Goal: Task Accomplishment & Management: Manage account settings

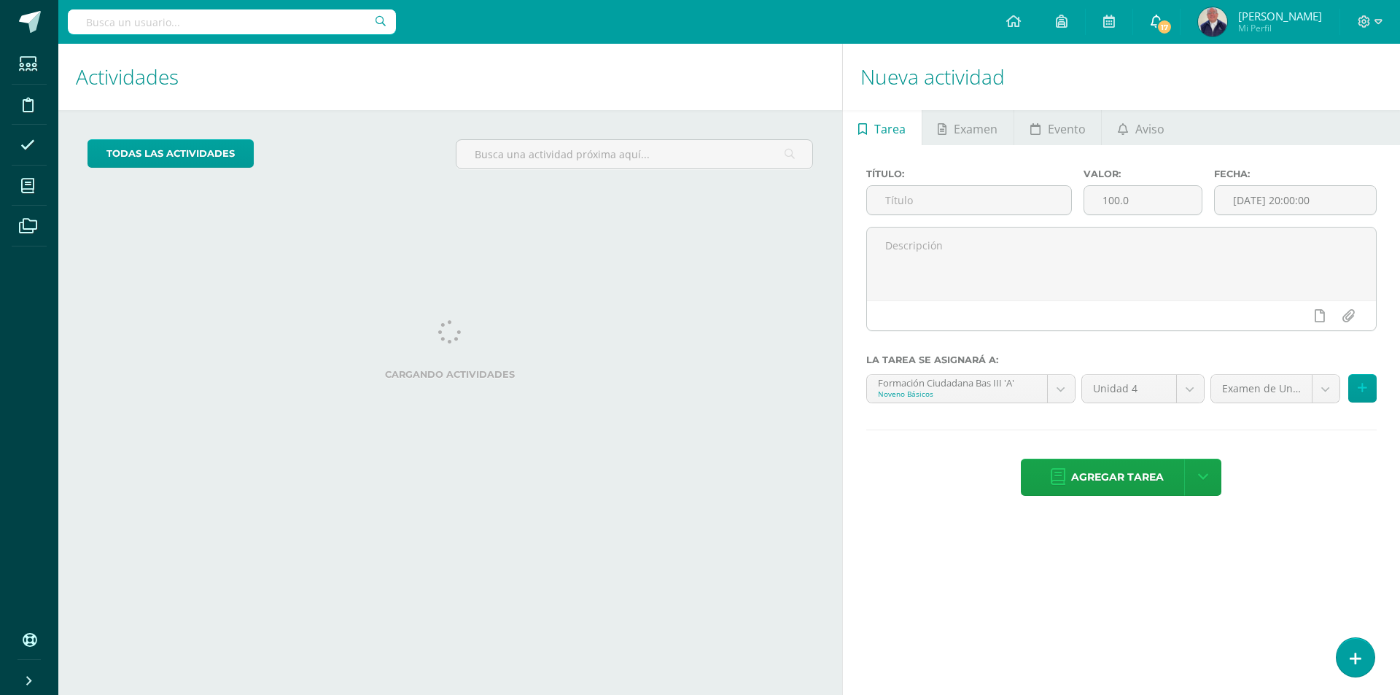
click at [1156, 20] on icon at bounding box center [1157, 21] width 12 height 13
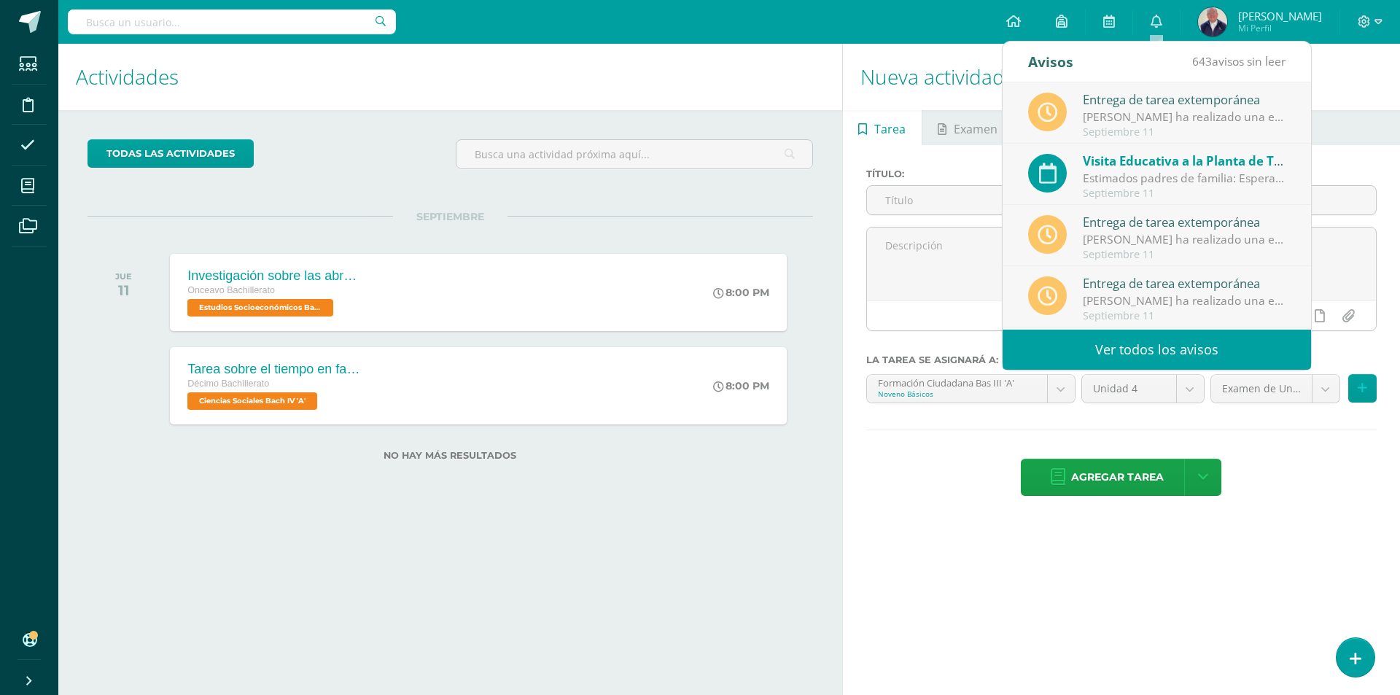
click at [1168, 181] on div "Estimados padres de familia: Esperamos que se encuentren muy bien, deseandoles …" at bounding box center [1184, 178] width 203 height 17
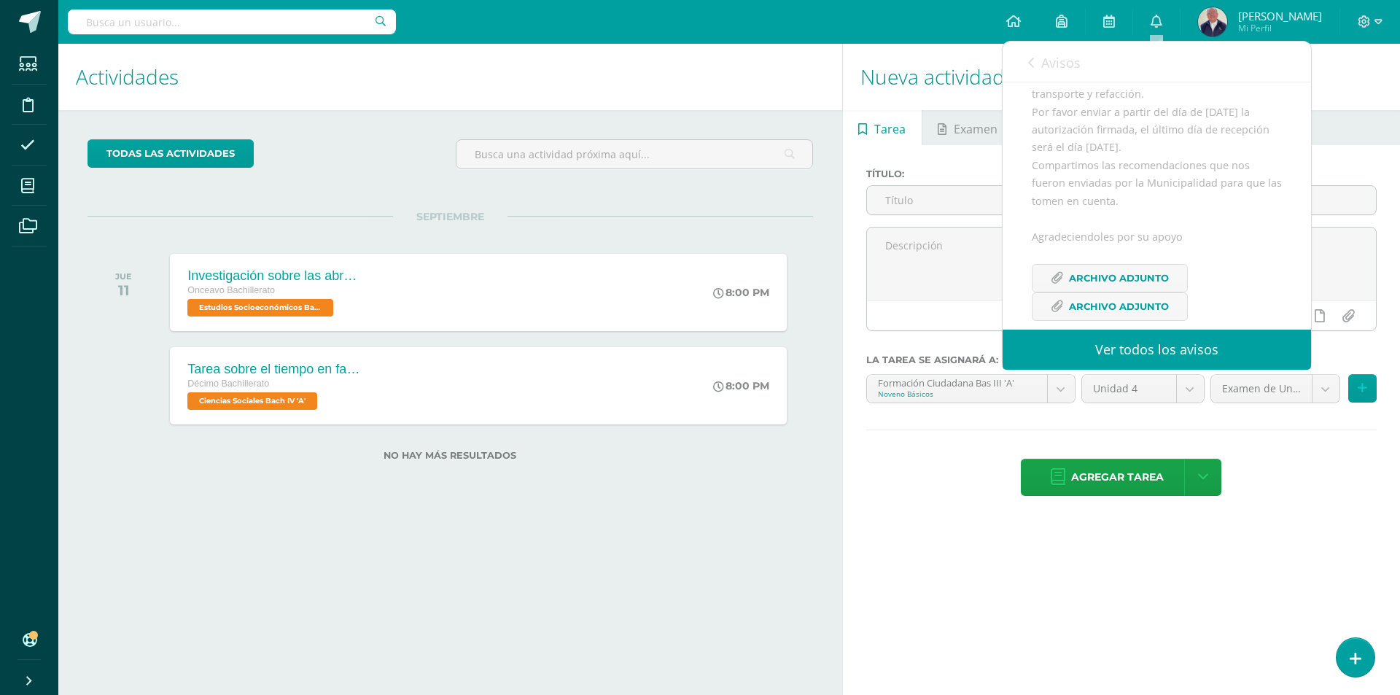
scroll to position [268, 0]
click at [1139, 272] on span "Archivo Adjunto" at bounding box center [1119, 272] width 100 height 27
click at [1107, 305] on span "Archivo Adjunto" at bounding box center [1119, 300] width 100 height 27
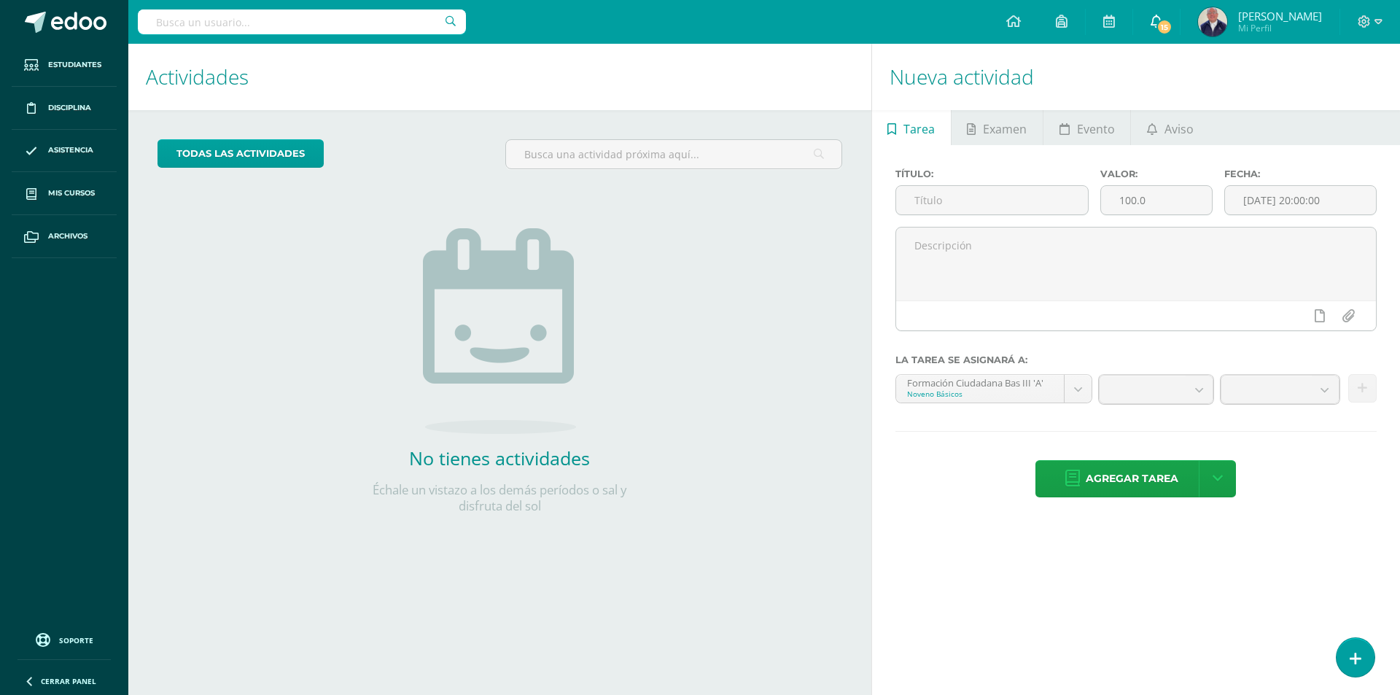
click at [1163, 17] on icon at bounding box center [1157, 21] width 12 height 13
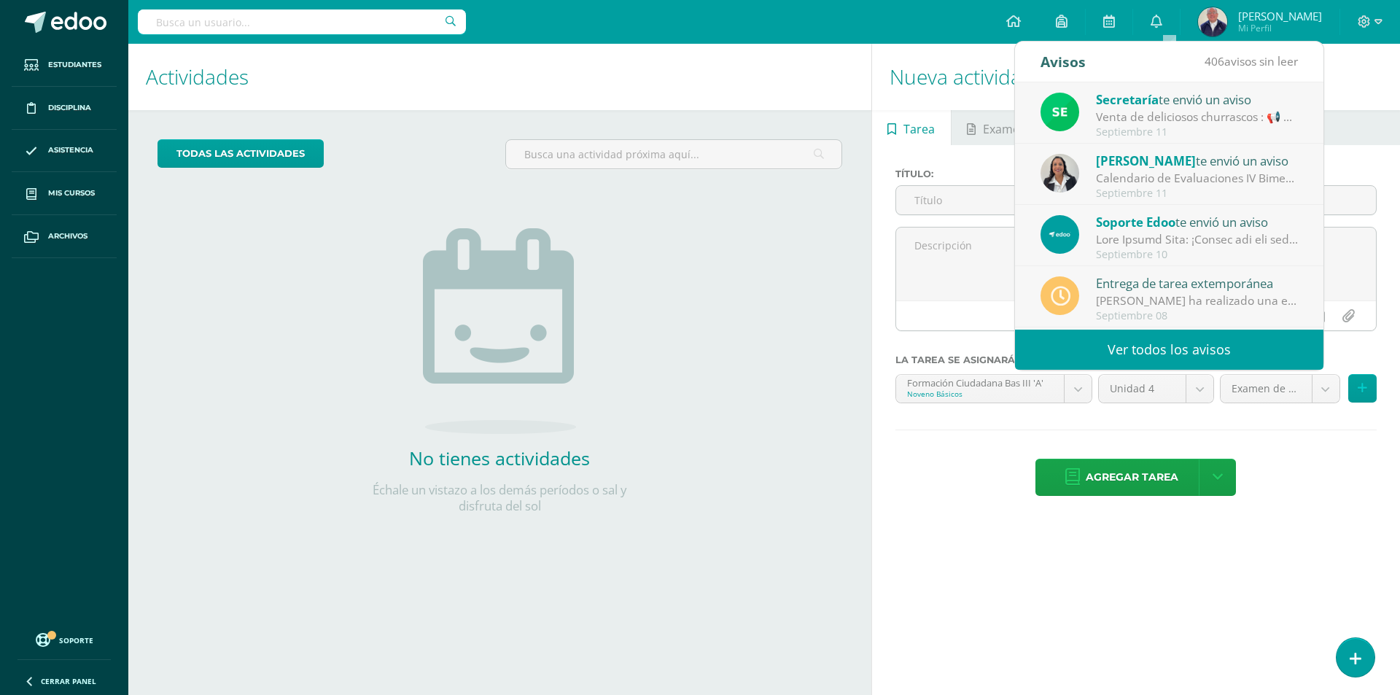
click at [1173, 111] on div "Venta de deliciosos churrascos : 📢 Aviso Importante Se informa que el martes 16…" at bounding box center [1197, 117] width 203 height 17
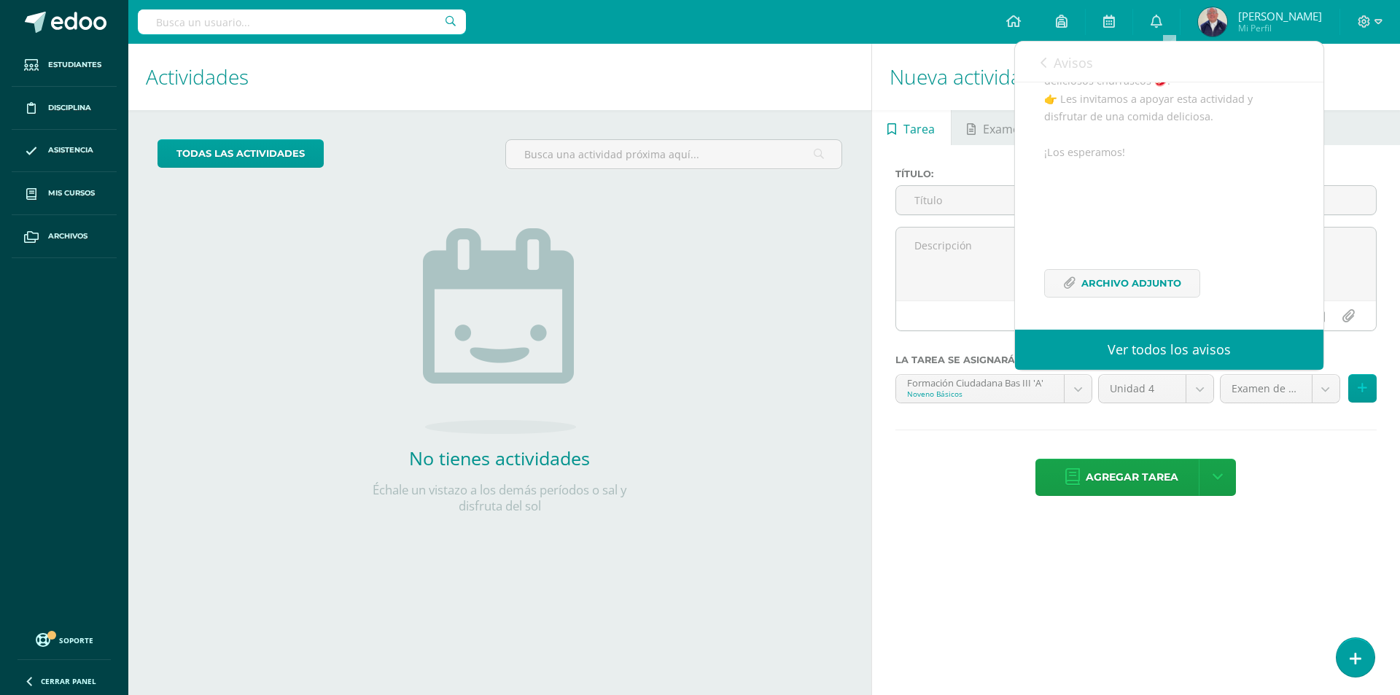
scroll to position [225, 0]
click at [1163, 279] on span "Archivo Adjunto" at bounding box center [1132, 283] width 100 height 27
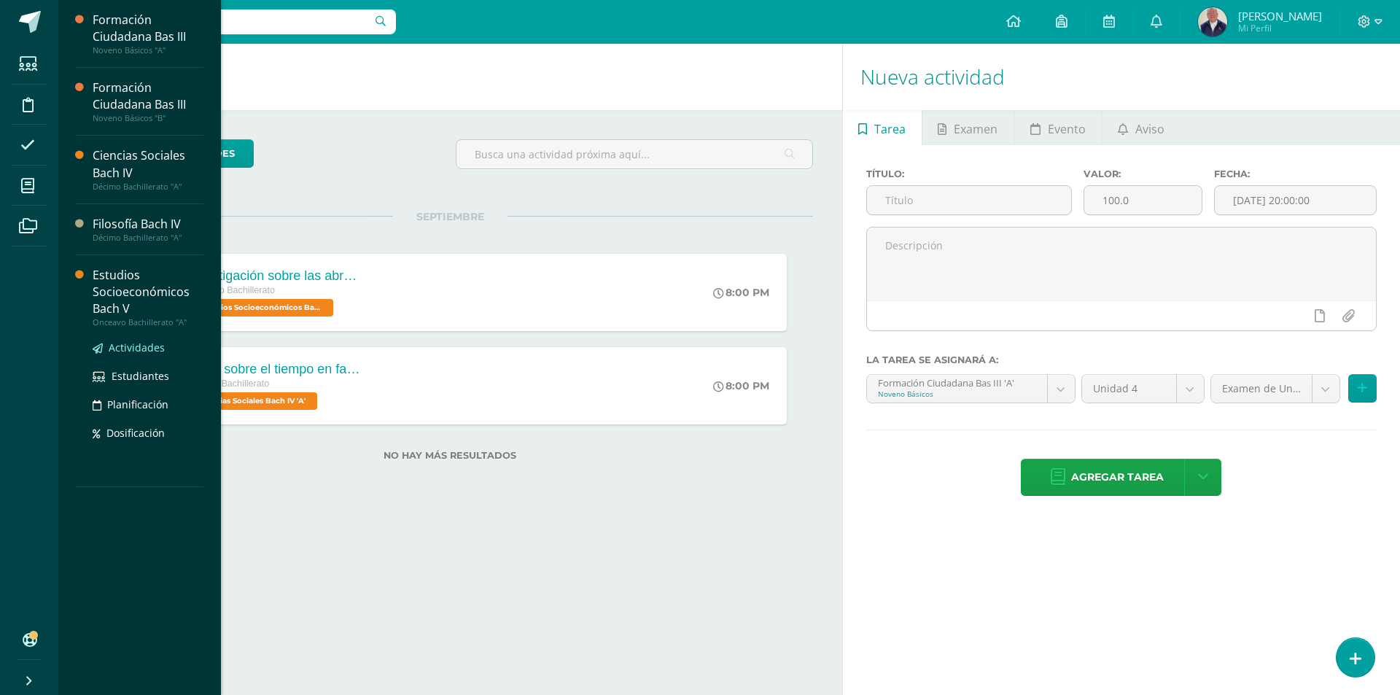
click at [131, 346] on span "Actividades" at bounding box center [137, 348] width 56 height 14
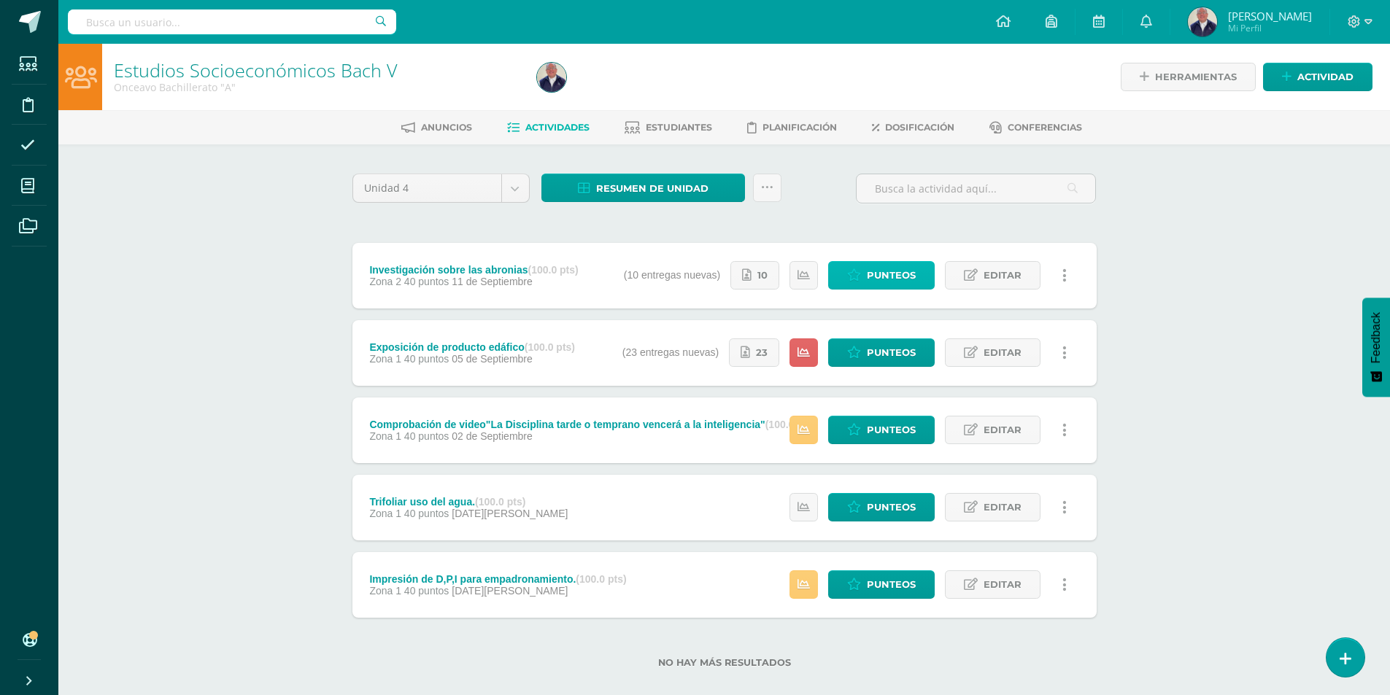
click at [872, 272] on span "Punteos" at bounding box center [891, 275] width 49 height 27
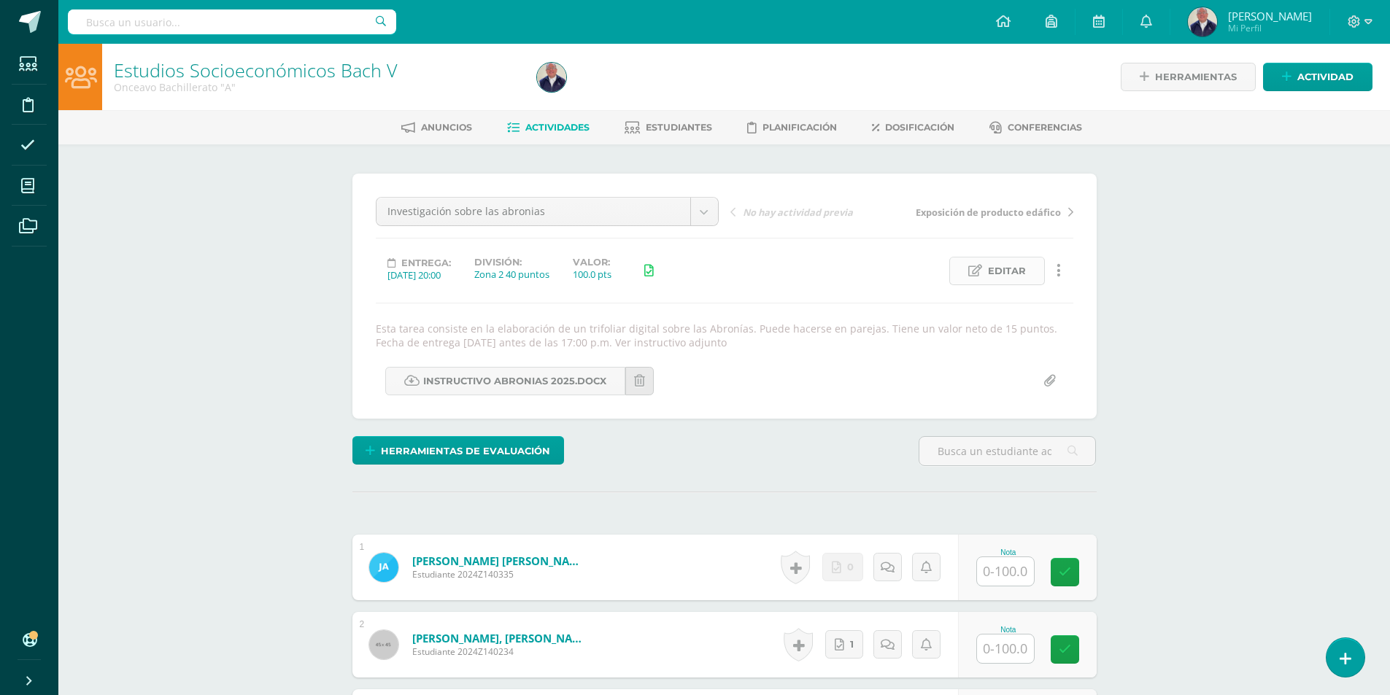
click at [1007, 270] on span "Editar" at bounding box center [1007, 270] width 38 height 27
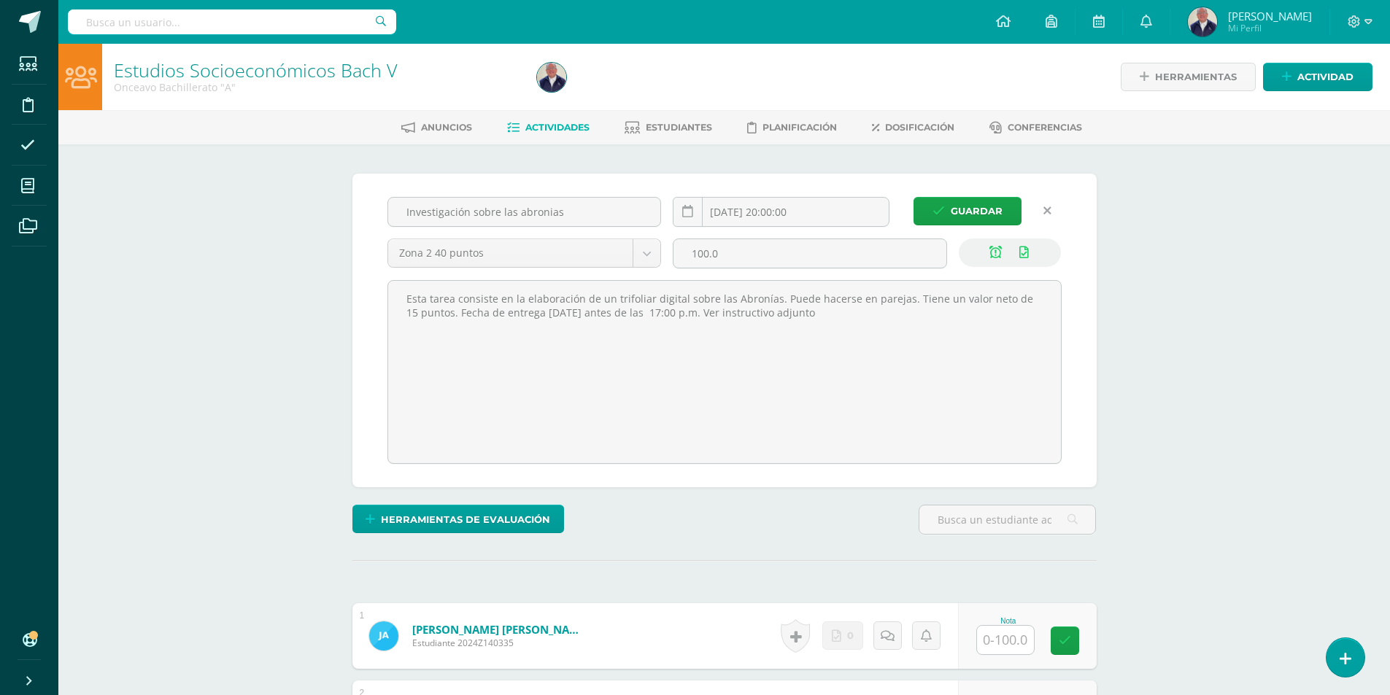
scroll to position [1, 0]
click at [837, 213] on input "[DATE] 20:00:00" at bounding box center [780, 211] width 215 height 28
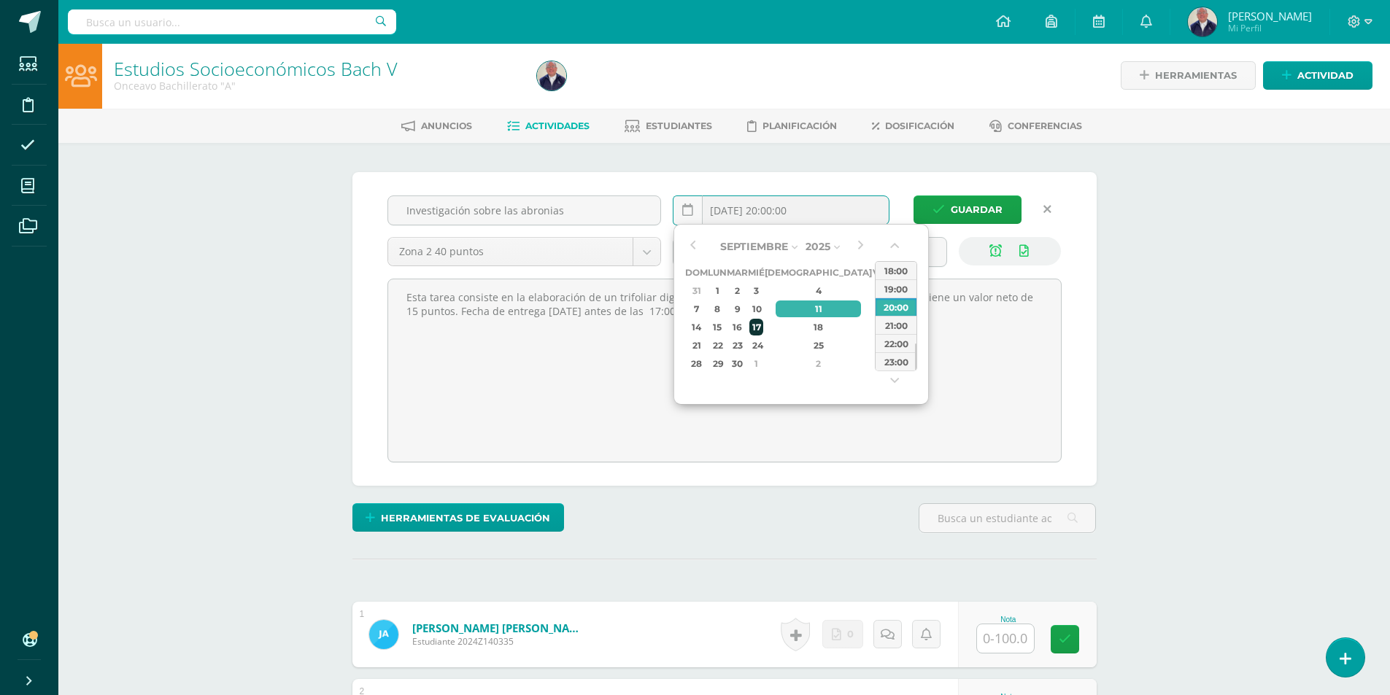
scroll to position [2, 0]
click at [762, 328] on div "17" at bounding box center [755, 326] width 13 height 17
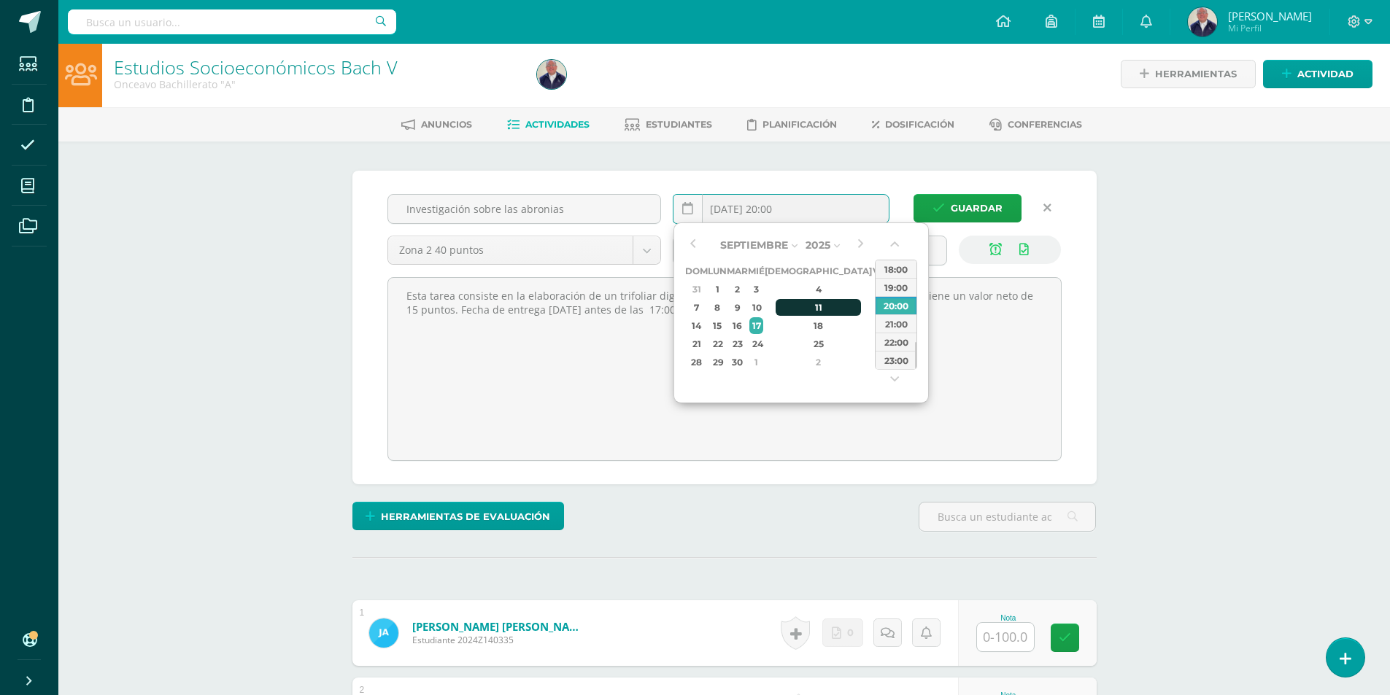
click at [799, 306] on div "11" at bounding box center [818, 307] width 86 height 17
click at [895, 266] on div "17:00" at bounding box center [895, 265] width 41 height 18
type input "2025-09-11 17:00"
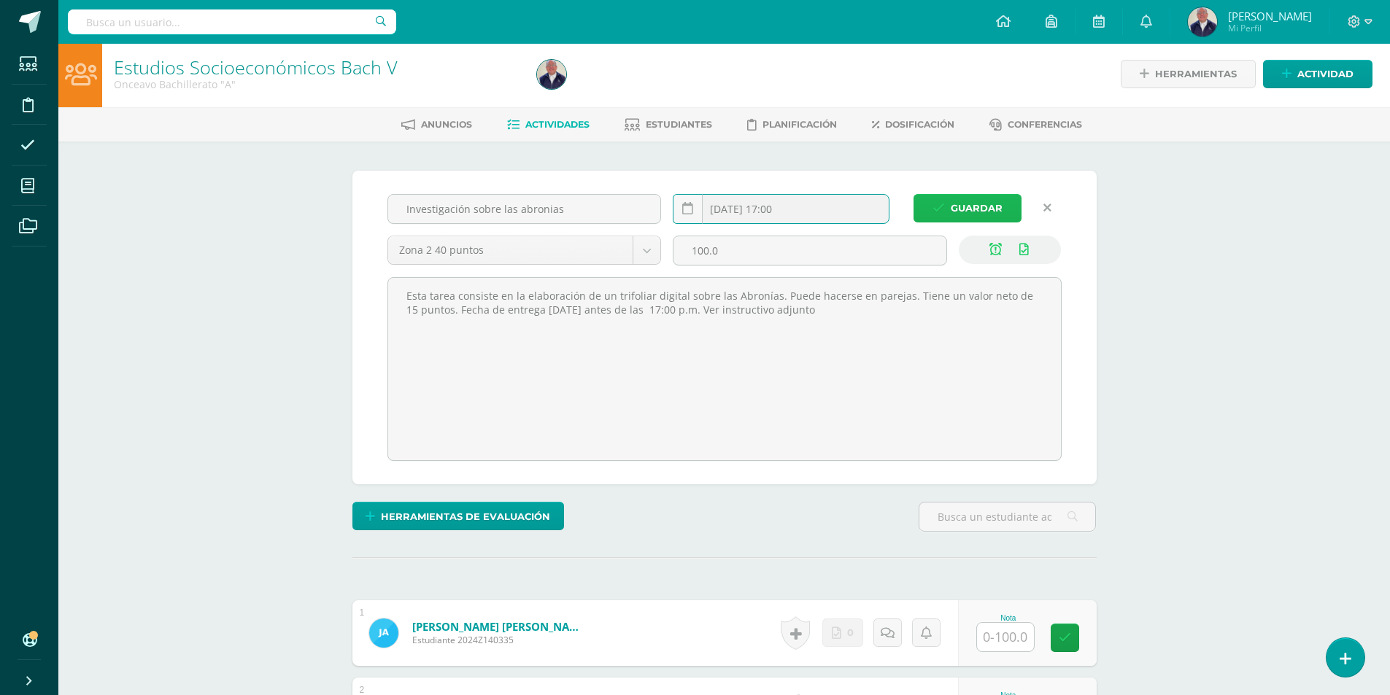
click at [963, 204] on span "Guardar" at bounding box center [976, 208] width 52 height 27
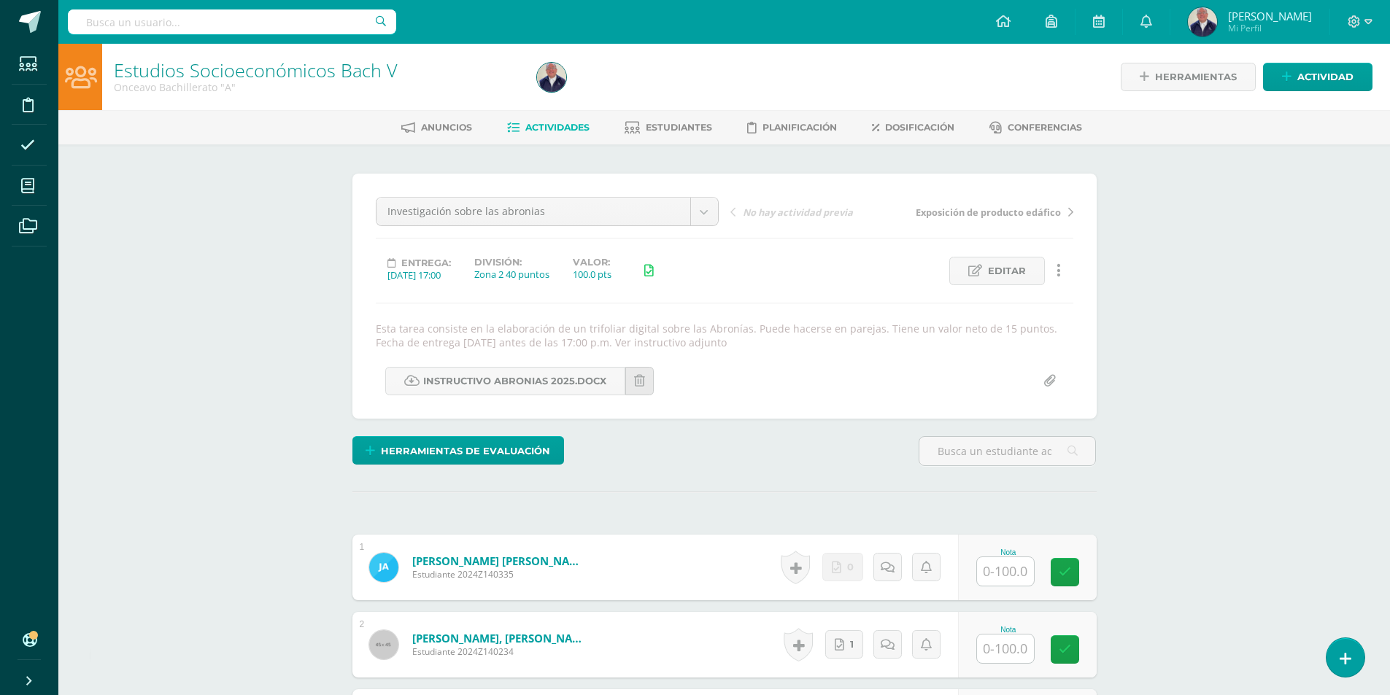
click at [549, 127] on span "Actividades" at bounding box center [557, 127] width 64 height 11
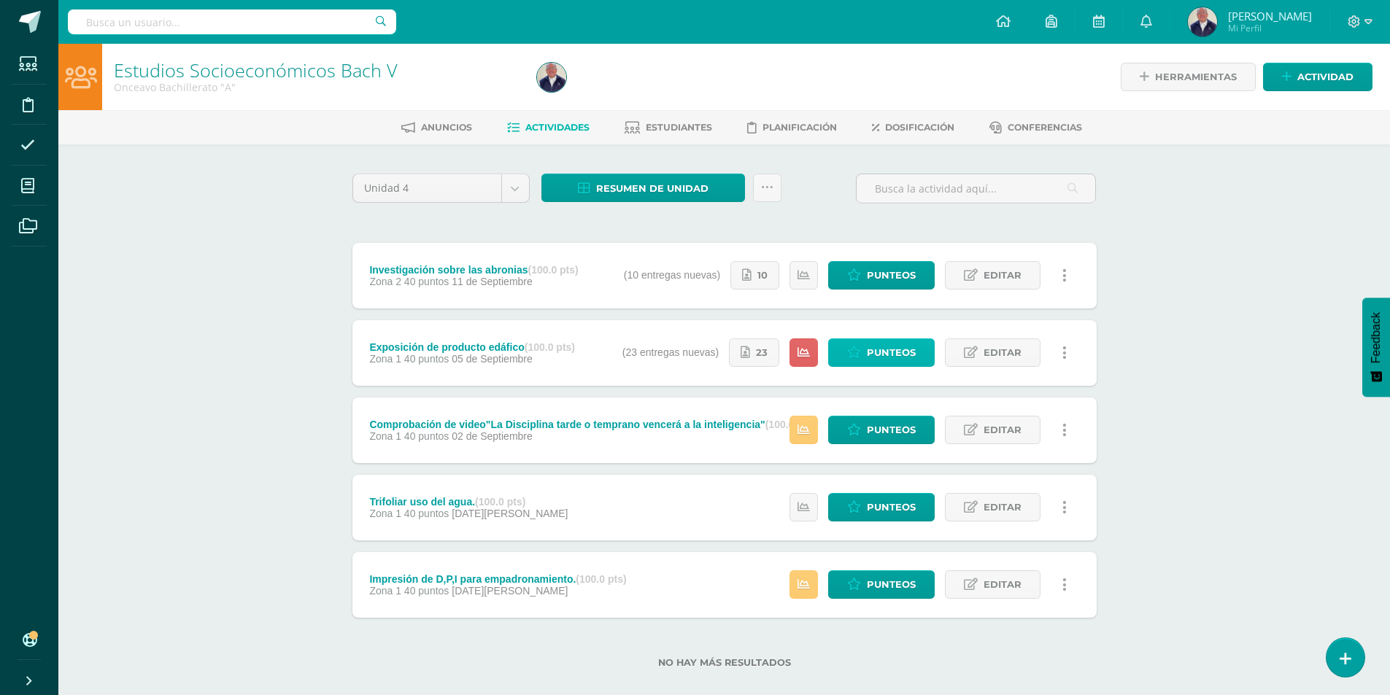
click at [899, 350] on span "Punteos" at bounding box center [891, 352] width 49 height 27
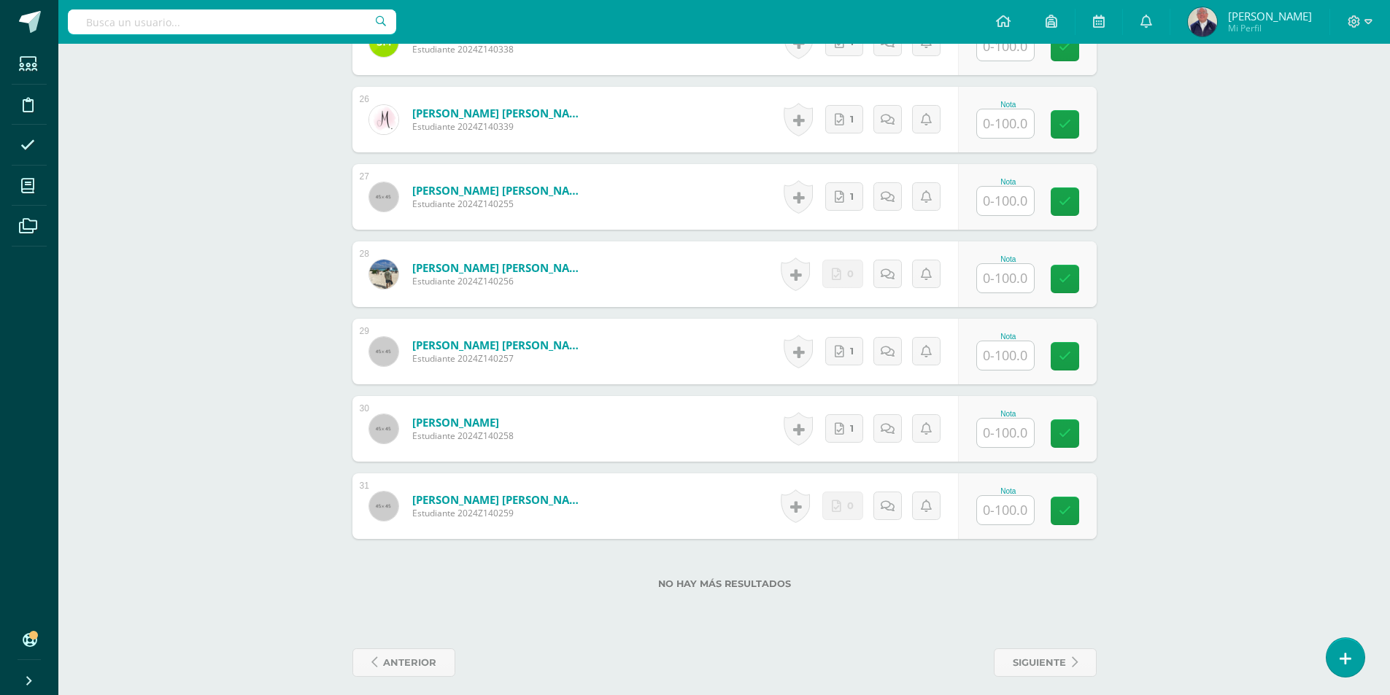
scroll to position [2420, 0]
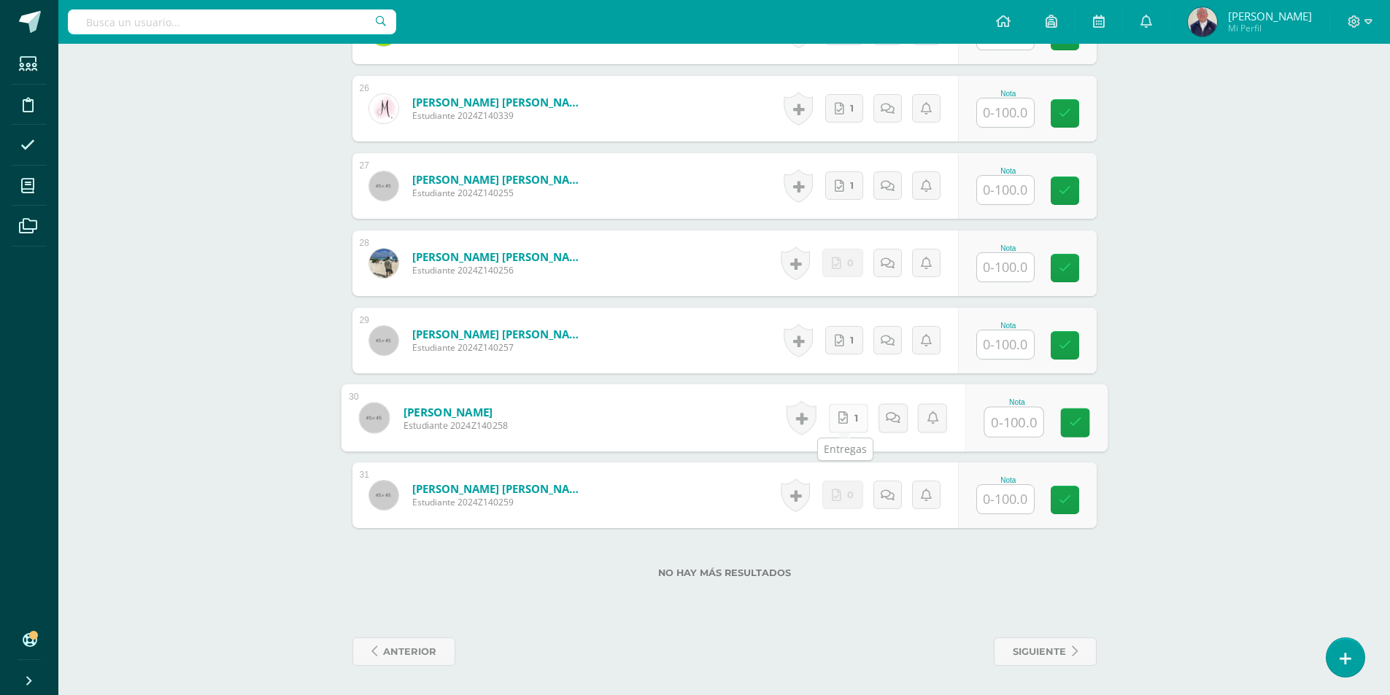
click at [837, 416] on link "1" at bounding box center [847, 417] width 39 height 29
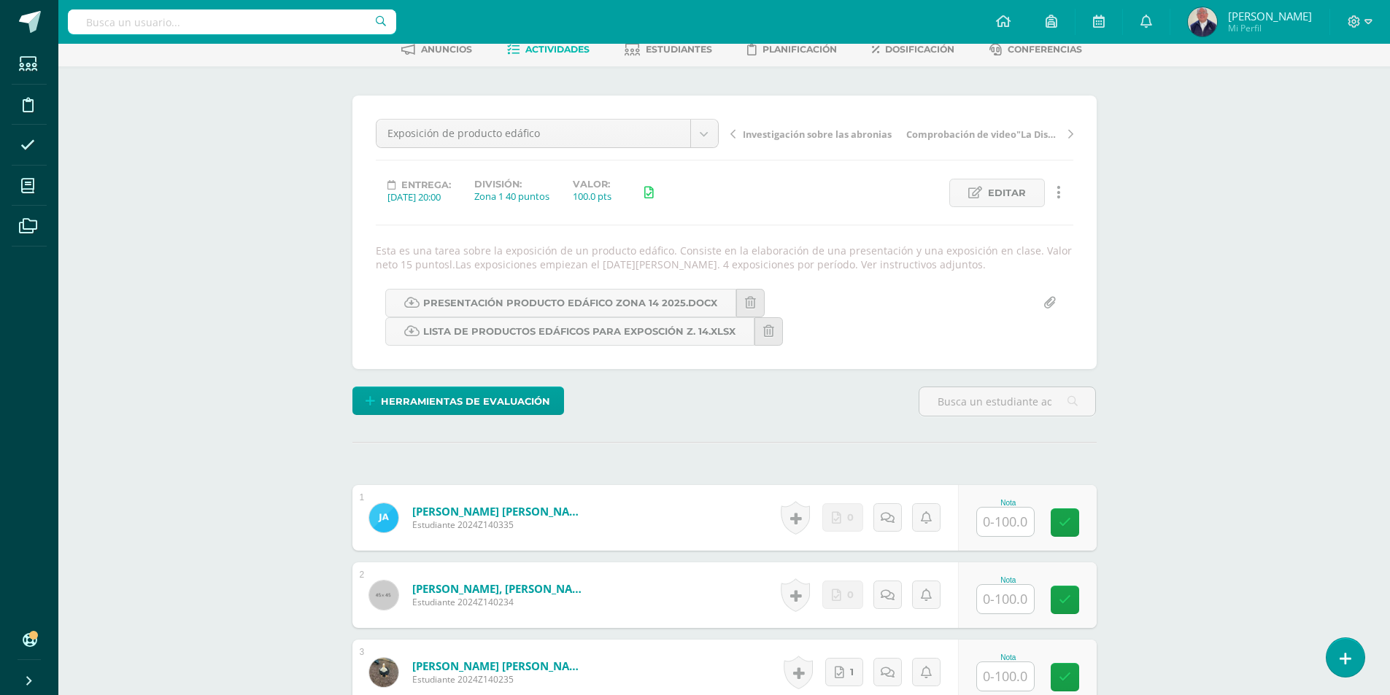
scroll to position [0, 0]
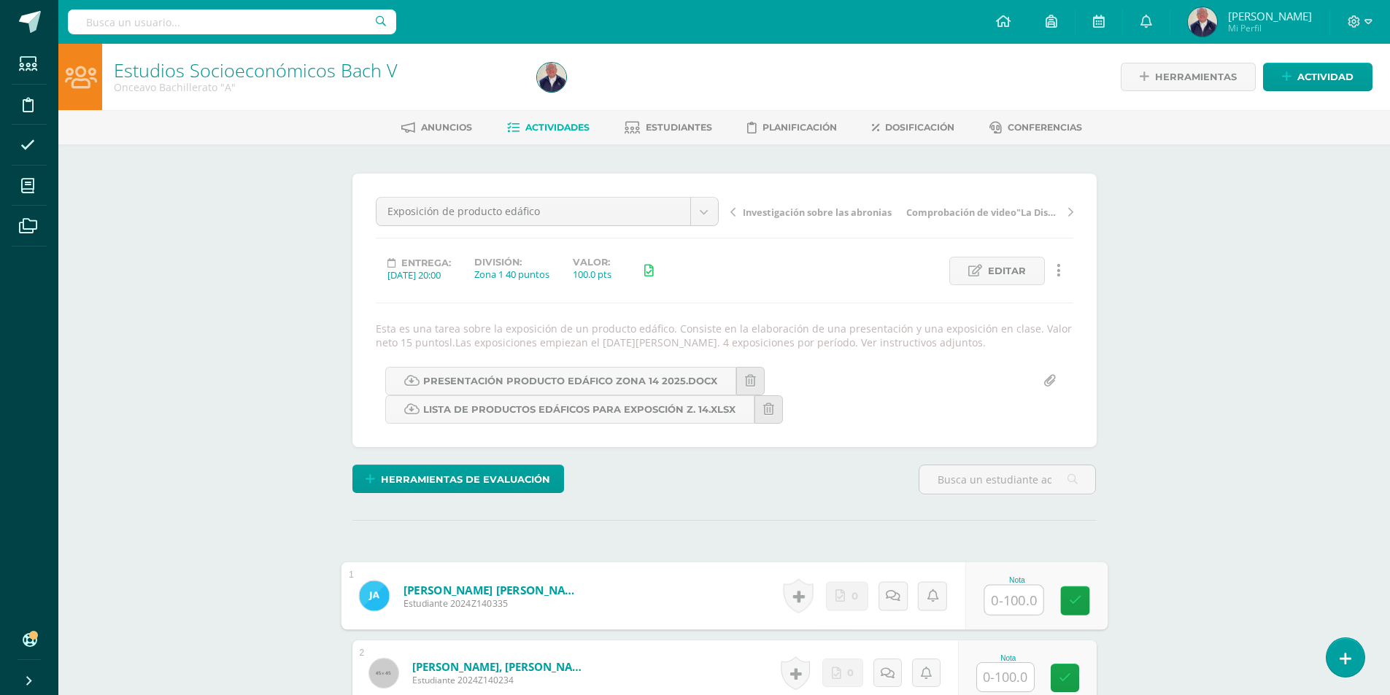
click at [1019, 604] on input "text" at bounding box center [1013, 600] width 58 height 29
type input "73.33"
click at [1080, 597] on icon at bounding box center [1074, 600] width 13 height 12
click at [891, 600] on icon at bounding box center [892, 596] width 14 height 12
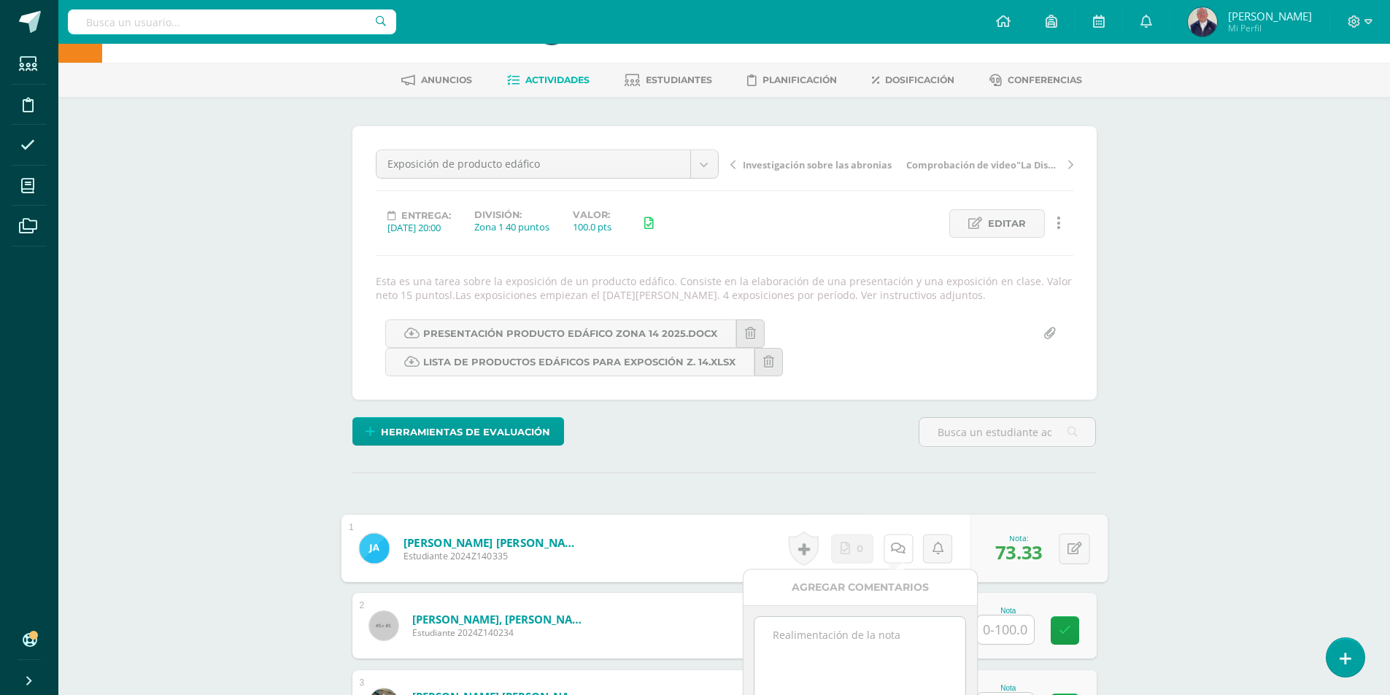
scroll to position [73, 0]
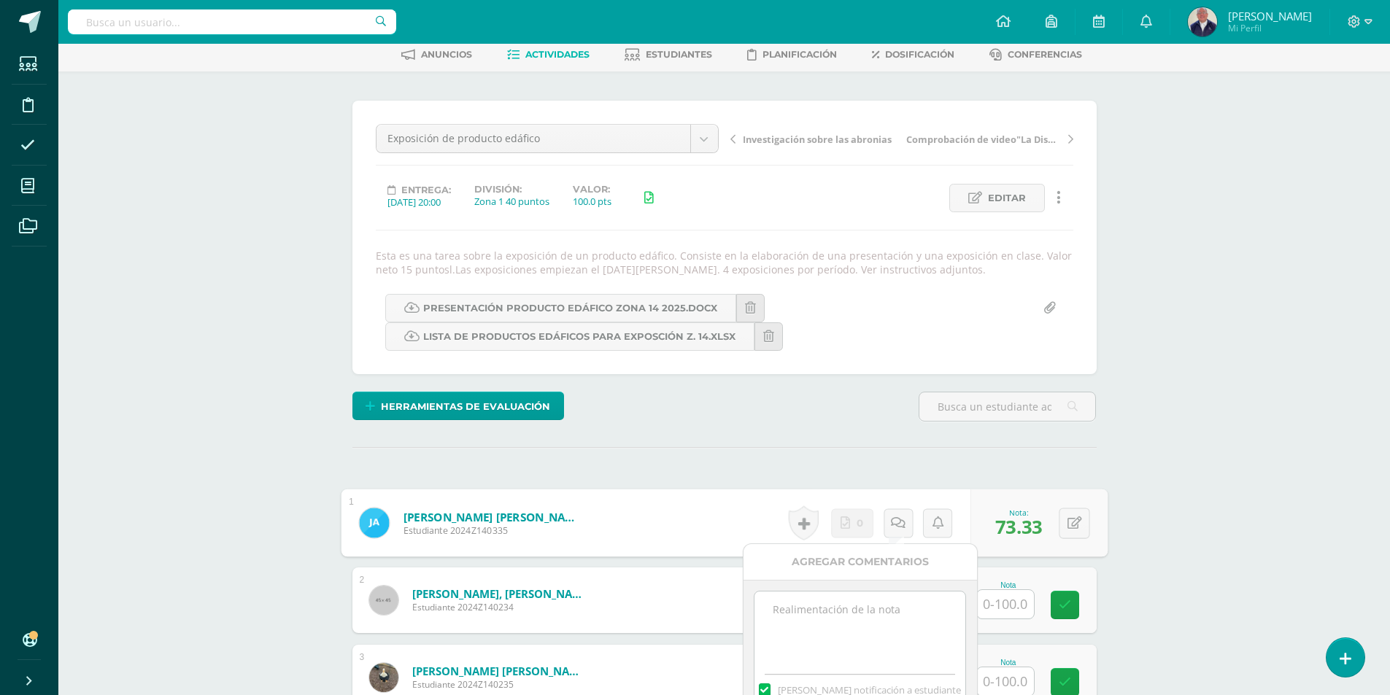
click at [857, 612] on textarea at bounding box center [859, 628] width 211 height 73
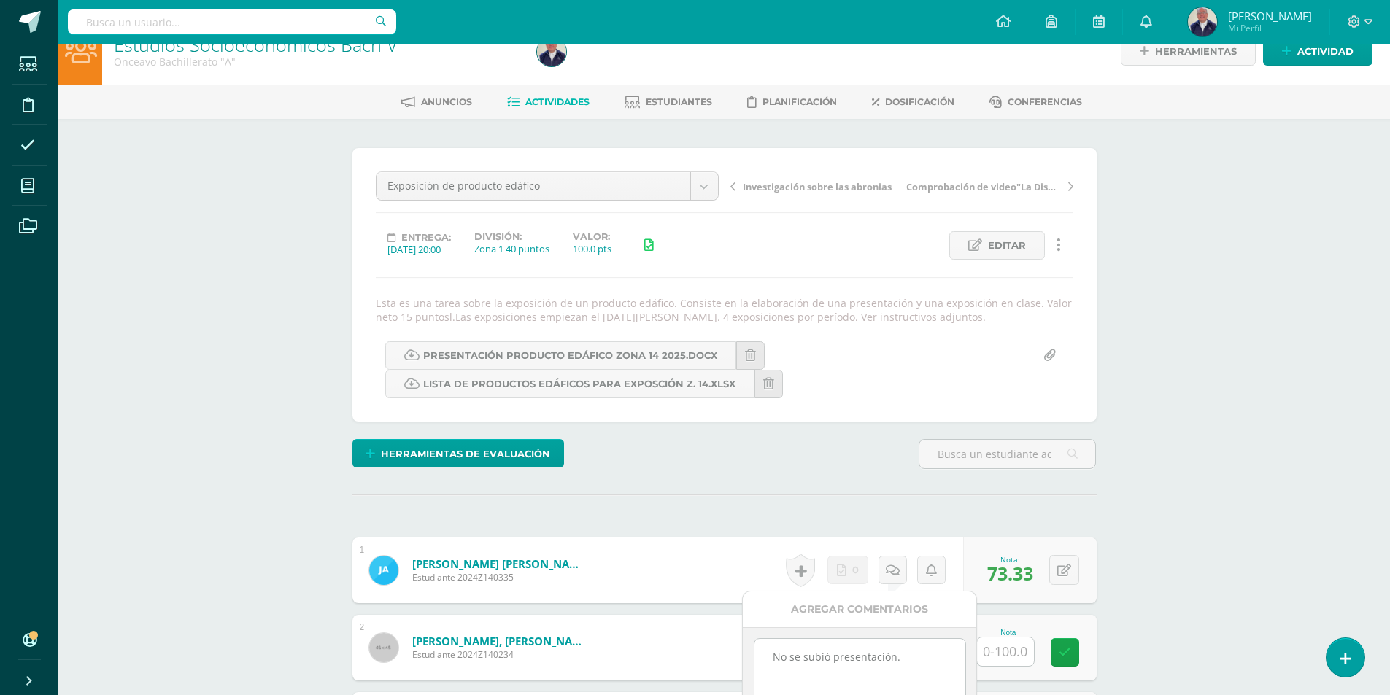
scroll to position [0, 0]
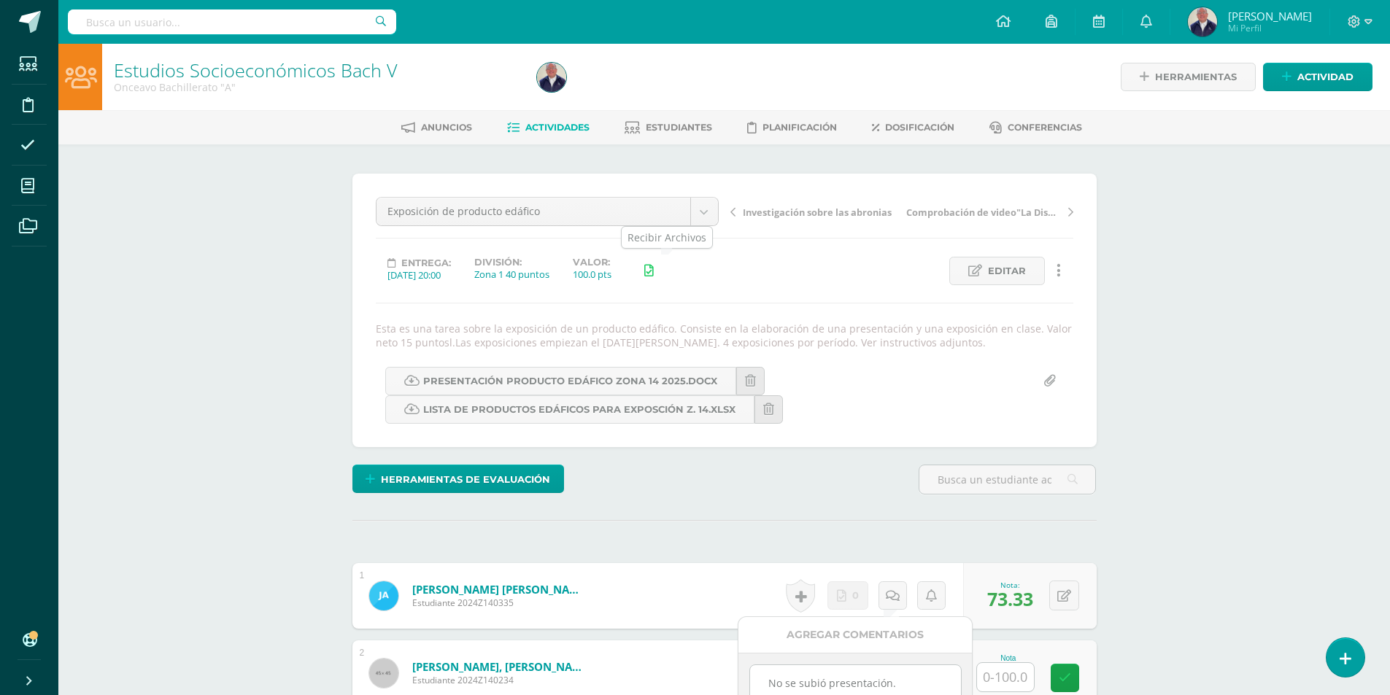
type textarea "No se subió presentación."
click at [663, 270] on link at bounding box center [649, 271] width 28 height 28
click at [654, 269] on icon at bounding box center [648, 271] width 9 height 12
click at [993, 269] on span "Editar" at bounding box center [1007, 270] width 38 height 27
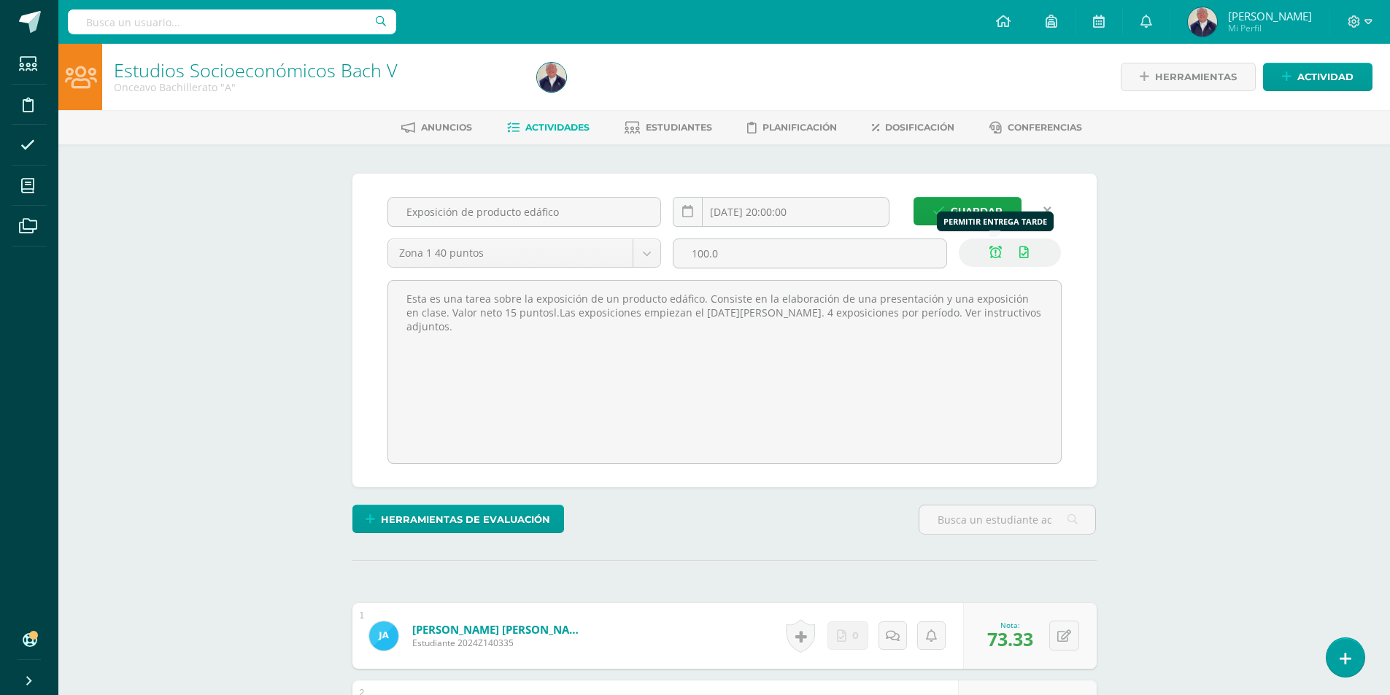
click at [996, 257] on icon at bounding box center [995, 253] width 12 height 12
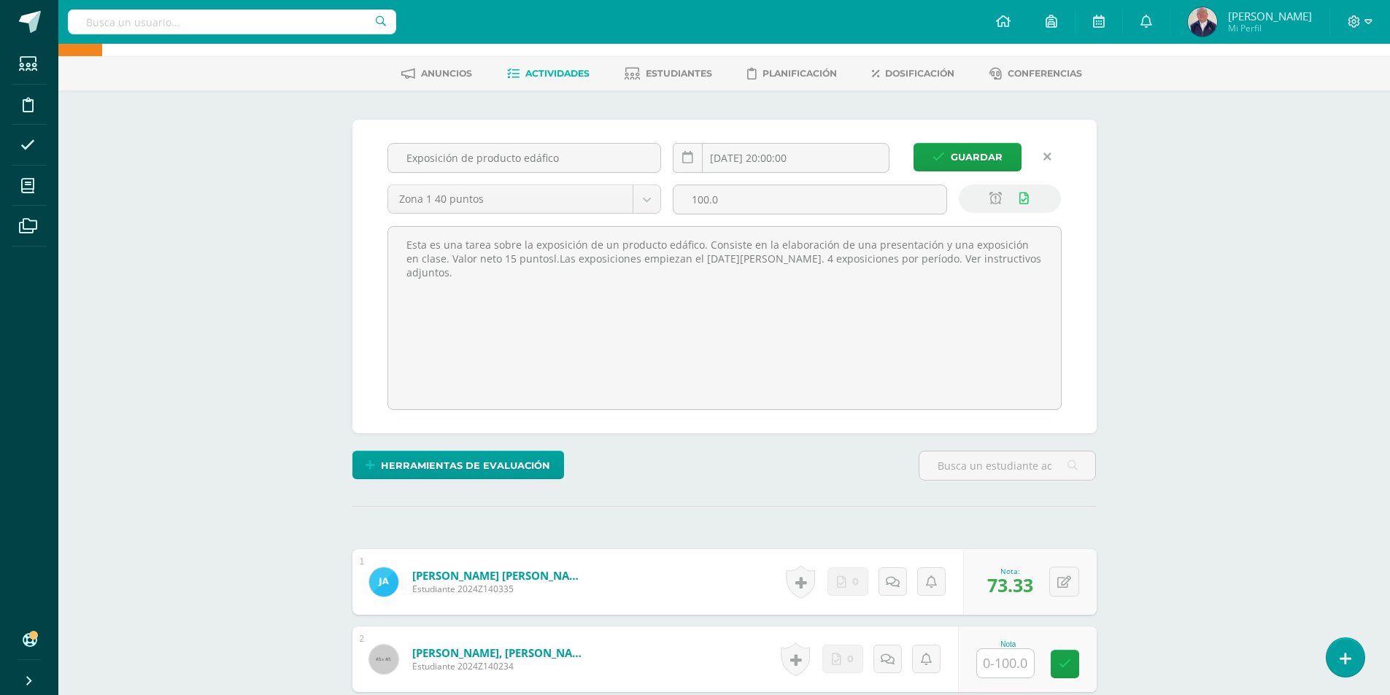
scroll to position [146, 0]
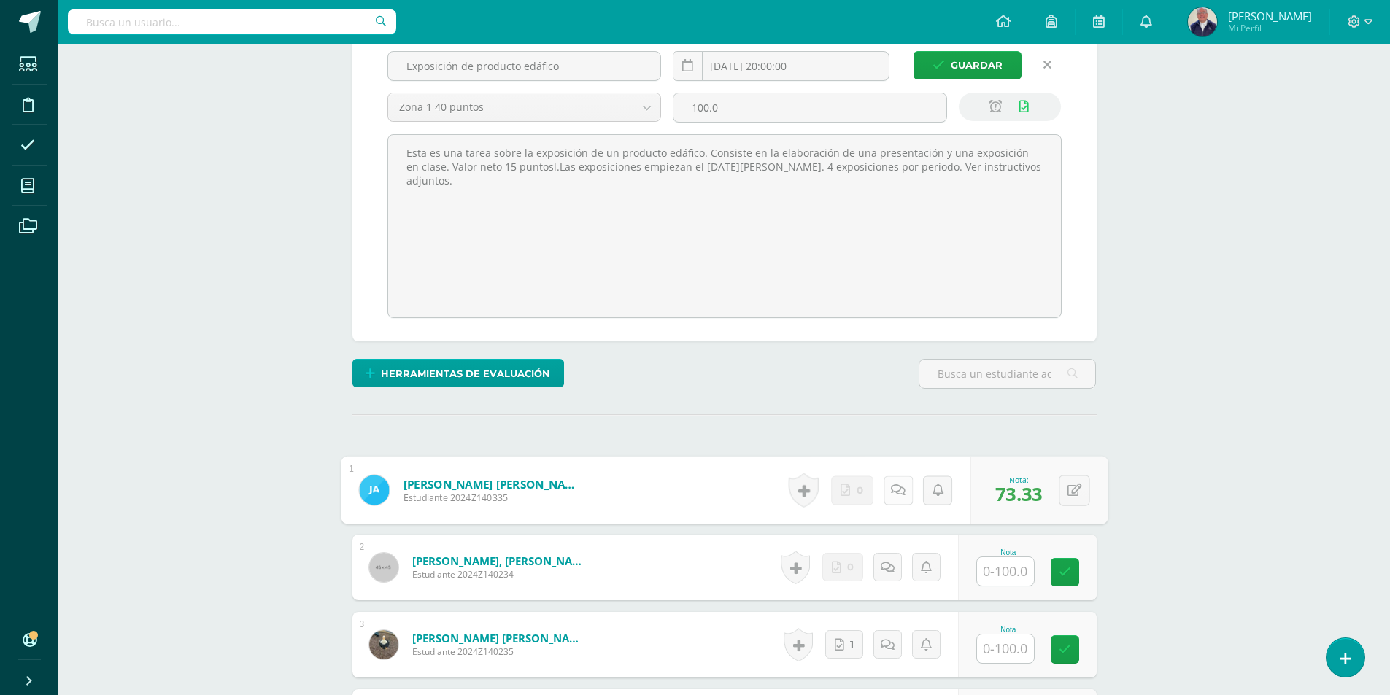
click at [891, 492] on icon at bounding box center [898, 490] width 15 height 12
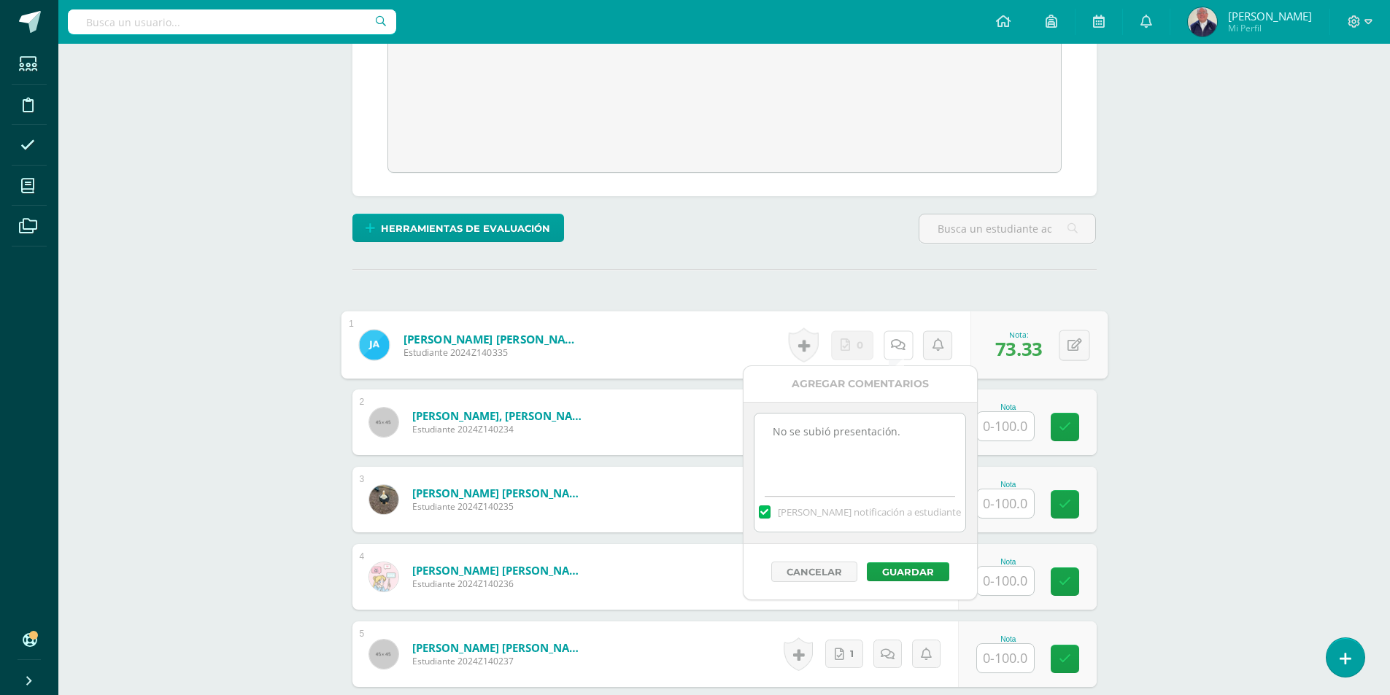
scroll to position [292, 0]
click at [916, 570] on button "Guardar" at bounding box center [908, 571] width 82 height 19
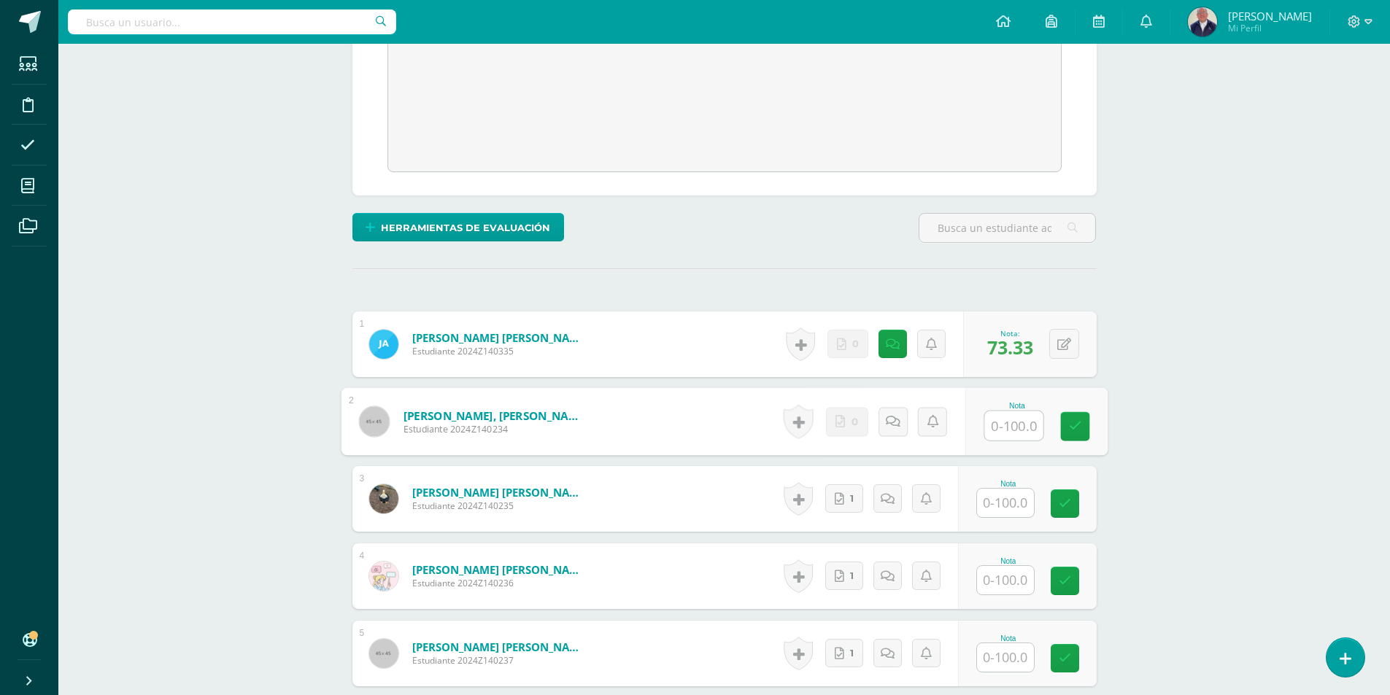
click at [999, 425] on input "text" at bounding box center [1013, 425] width 58 height 29
click at [1082, 421] on link at bounding box center [1074, 426] width 29 height 29
type input "67"
click at [895, 425] on icon at bounding box center [892, 421] width 15 height 12
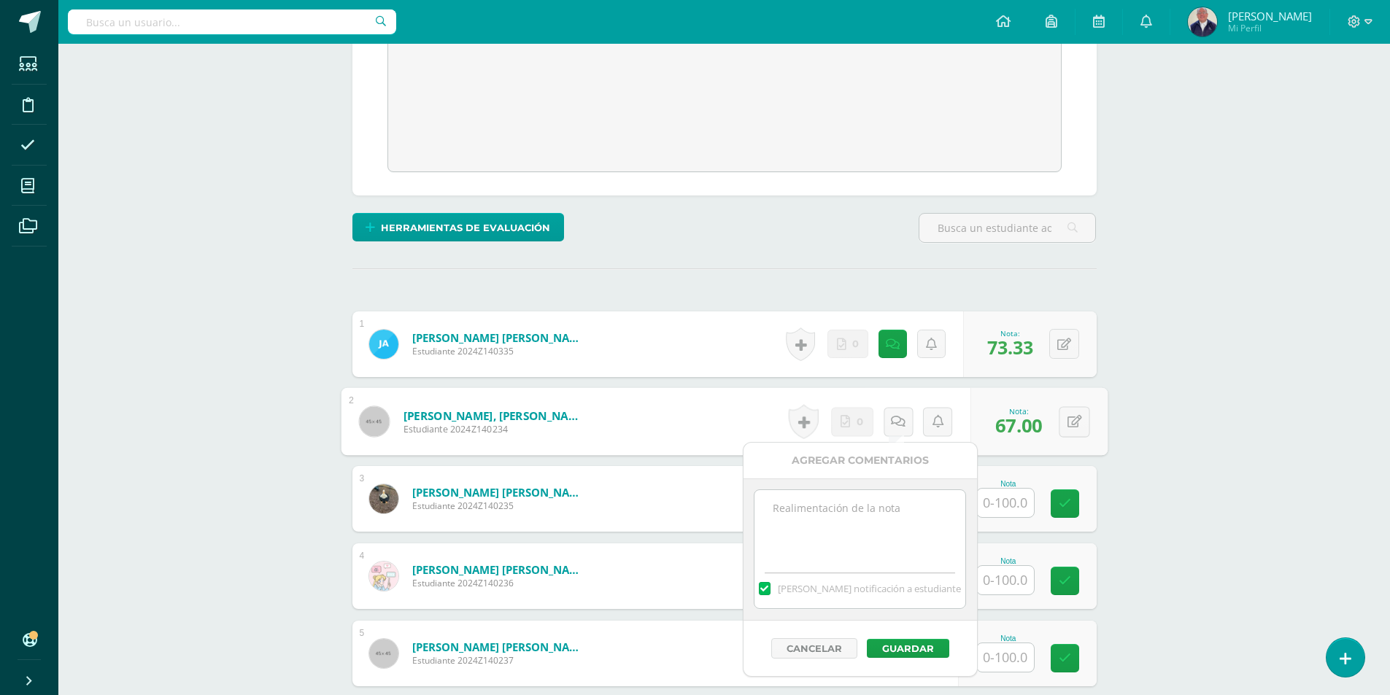
click at [874, 513] on textarea at bounding box center [859, 526] width 211 height 73
type textarea "No se subió presentación."
click at [908, 646] on button "Guardar" at bounding box center [908, 648] width 82 height 19
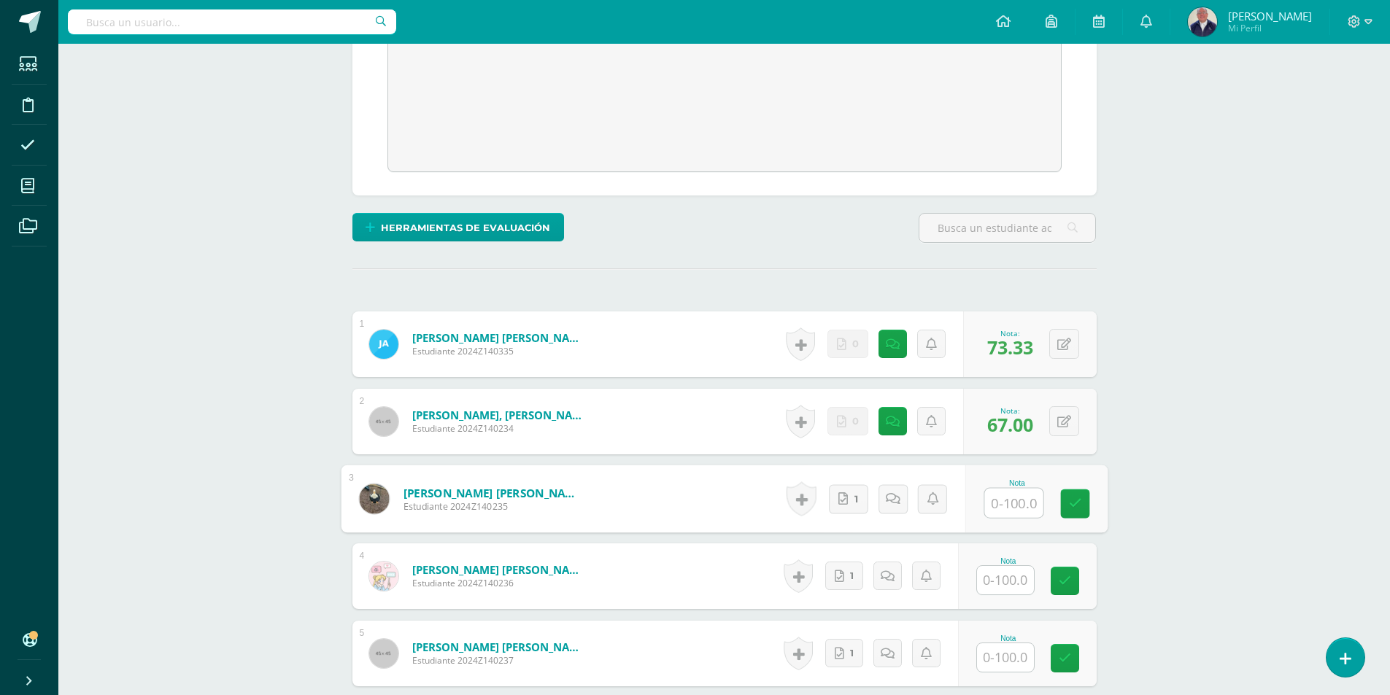
drag, startPoint x: 1002, startPoint y: 497, endPoint x: 993, endPoint y: 499, distance: 9.0
click at [1003, 499] on input "text" at bounding box center [1013, 503] width 58 height 29
type input "80"
click at [1074, 501] on icon at bounding box center [1074, 503] width 13 height 12
click at [1006, 587] on input "text" at bounding box center [1013, 580] width 58 height 29
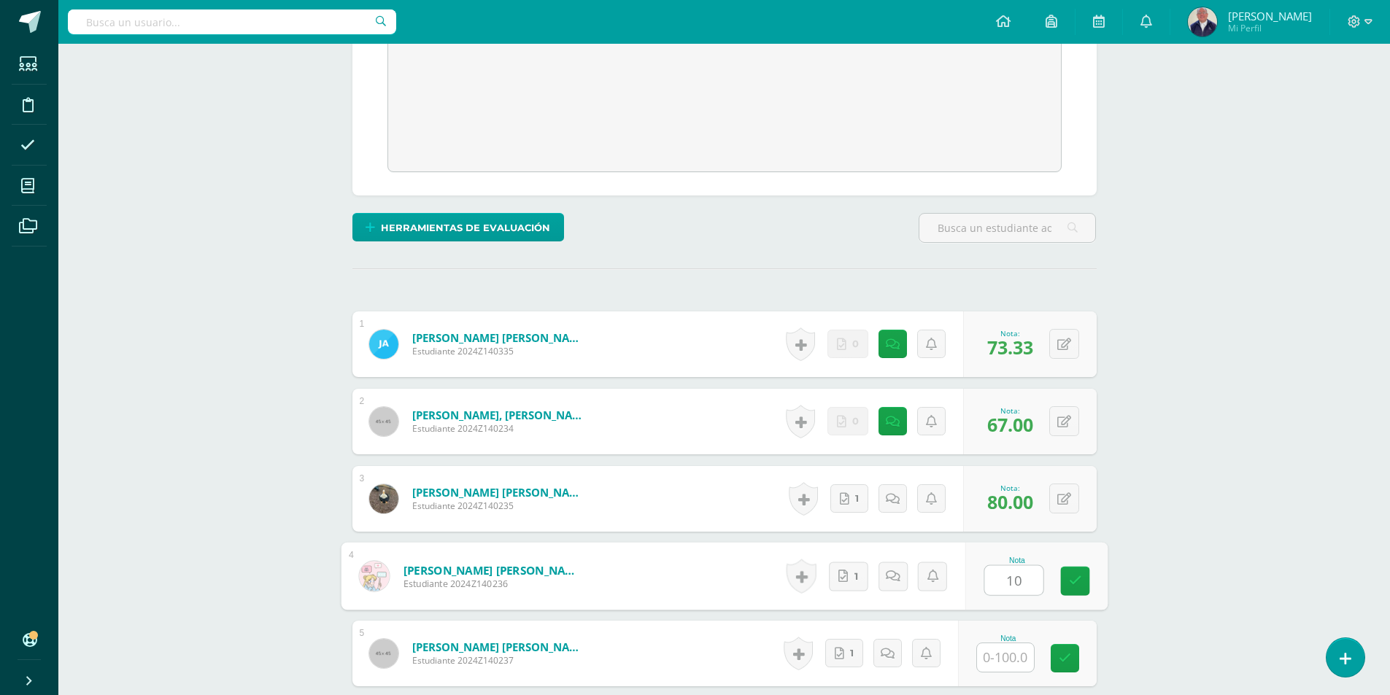
type input "100"
click at [1075, 582] on icon at bounding box center [1074, 581] width 13 height 12
click at [833, 577] on icon at bounding box center [833, 576] width 9 height 12
click at [883, 577] on icon at bounding box center [887, 576] width 15 height 12
click at [842, 666] on textarea at bounding box center [848, 681] width 211 height 73
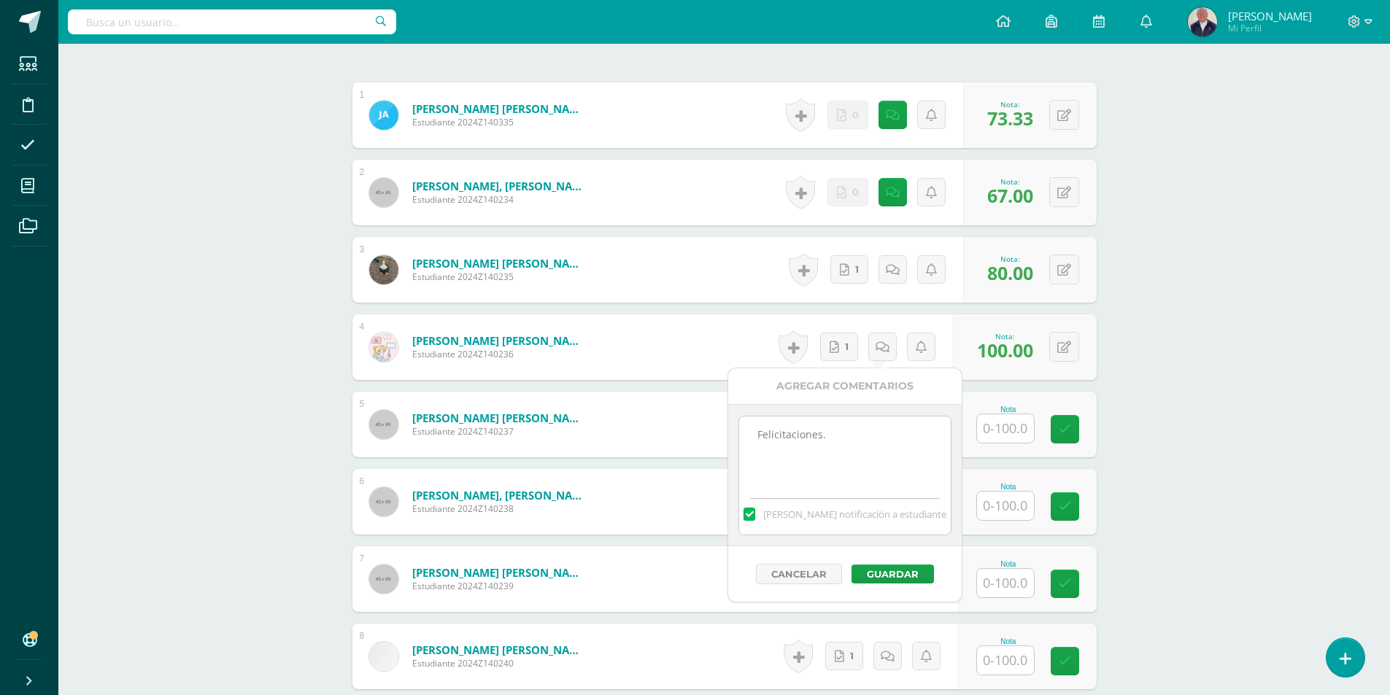
scroll to position [656, 0]
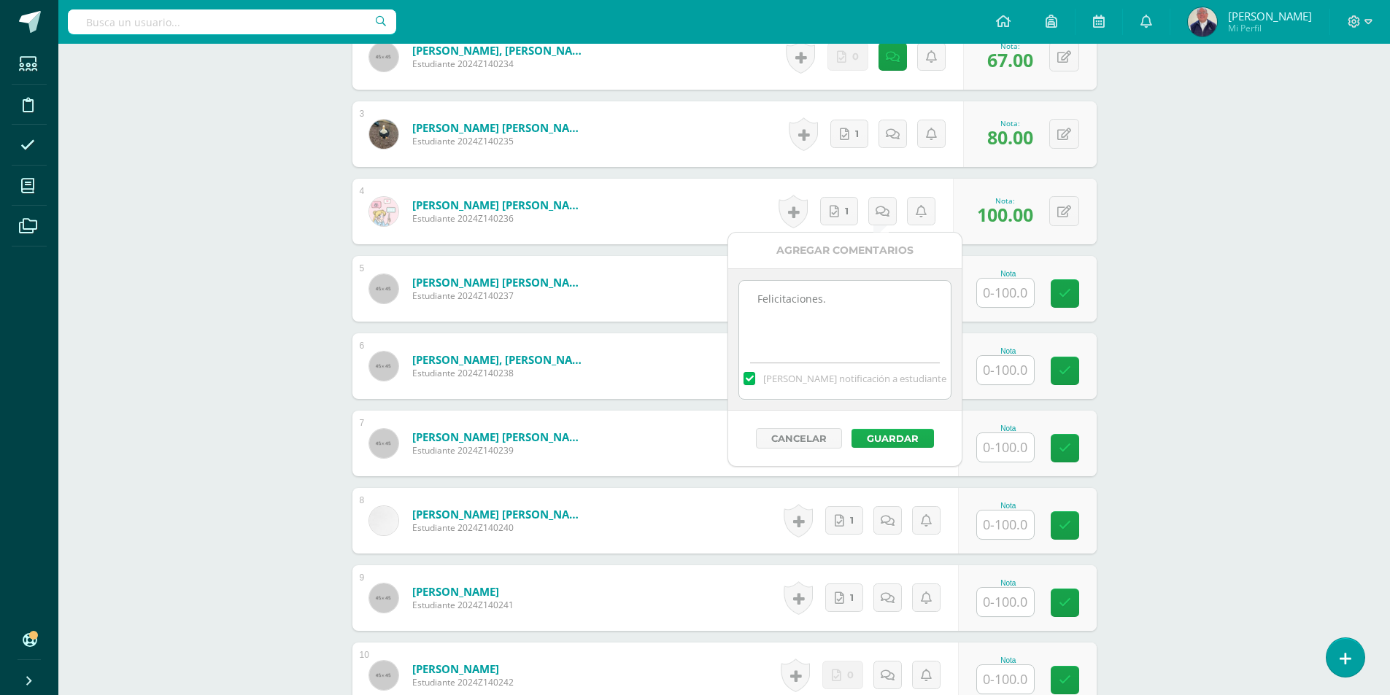
type textarea "Felicitaciones."
click at [897, 438] on button "Guardar" at bounding box center [892, 438] width 82 height 19
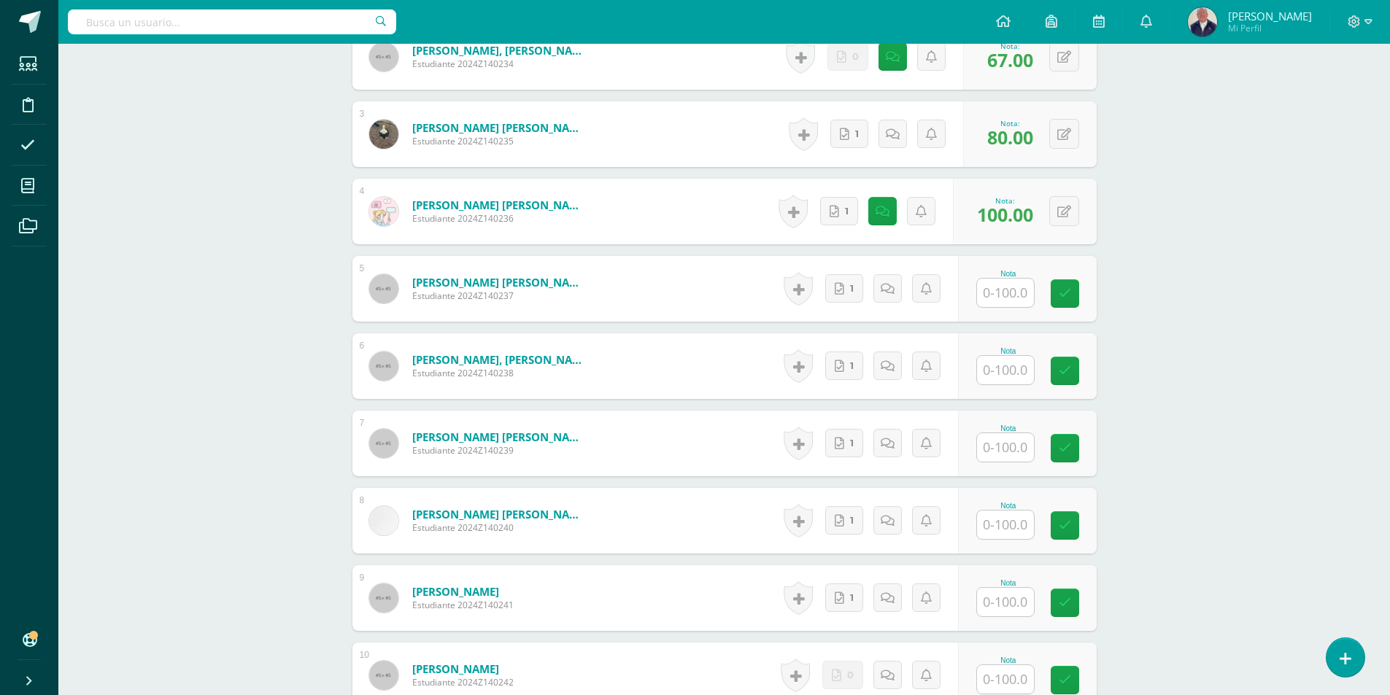
click at [1007, 298] on input "text" at bounding box center [1005, 293] width 57 height 28
type input "98"
click at [1075, 291] on icon at bounding box center [1074, 293] width 13 height 12
click at [1009, 451] on input "text" at bounding box center [1005, 447] width 57 height 28
type input "67"
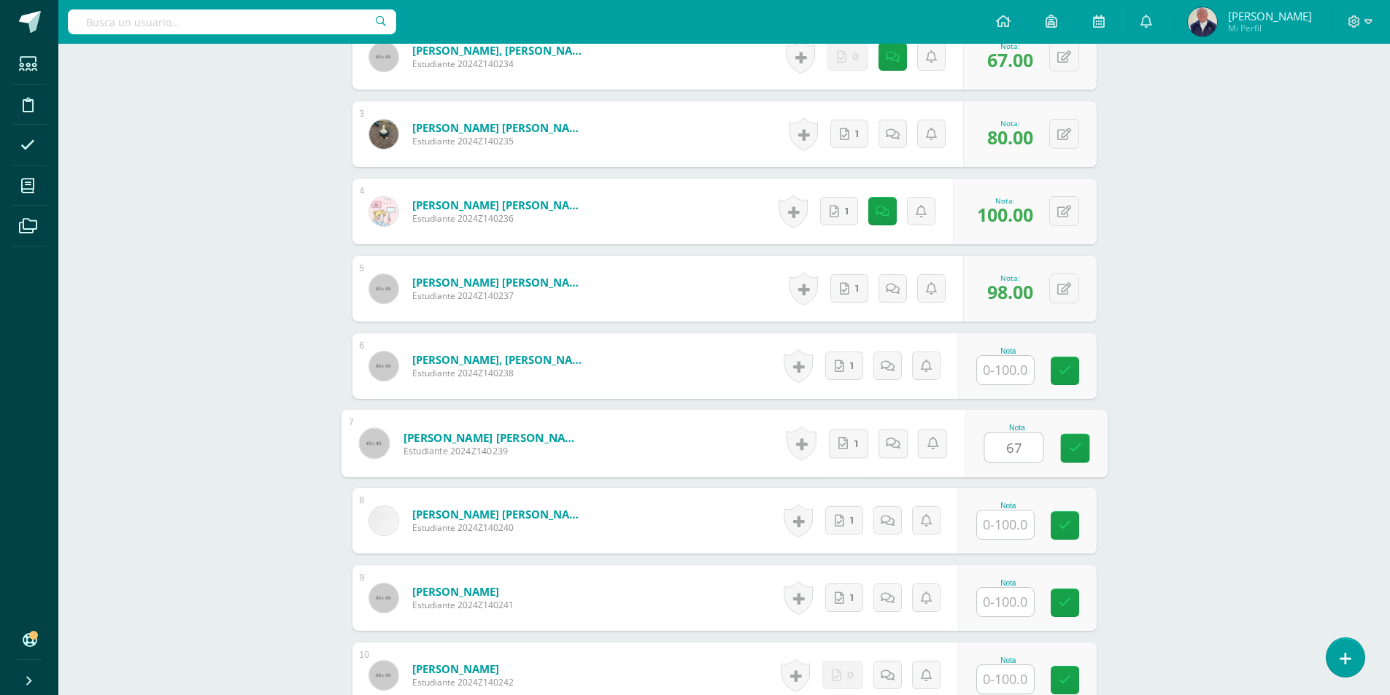
click at [1092, 453] on div "Nota 67" at bounding box center [1035, 444] width 142 height 68
click at [1001, 372] on input "text" at bounding box center [1005, 370] width 57 height 28
type input "80"
click at [1002, 527] on input "text" at bounding box center [1013, 525] width 58 height 29
type input "80"
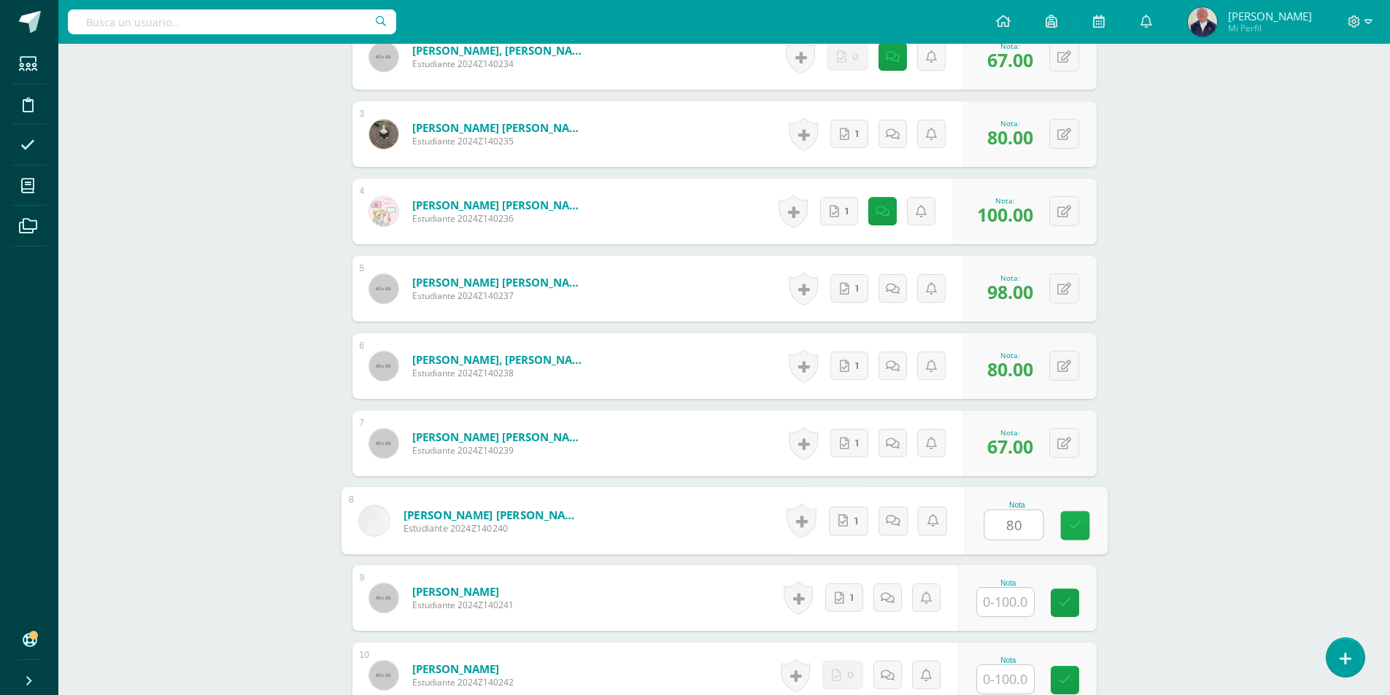
click at [1074, 528] on icon at bounding box center [1074, 525] width 13 height 12
click at [1001, 605] on input "text" at bounding box center [1005, 602] width 57 height 28
type input "73.33"
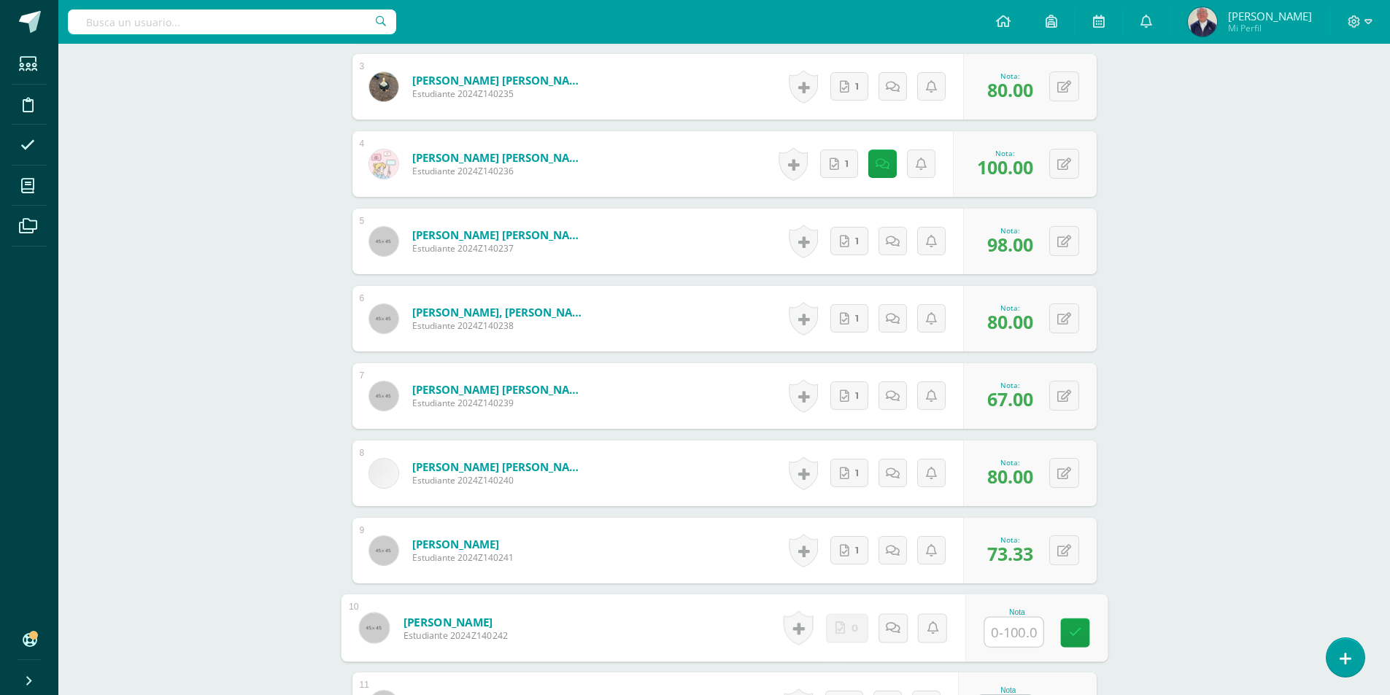
scroll to position [729, 0]
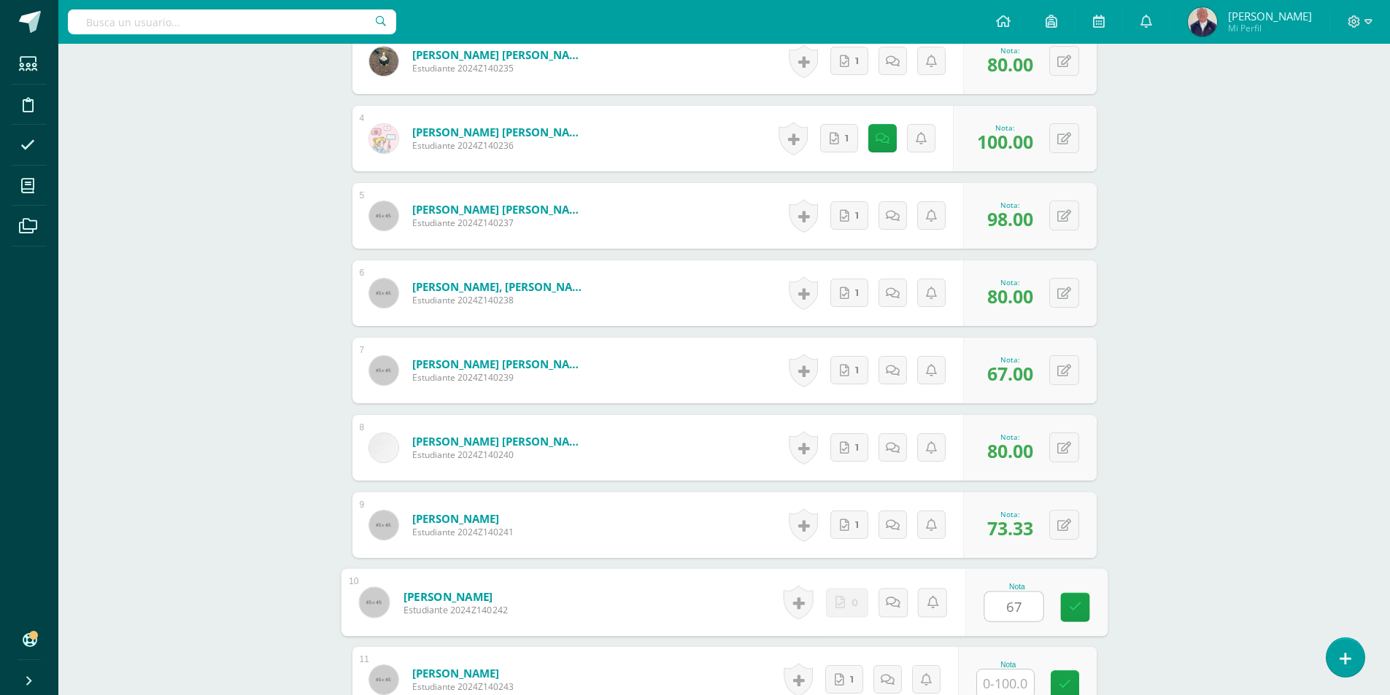
type input "67"
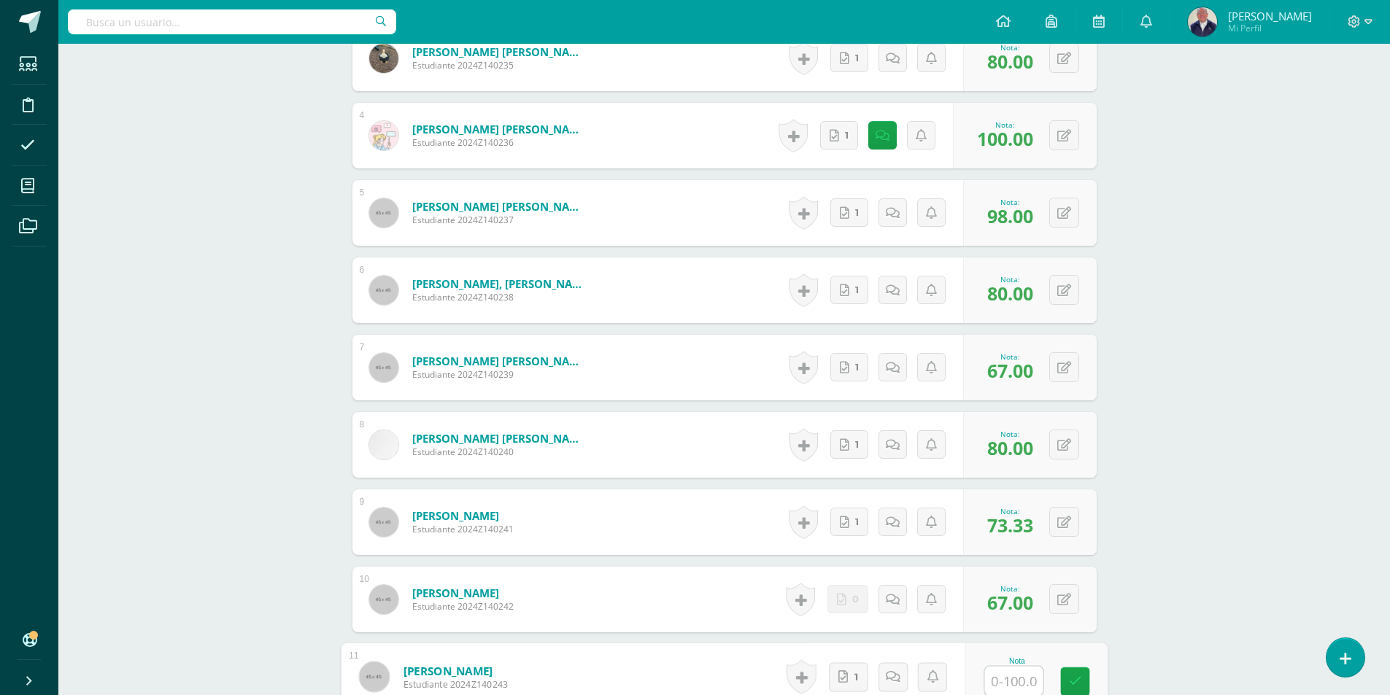
scroll to position [805, 0]
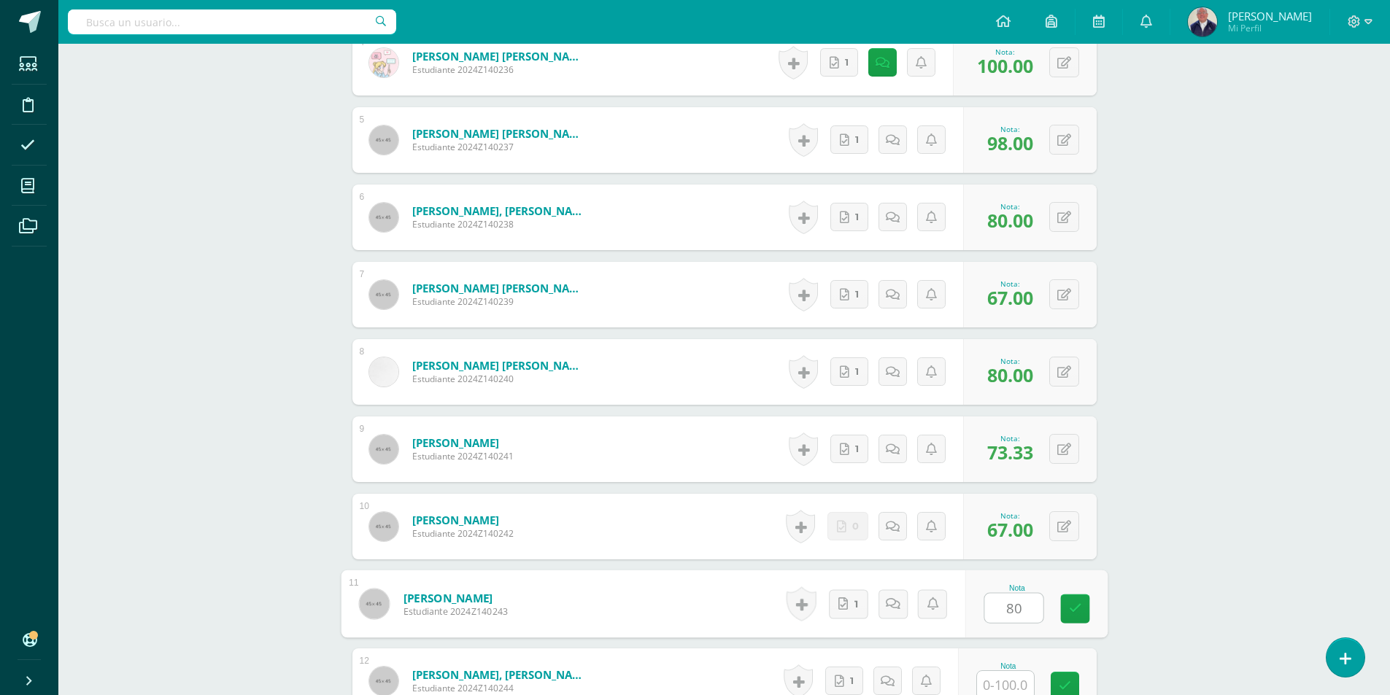
type input "80"
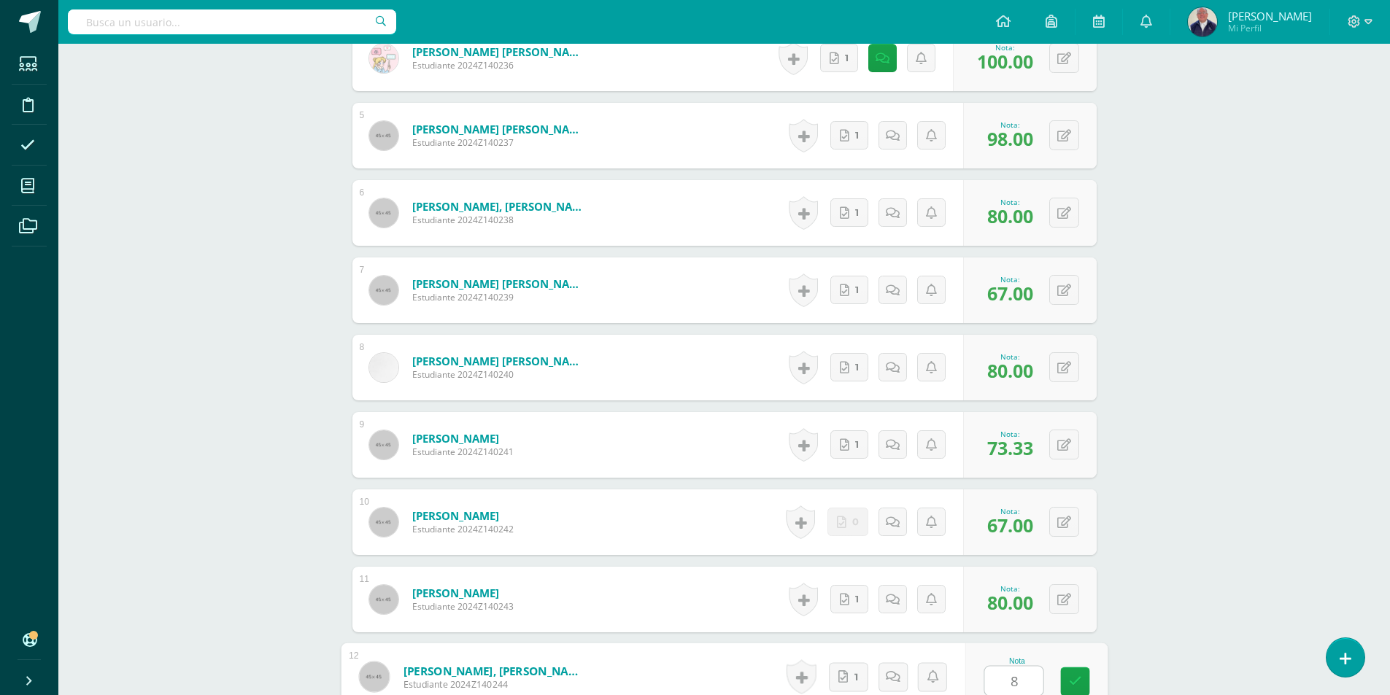
type input "80"
click at [1076, 678] on icon at bounding box center [1074, 681] width 13 height 12
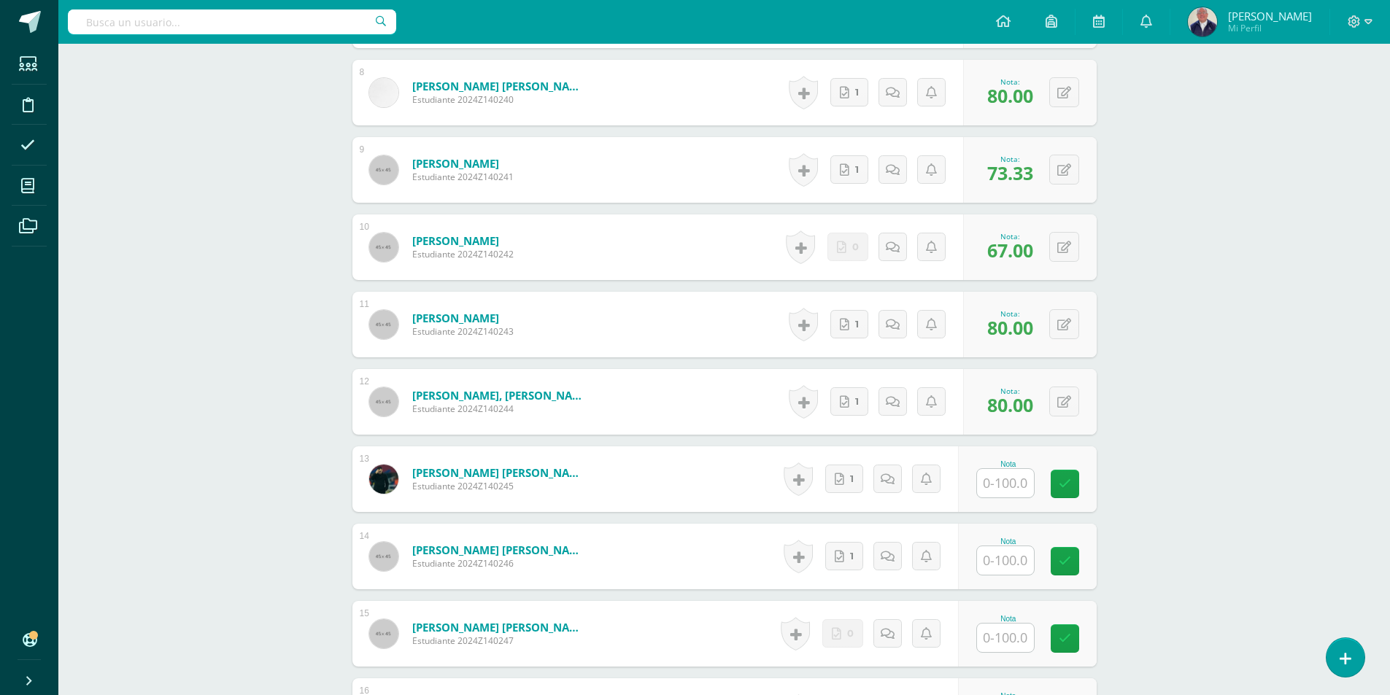
scroll to position [1101, 0]
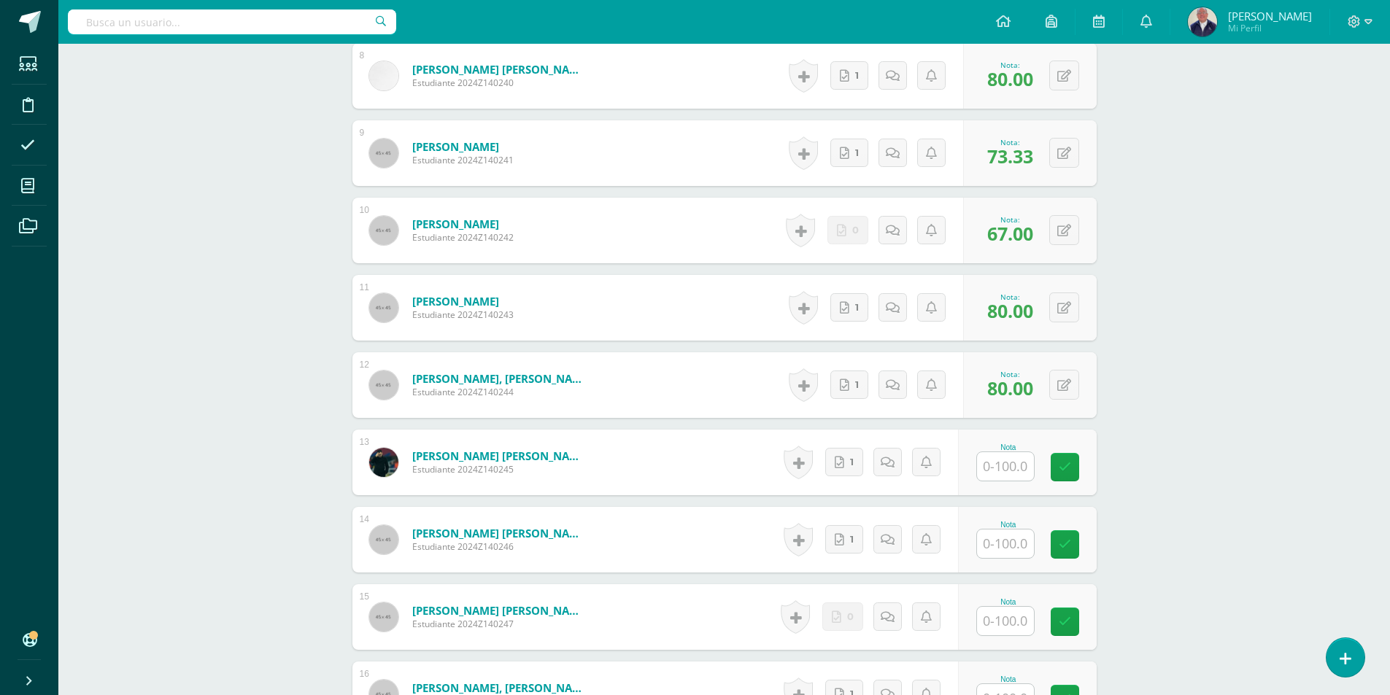
click at [1007, 466] on input "text" at bounding box center [1005, 466] width 57 height 28
type input "80"
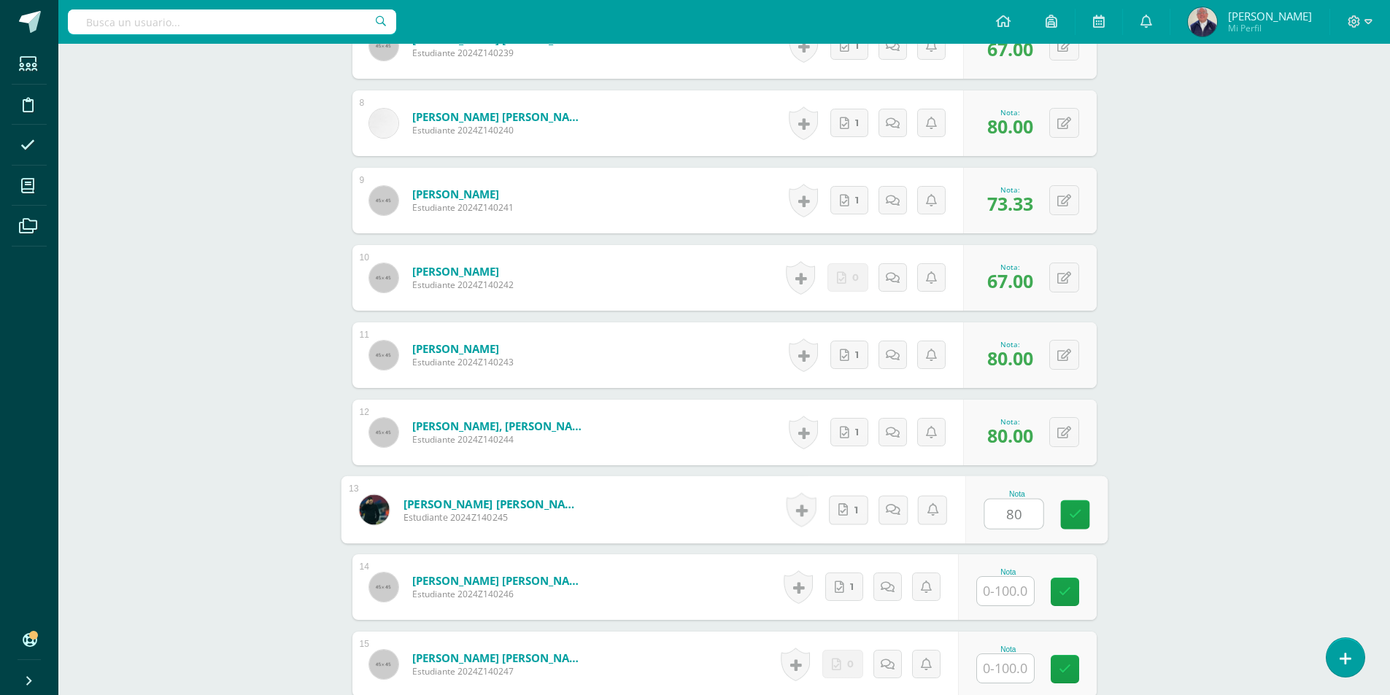
scroll to position [1028, 0]
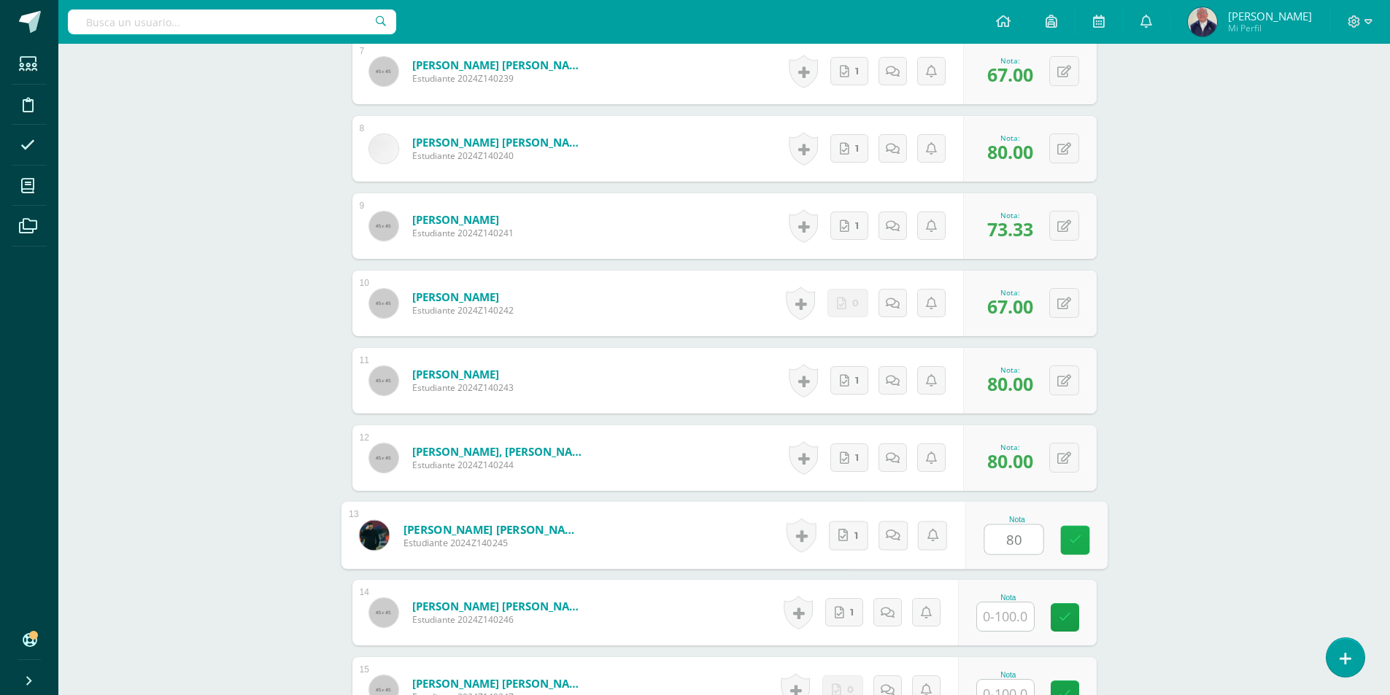
click at [1071, 530] on link at bounding box center [1074, 540] width 29 height 29
click at [1020, 616] on input "text" at bounding box center [1005, 616] width 57 height 28
type input "87"
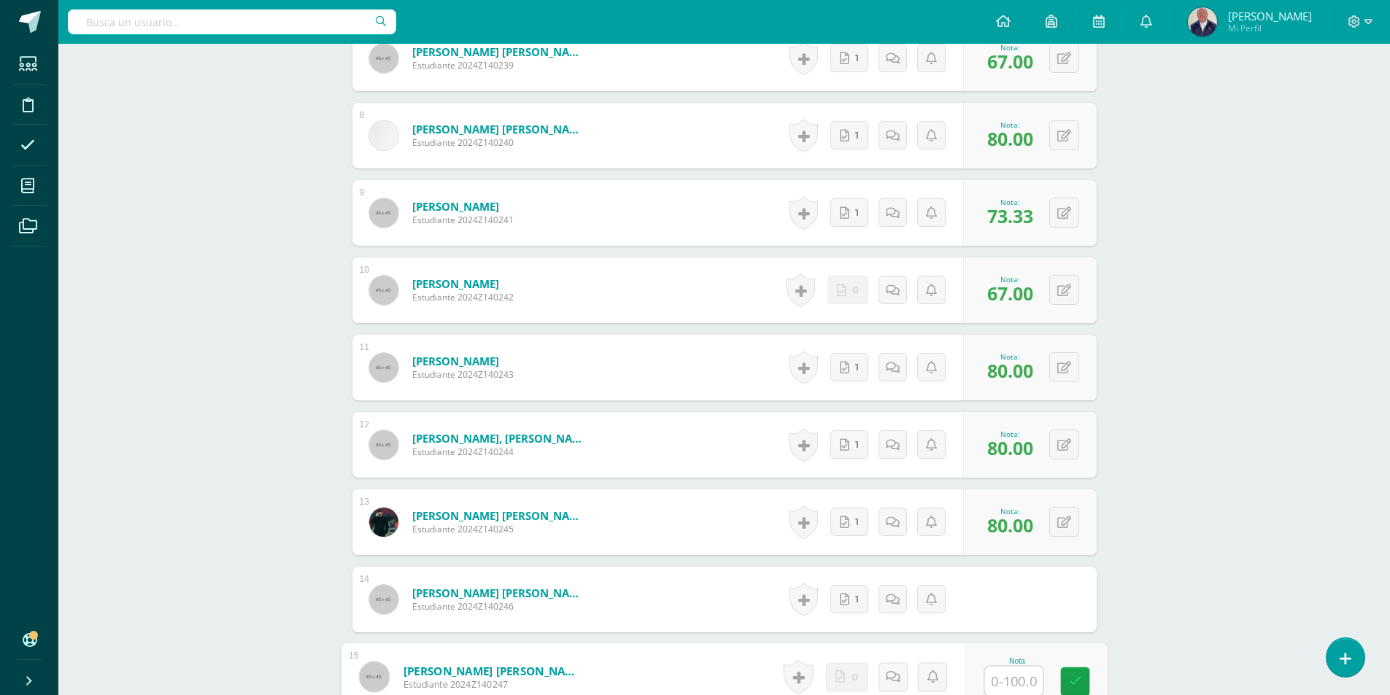
scroll to position [1115, 0]
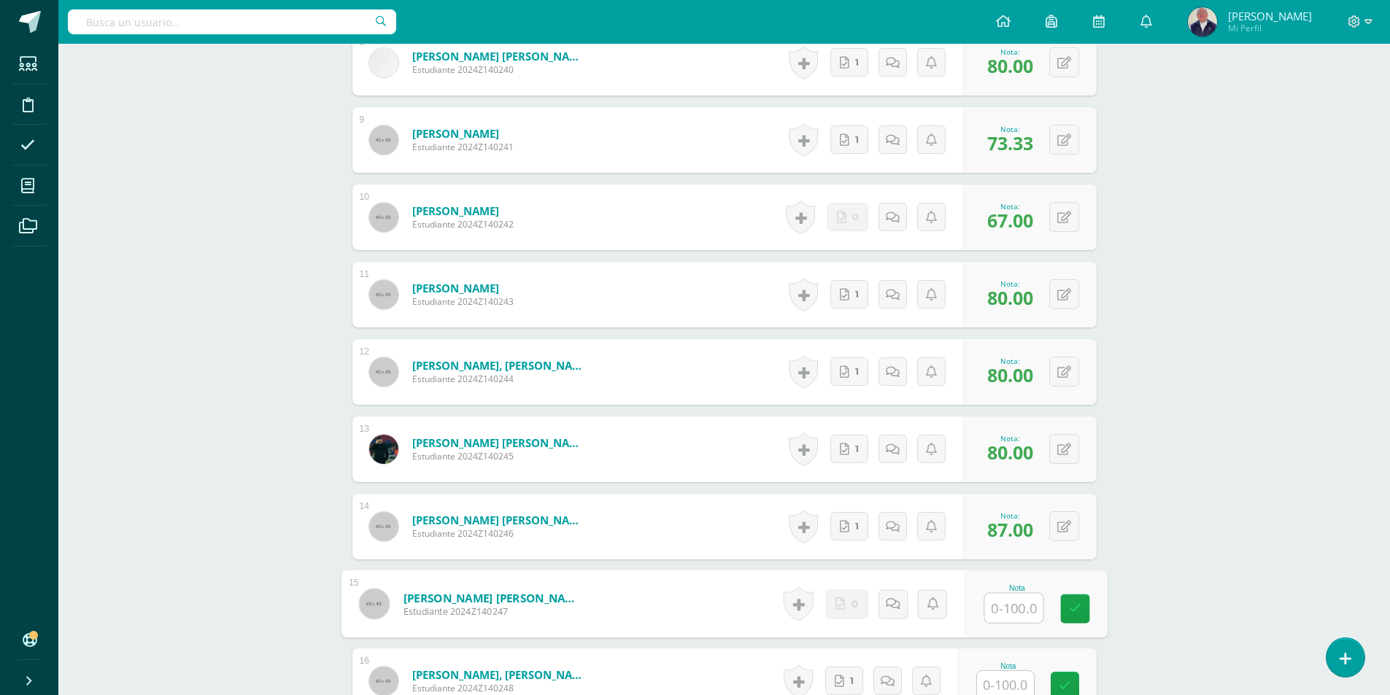
type input "0"
click at [1071, 608] on icon at bounding box center [1074, 608] width 13 height 12
click at [896, 601] on link at bounding box center [908, 603] width 29 height 29
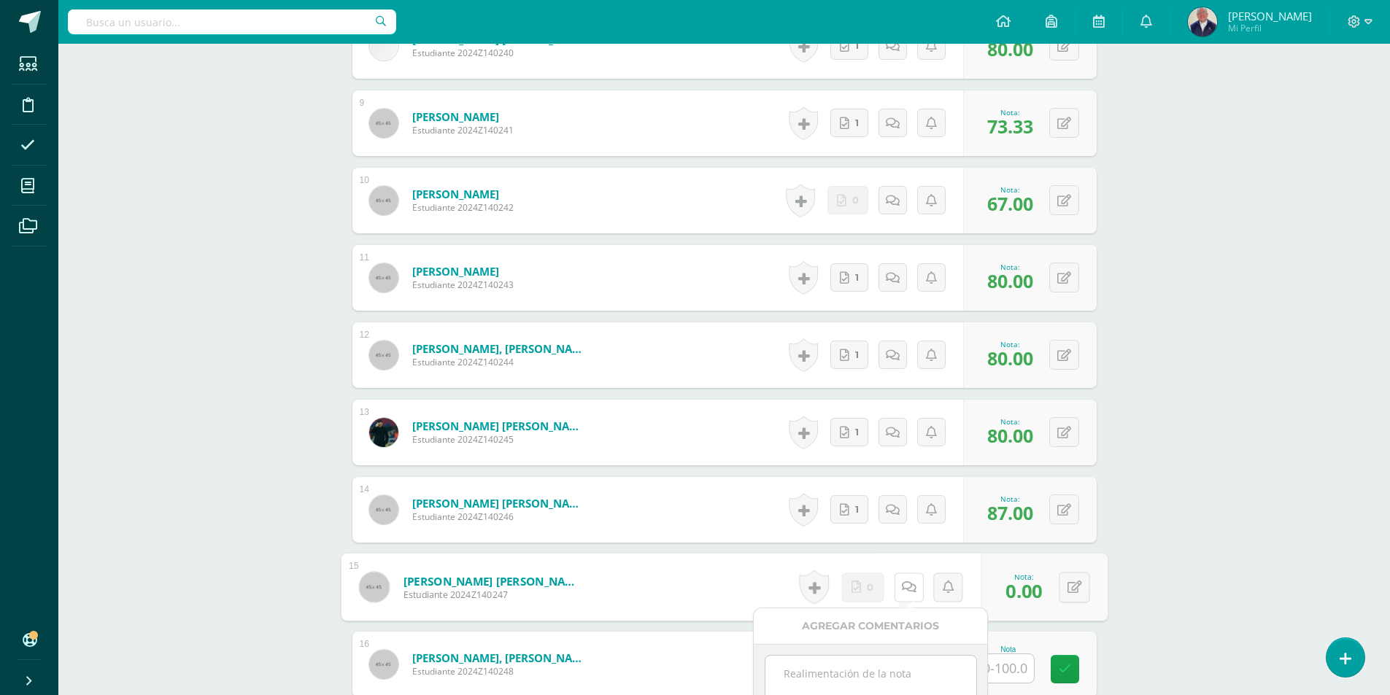
scroll to position [1187, 0]
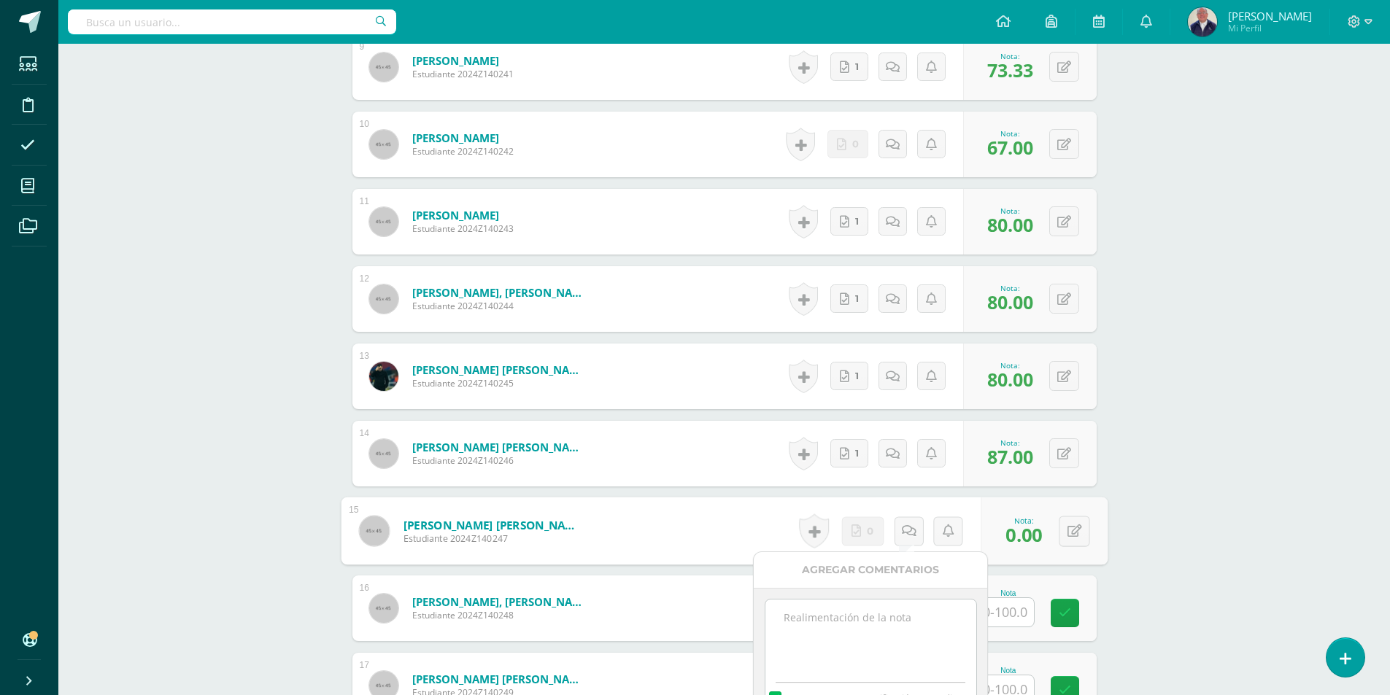
click at [846, 616] on textarea at bounding box center [870, 636] width 211 height 73
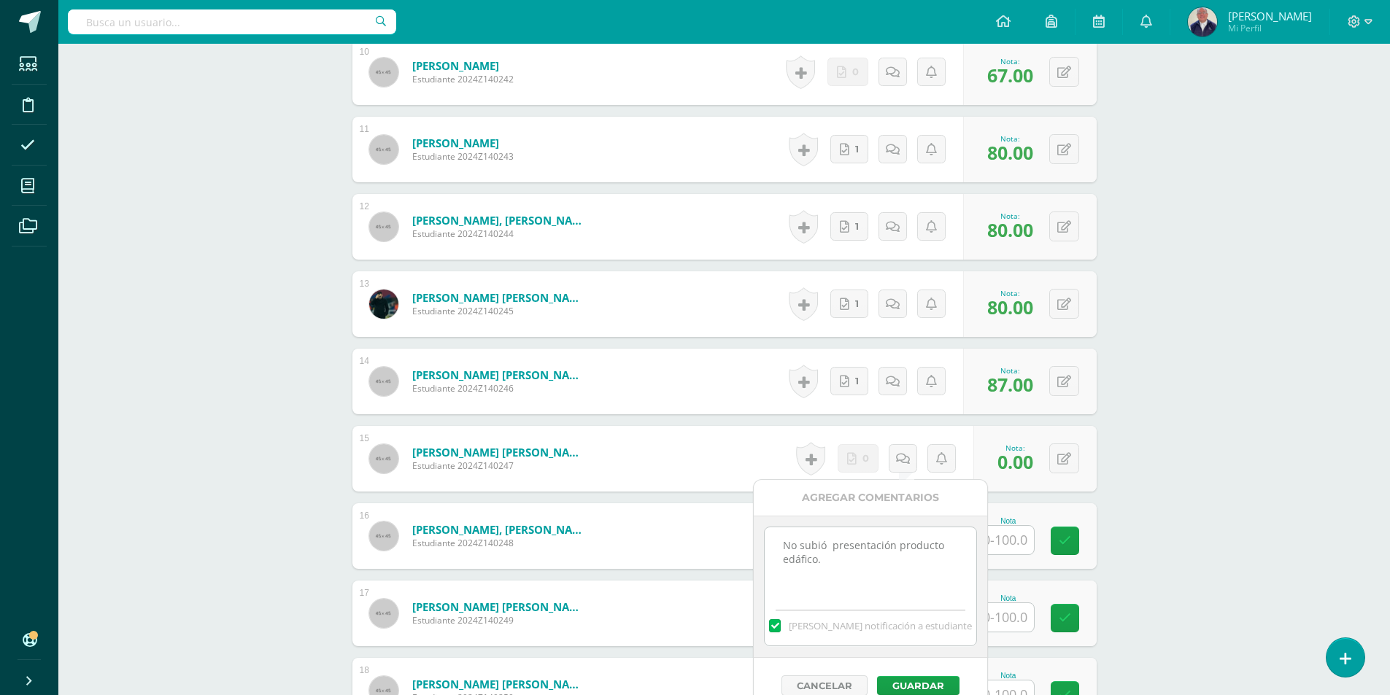
scroll to position [1260, 0]
type textarea "No subió presentación producto edáfico."
click at [896, 679] on button "Guardar" at bounding box center [913, 684] width 82 height 19
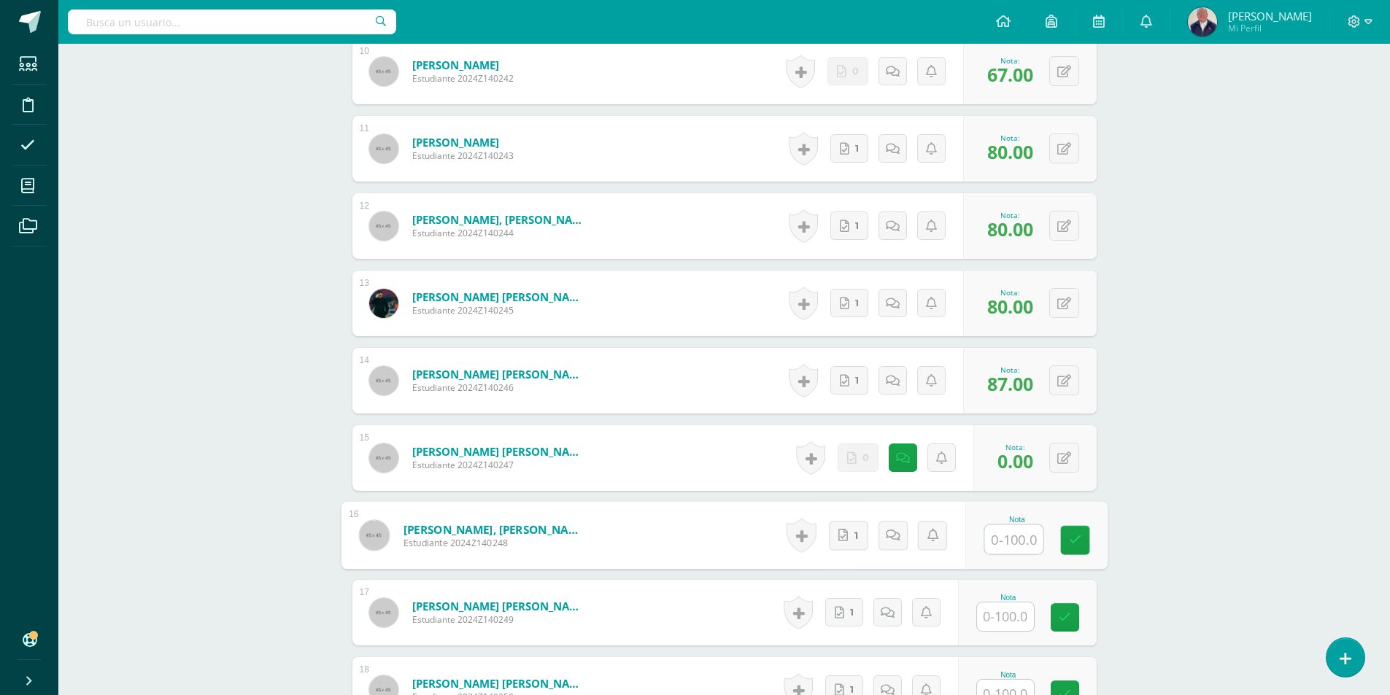
click at [1005, 540] on input "text" at bounding box center [1013, 539] width 58 height 29
type input "80"
click at [1075, 543] on icon at bounding box center [1074, 540] width 13 height 12
click at [1013, 626] on input "text" at bounding box center [1013, 616] width 58 height 29
type input "87"
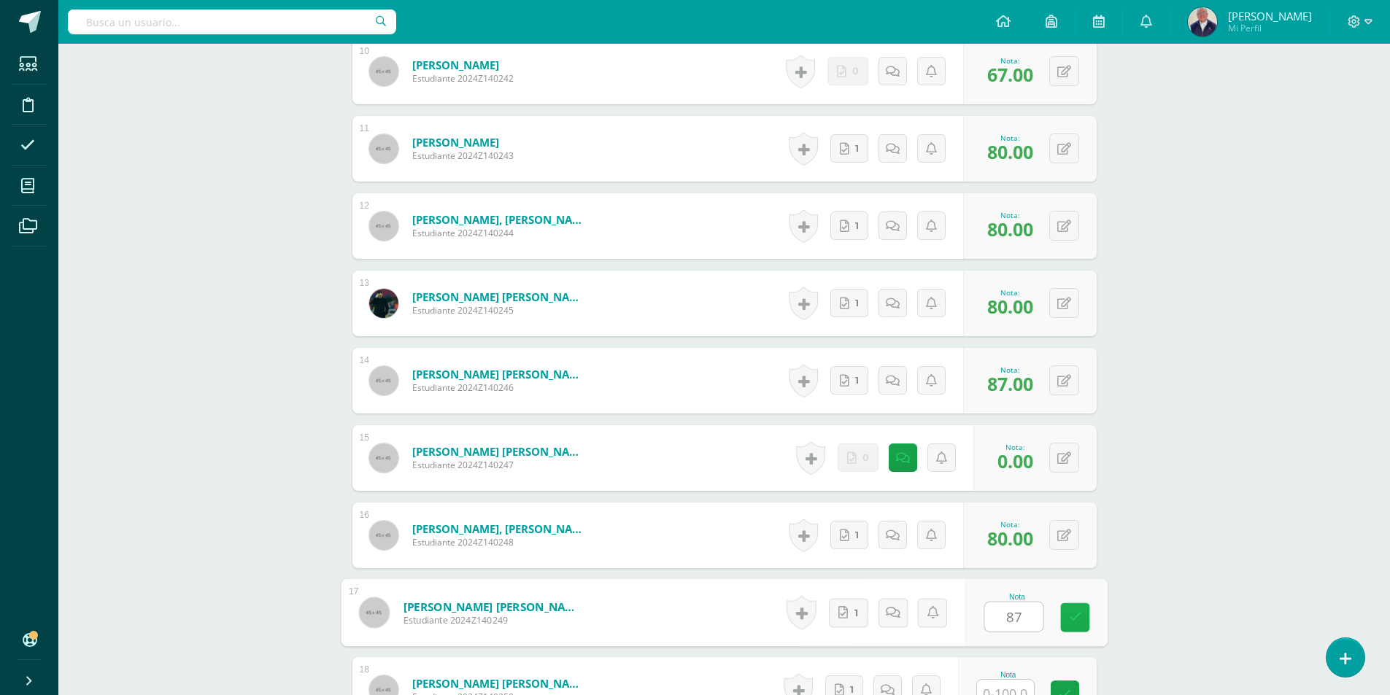
click at [1079, 617] on icon at bounding box center [1074, 617] width 13 height 12
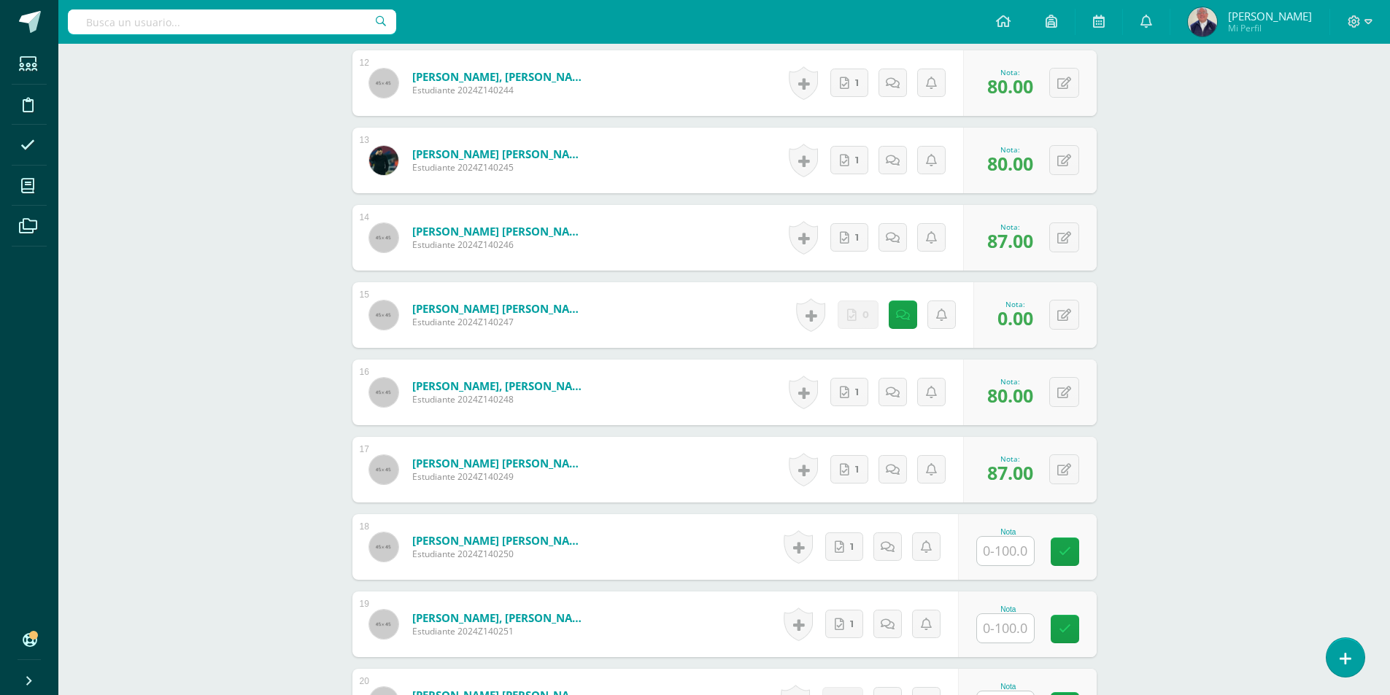
scroll to position [1406, 0]
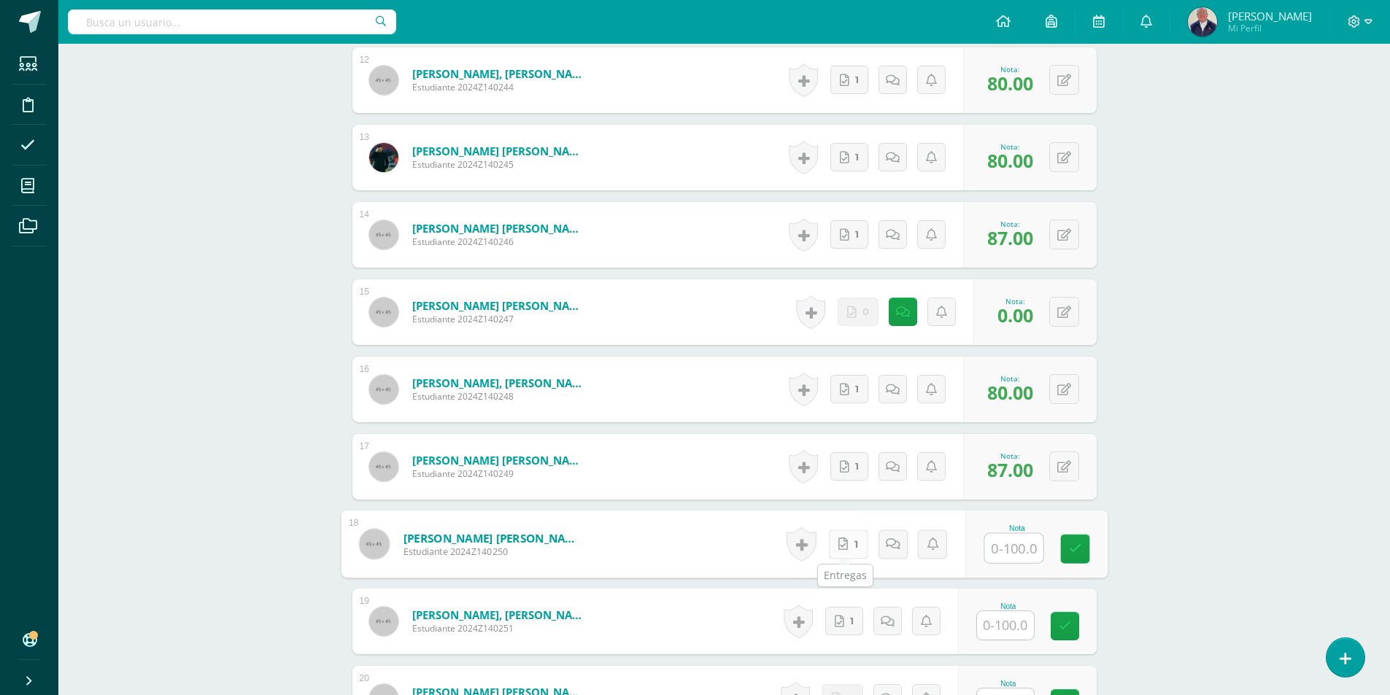
click at [838, 543] on icon at bounding box center [842, 544] width 9 height 12
click at [1005, 546] on input "text" at bounding box center [1013, 548] width 58 height 29
type input "73.33"
click at [1070, 543] on icon at bounding box center [1074, 549] width 13 height 12
click at [1004, 626] on input "text" at bounding box center [1005, 625] width 57 height 28
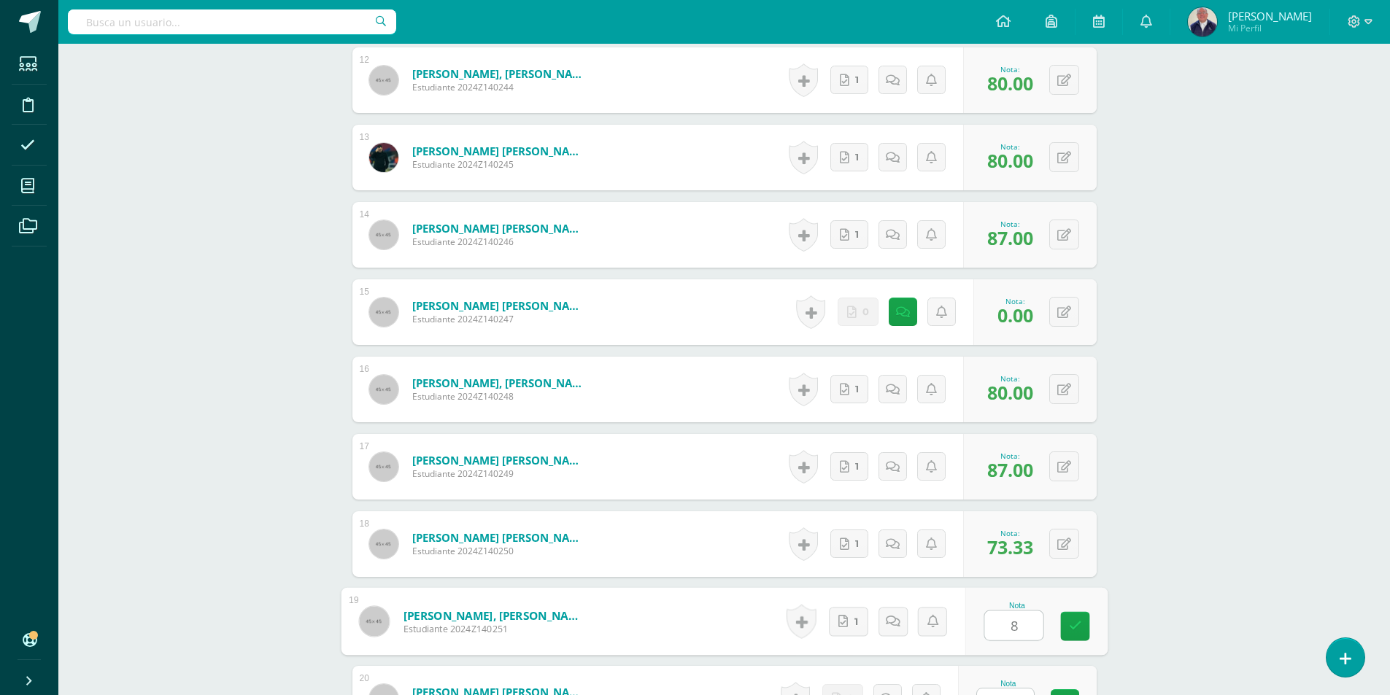
type input "87"
drag, startPoint x: 1078, startPoint y: 628, endPoint x: 1080, endPoint y: 638, distance: 10.4
click at [1080, 635] on link at bounding box center [1074, 626] width 29 height 29
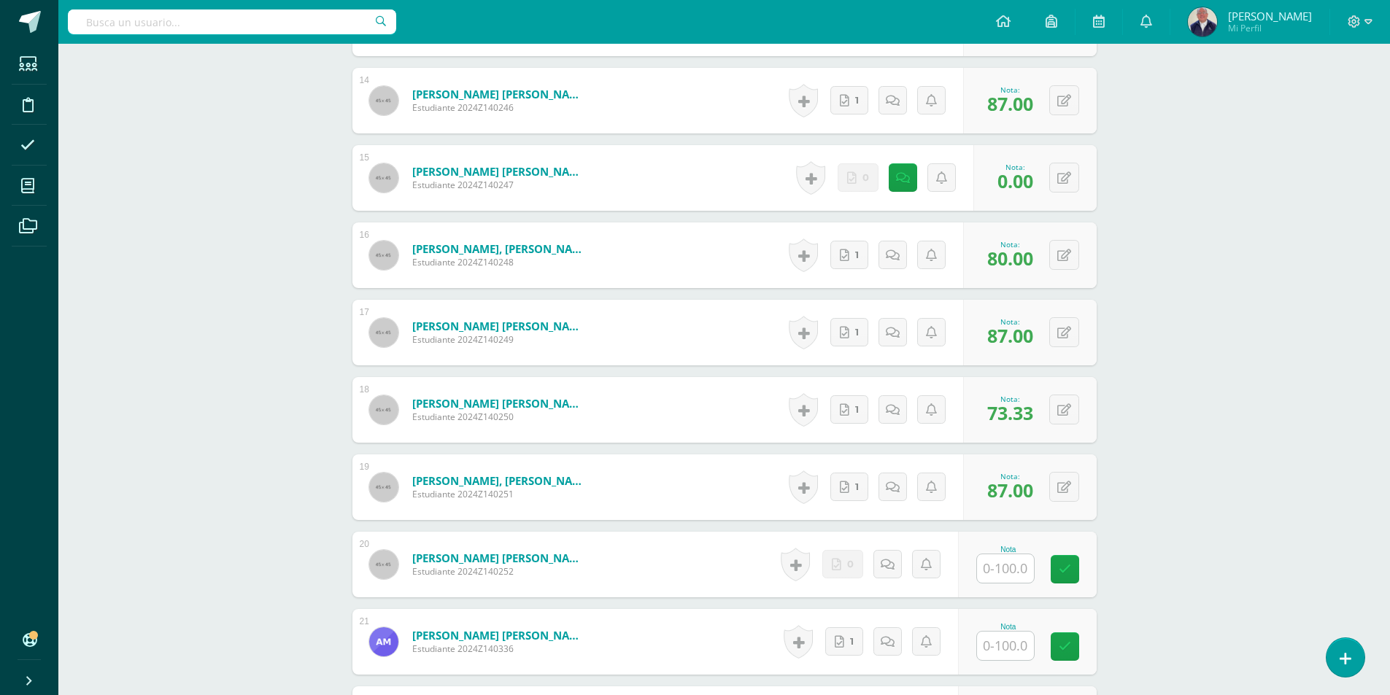
scroll to position [1552, 0]
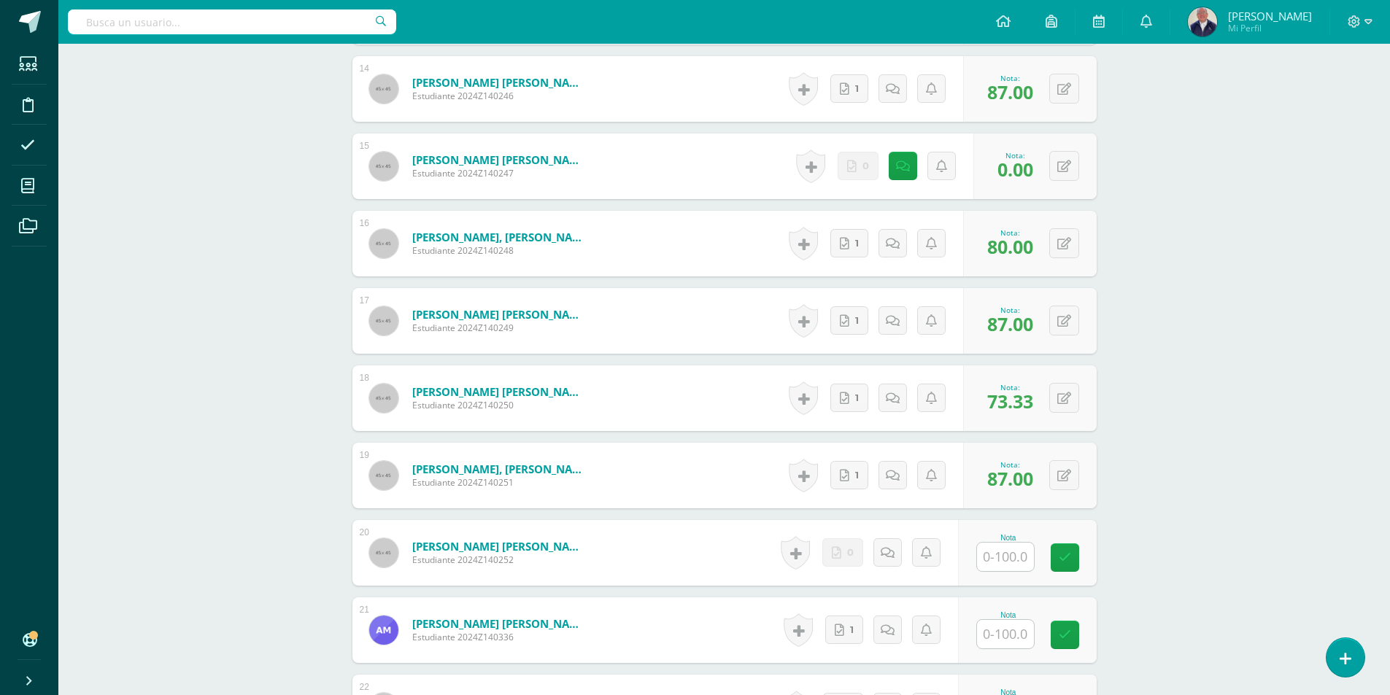
click at [1002, 563] on input "text" at bounding box center [1005, 557] width 57 height 28
type input "80"
click at [1077, 563] on icon at bounding box center [1074, 557] width 13 height 12
click at [1007, 633] on input "text" at bounding box center [1013, 634] width 58 height 29
type input "73.33"
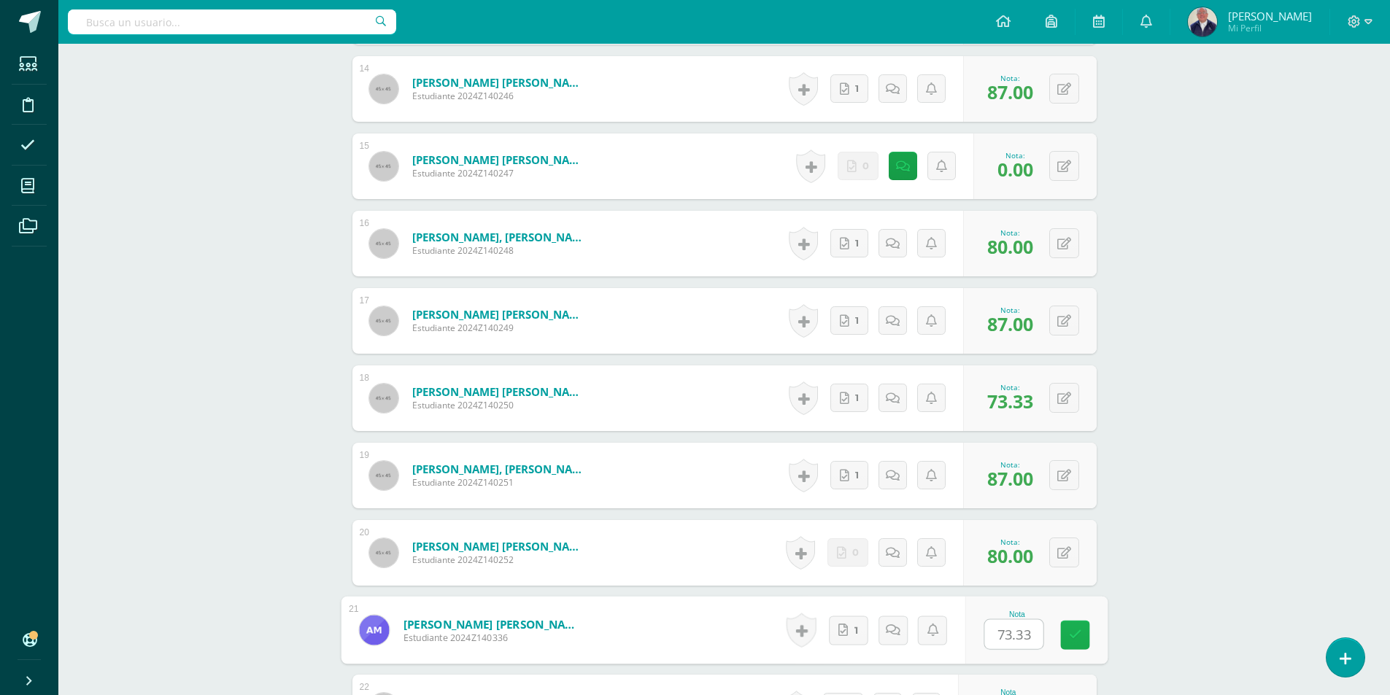
click at [1081, 637] on link at bounding box center [1074, 635] width 29 height 29
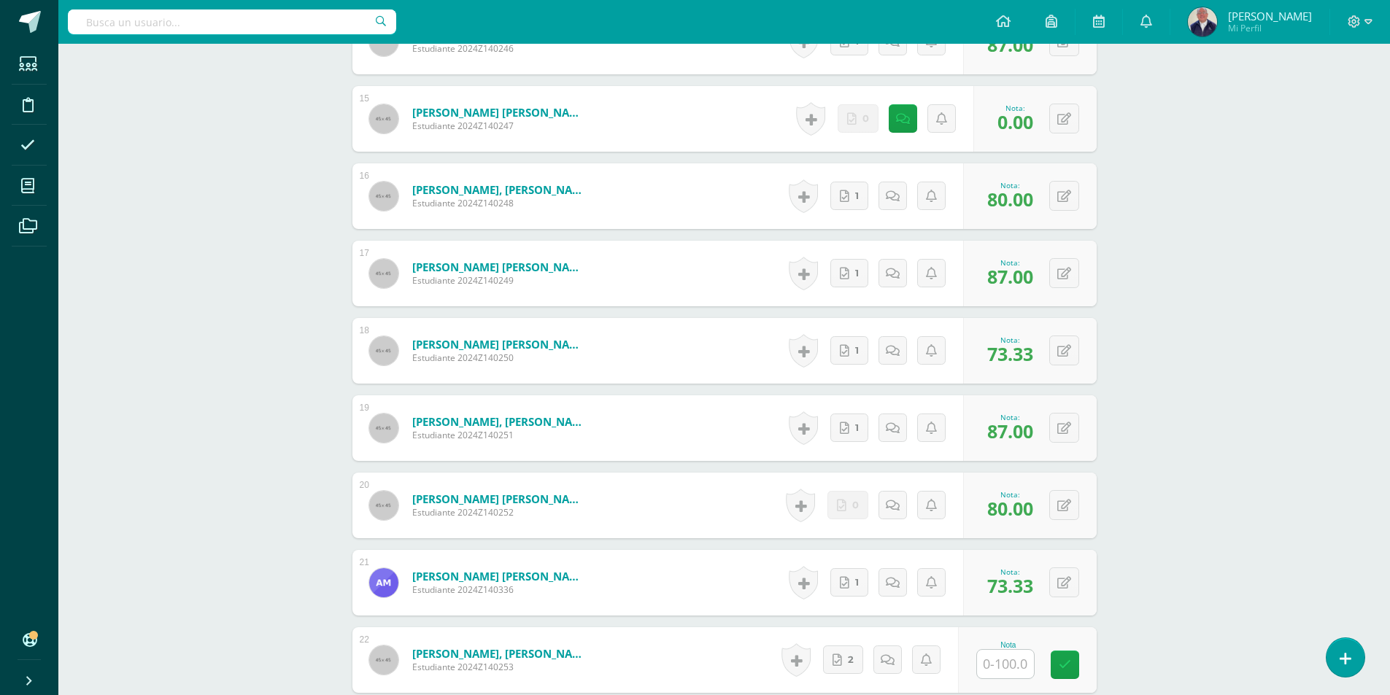
scroll to position [1625, 0]
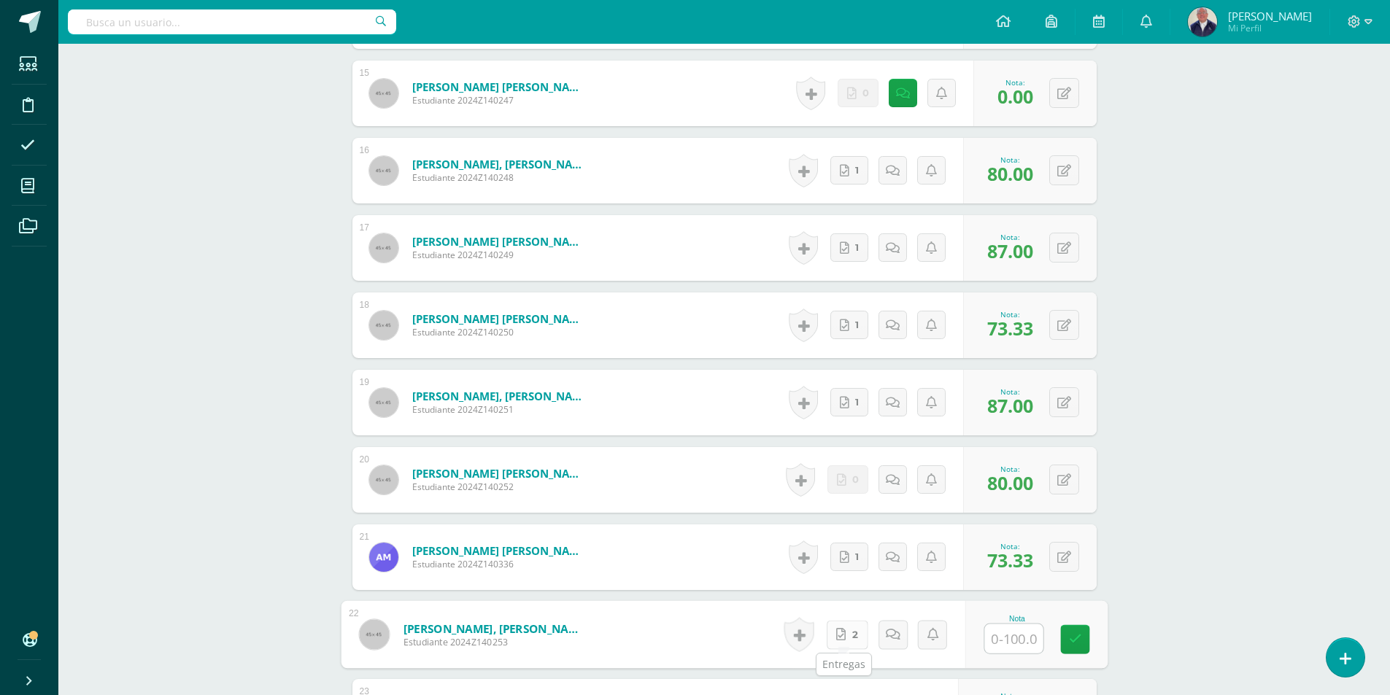
click at [845, 630] on link "2" at bounding box center [847, 634] width 42 height 29
click at [1017, 637] on input "text" at bounding box center [1013, 638] width 58 height 29
type input "67"
click at [1076, 644] on icon at bounding box center [1074, 639] width 13 height 12
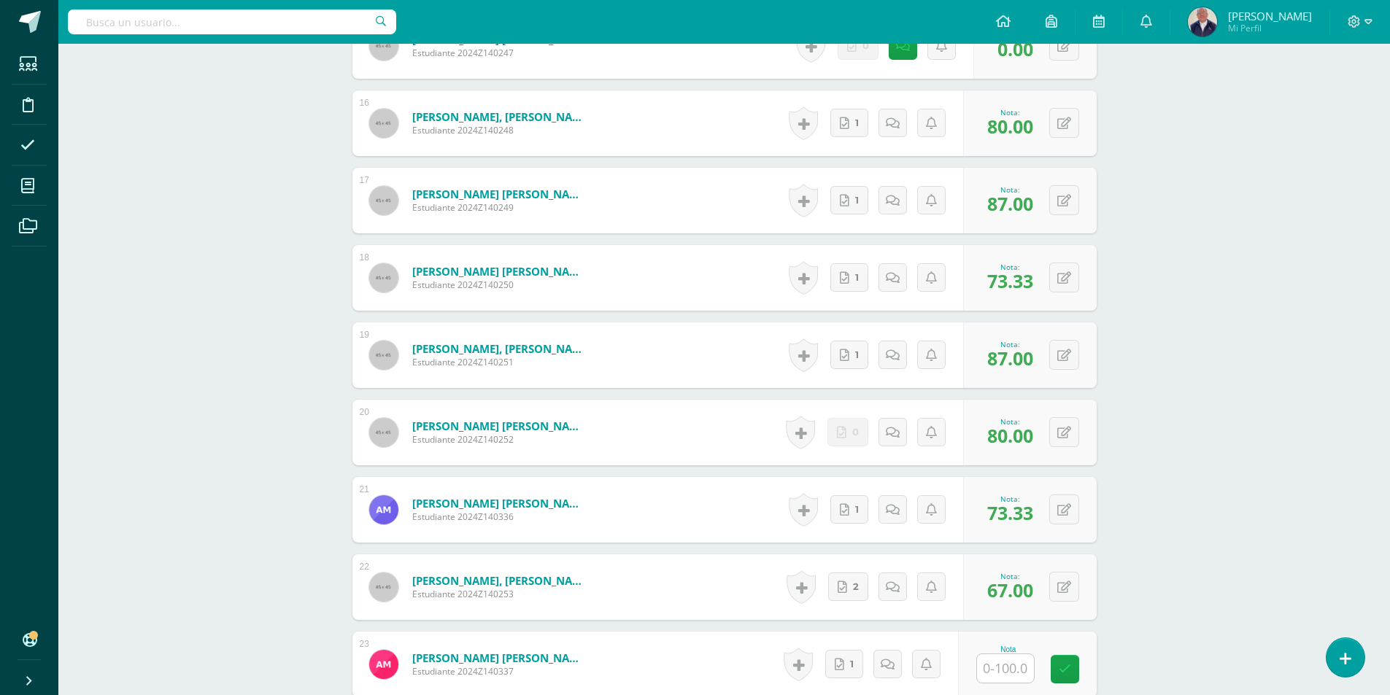
scroll to position [1698, 0]
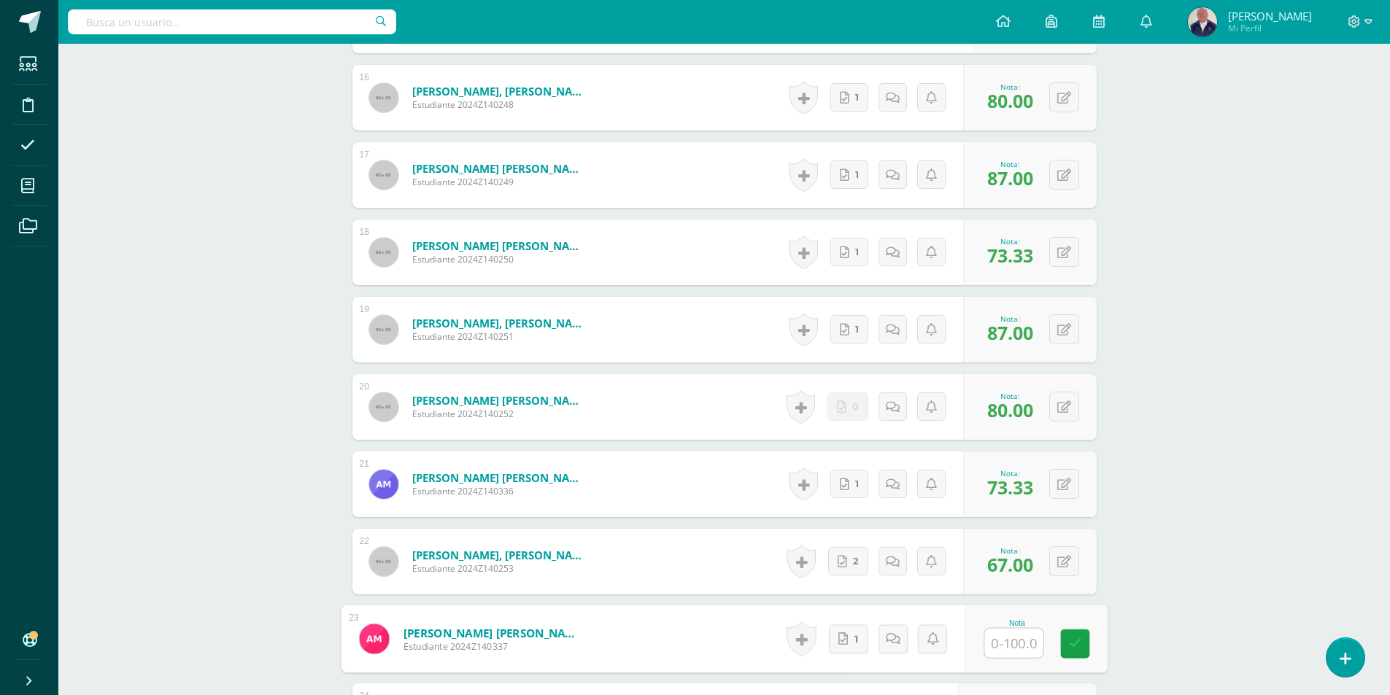
click at [997, 645] on input "text" at bounding box center [1013, 643] width 58 height 29
type input "83.33"
click at [1076, 647] on icon at bounding box center [1074, 643] width 13 height 12
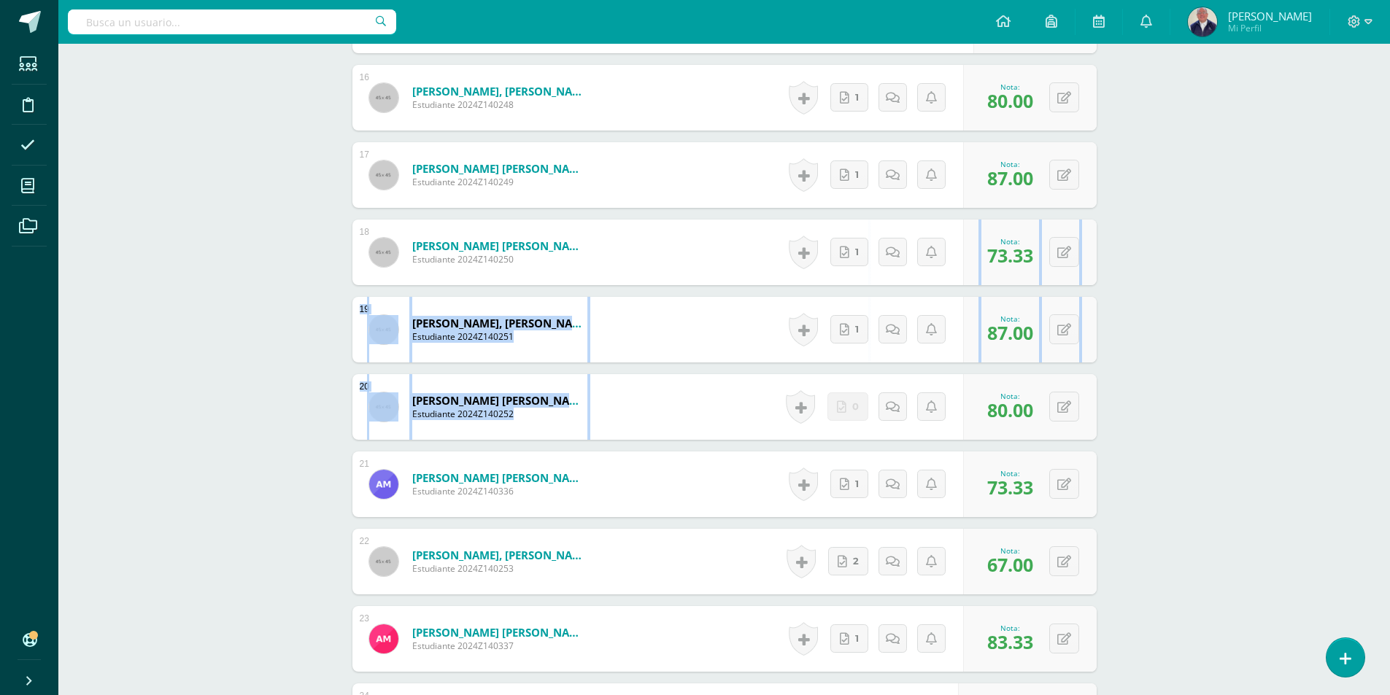
drag, startPoint x: 573, startPoint y: 282, endPoint x: 641, endPoint y: 443, distance: 175.2
click at [633, 429] on div "1 Arreaza Villagrán, Juan José Estudiante 2024Z140335 Nota 73.33 0 Logros" at bounding box center [724, 97] width 744 height 2385
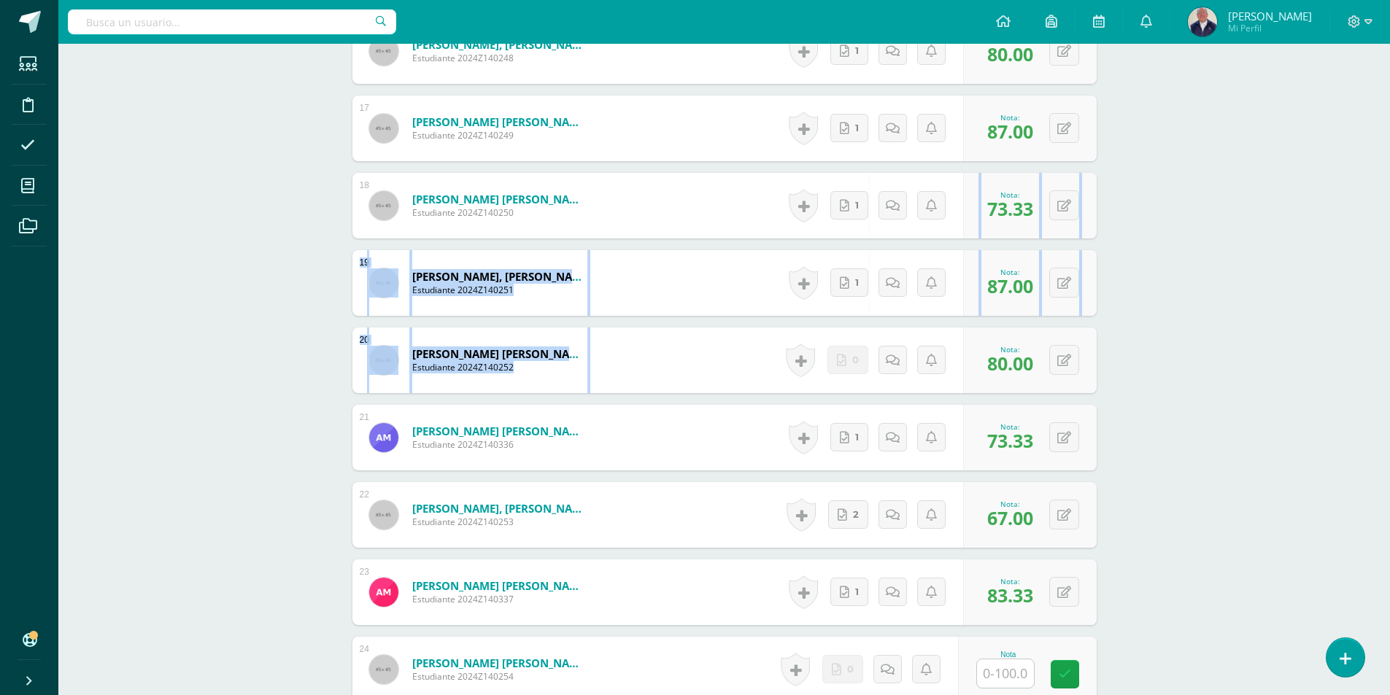
scroll to position [1771, 0]
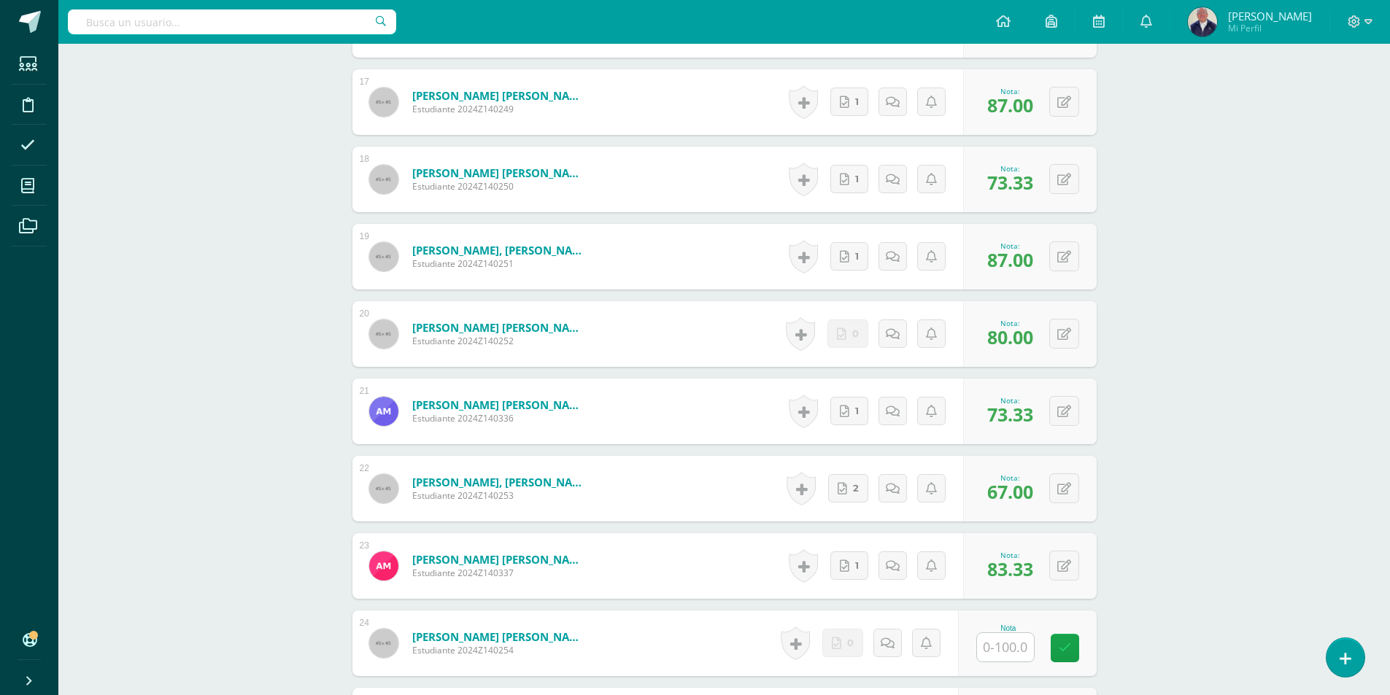
drag, startPoint x: 1152, startPoint y: 380, endPoint x: 1143, endPoint y: 381, distance: 9.6
click at [1005, 644] on input "text" at bounding box center [1005, 647] width 57 height 28
type input "83.33"
click at [1080, 648] on icon at bounding box center [1074, 648] width 13 height 12
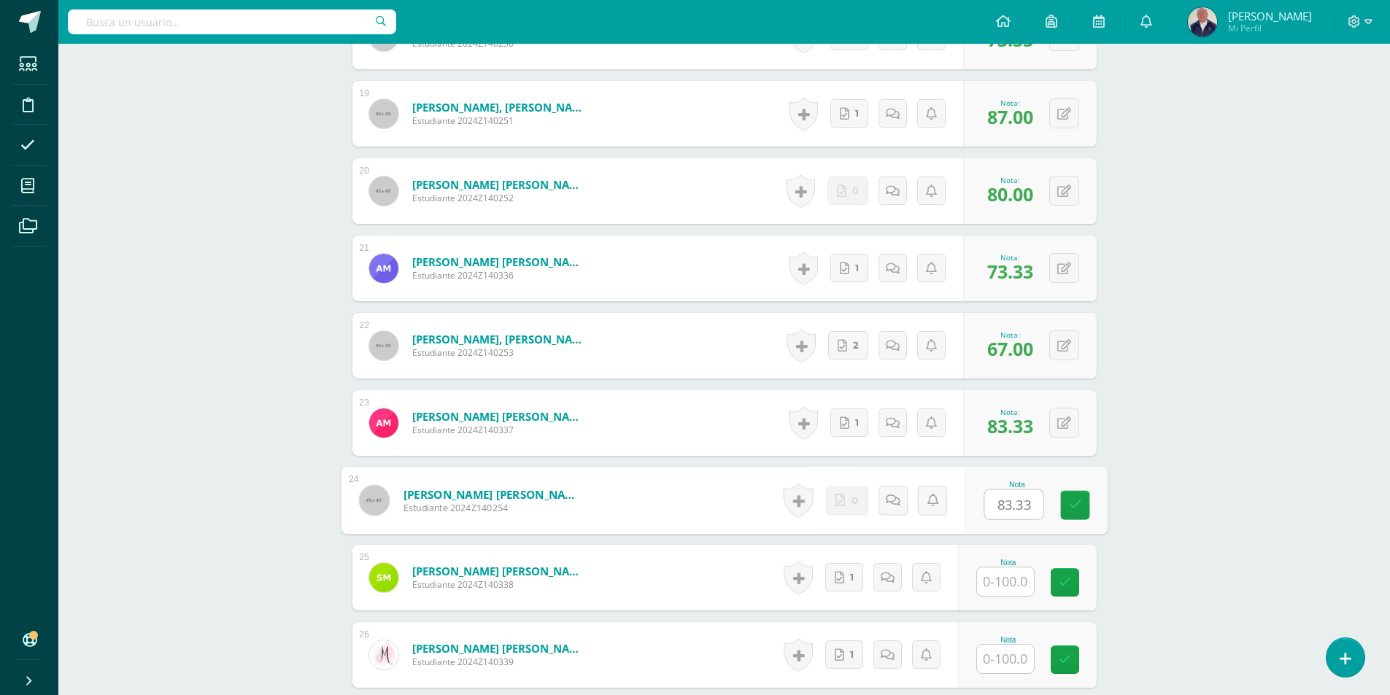
scroll to position [1917, 0]
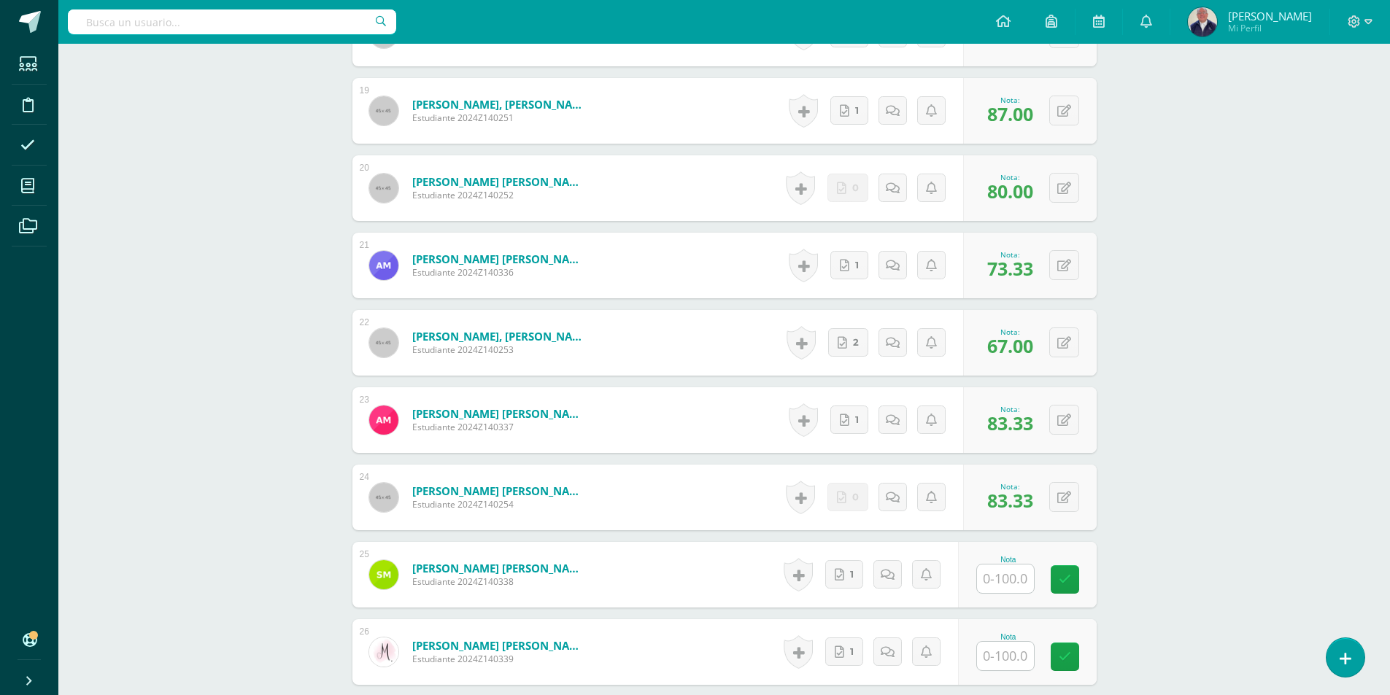
click at [1018, 573] on input "text" at bounding box center [1005, 579] width 57 height 28
type input "87"
click at [1074, 575] on icon at bounding box center [1074, 579] width 13 height 12
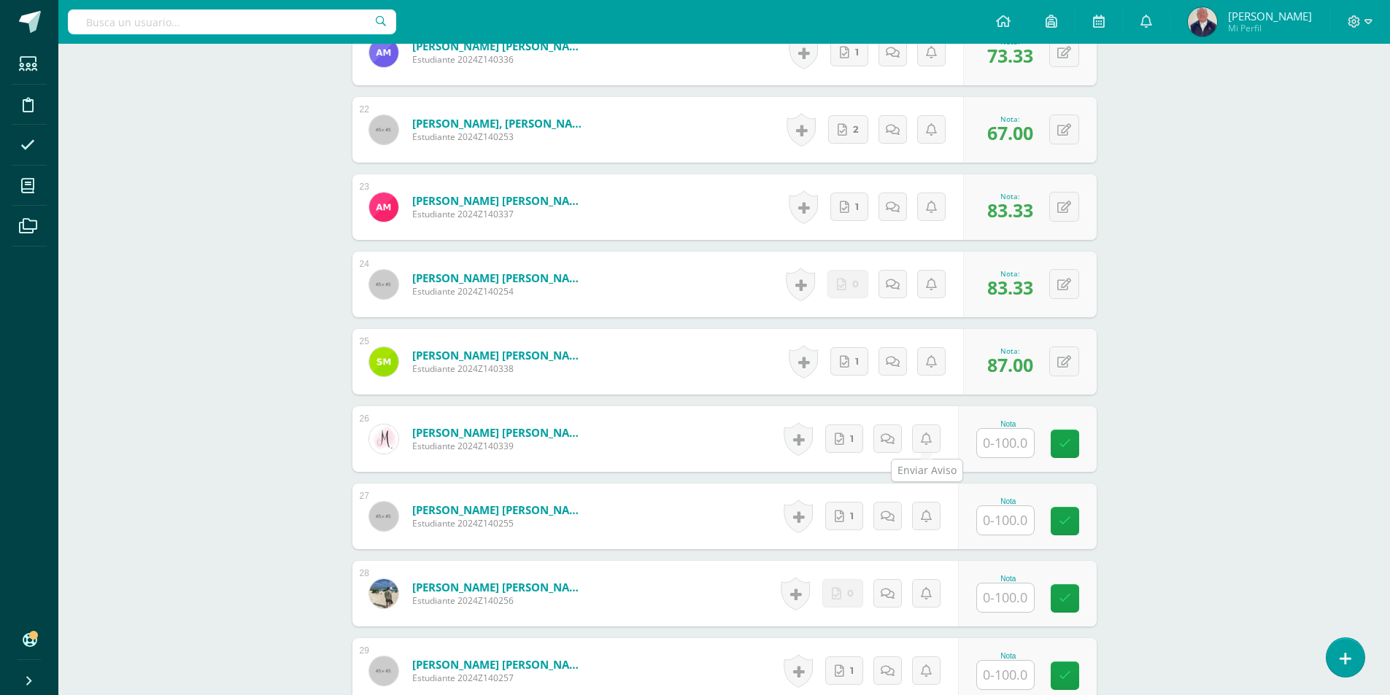
scroll to position [2136, 0]
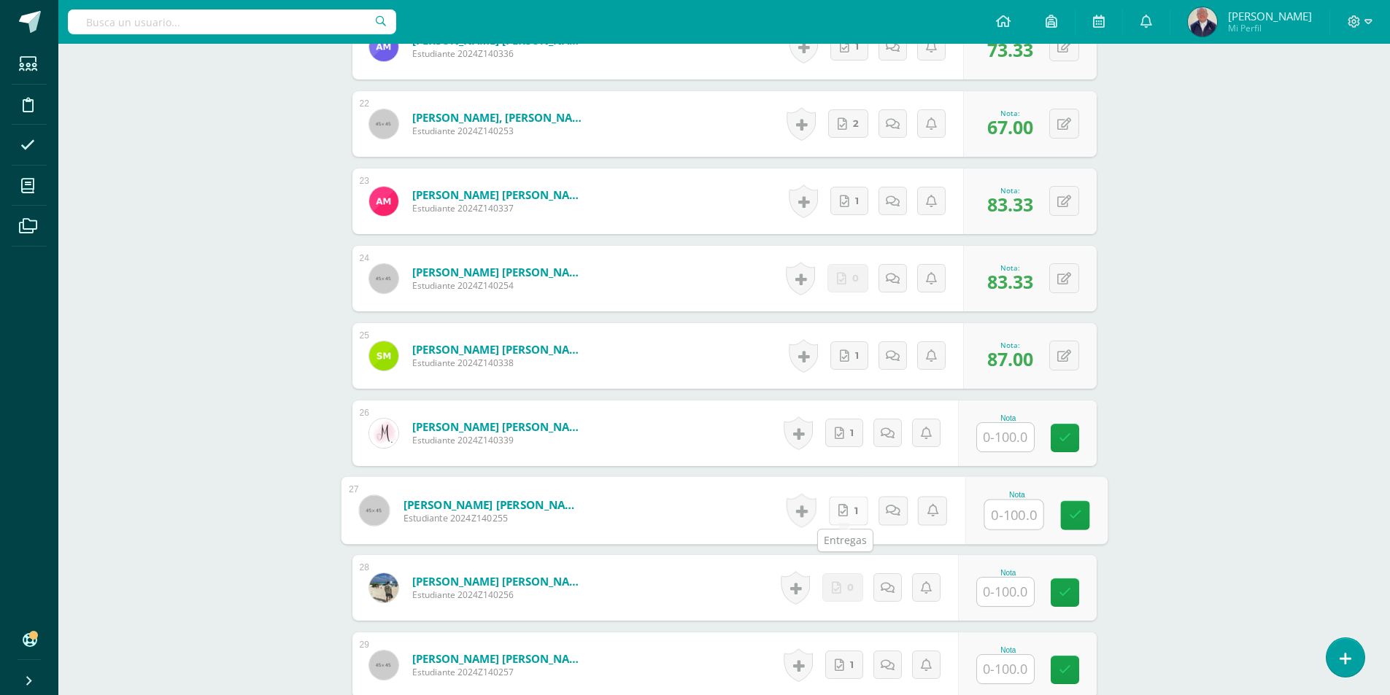
click at [848, 514] on link "1" at bounding box center [847, 510] width 39 height 29
click at [1009, 515] on input "text" at bounding box center [1013, 514] width 58 height 29
type input "73.33"
click at [1082, 517] on link at bounding box center [1074, 515] width 29 height 29
click at [996, 442] on input "text" at bounding box center [1005, 437] width 57 height 28
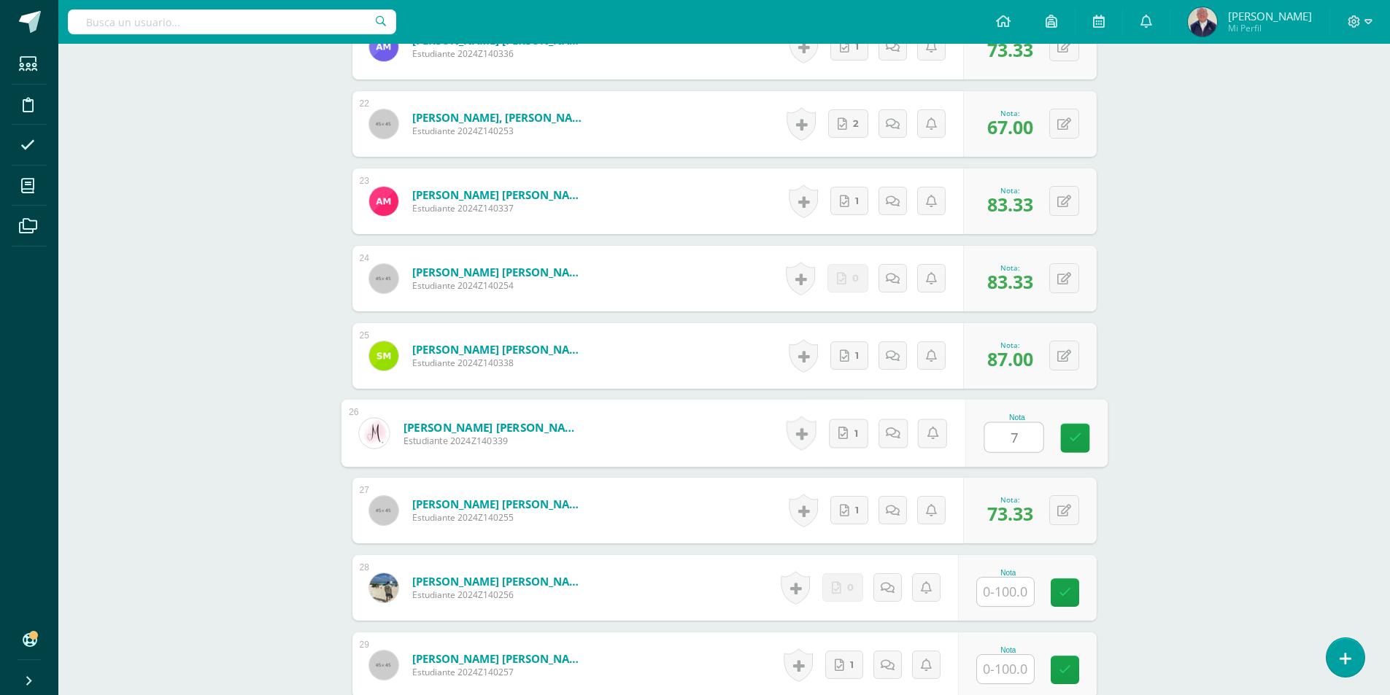
type input "77"
click at [1074, 438] on icon at bounding box center [1074, 438] width 13 height 12
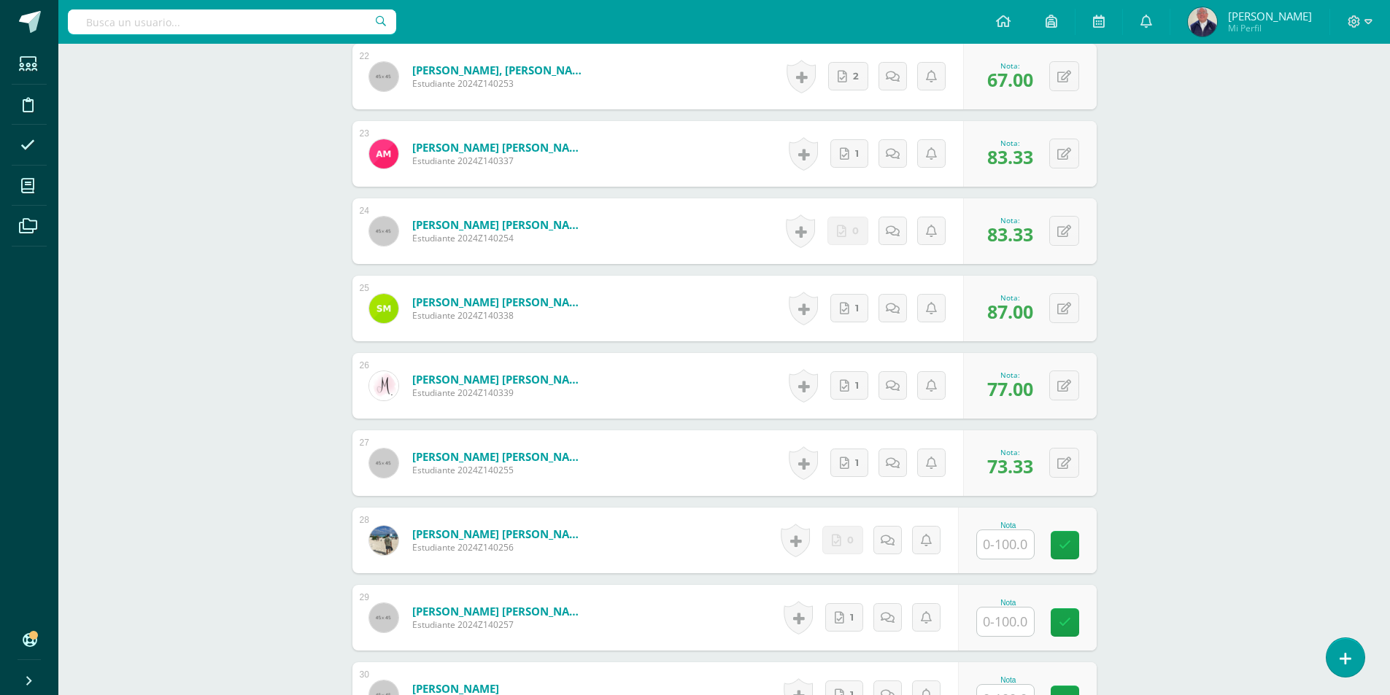
scroll to position [2209, 0]
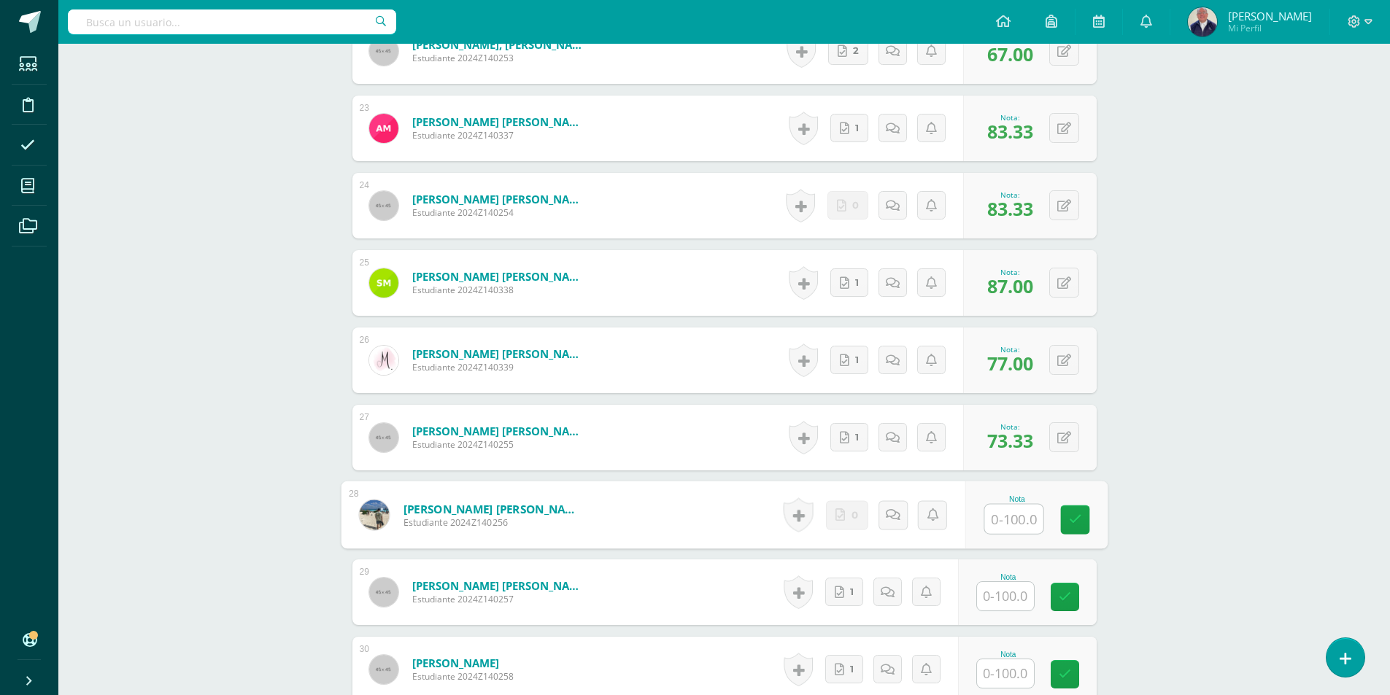
click at [996, 522] on input "text" at bounding box center [1013, 519] width 58 height 29
click at [1017, 594] on input "text" at bounding box center [1013, 596] width 58 height 29
type input "73.33"
click at [1071, 600] on icon at bounding box center [1074, 597] width 13 height 12
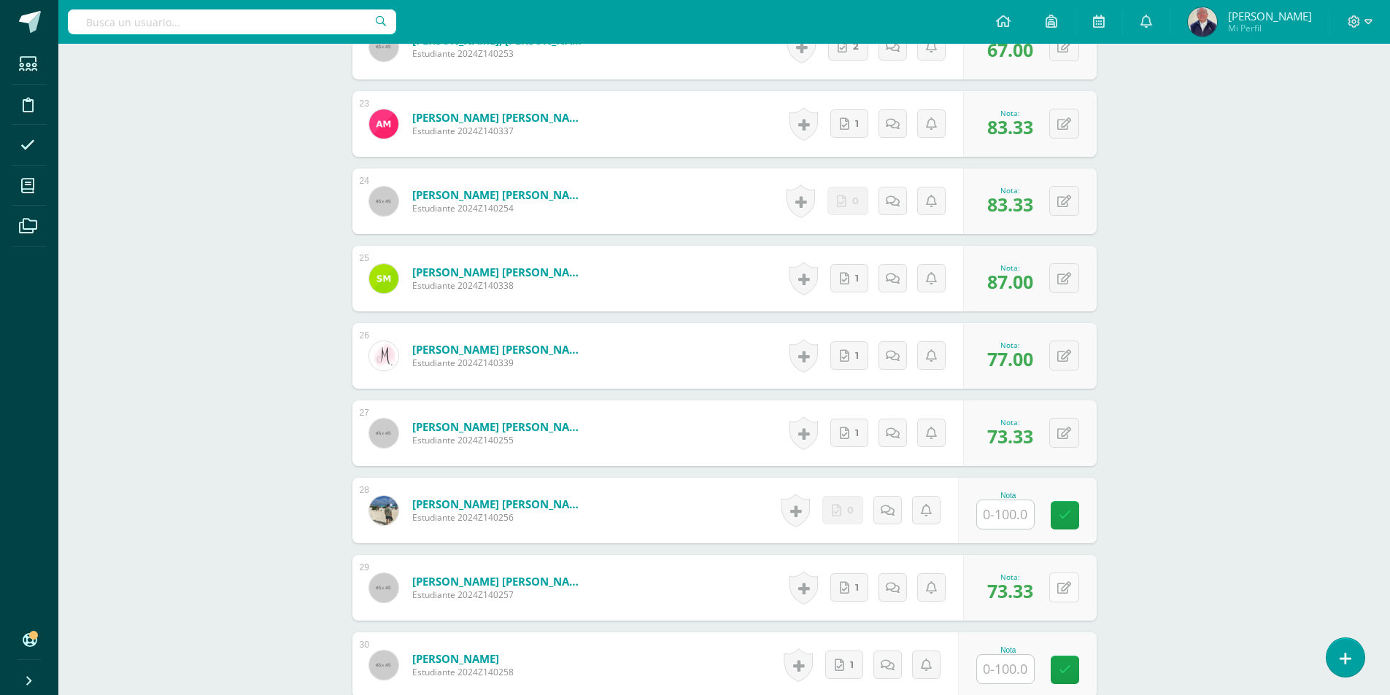
scroll to position [2282, 0]
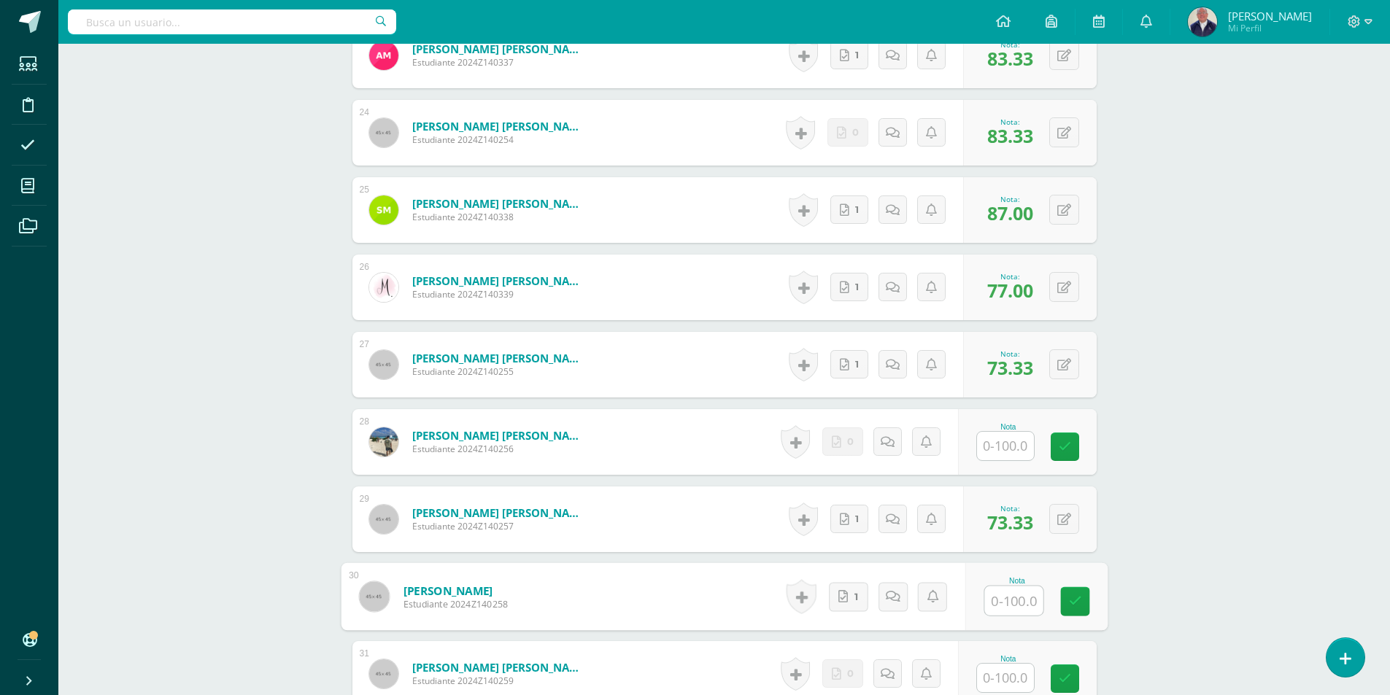
click at [1000, 607] on input "text" at bounding box center [1013, 600] width 58 height 29
type input "9"
type input "60"
click at [1064, 595] on link at bounding box center [1074, 601] width 29 height 29
click at [894, 594] on icon at bounding box center [892, 597] width 14 height 12
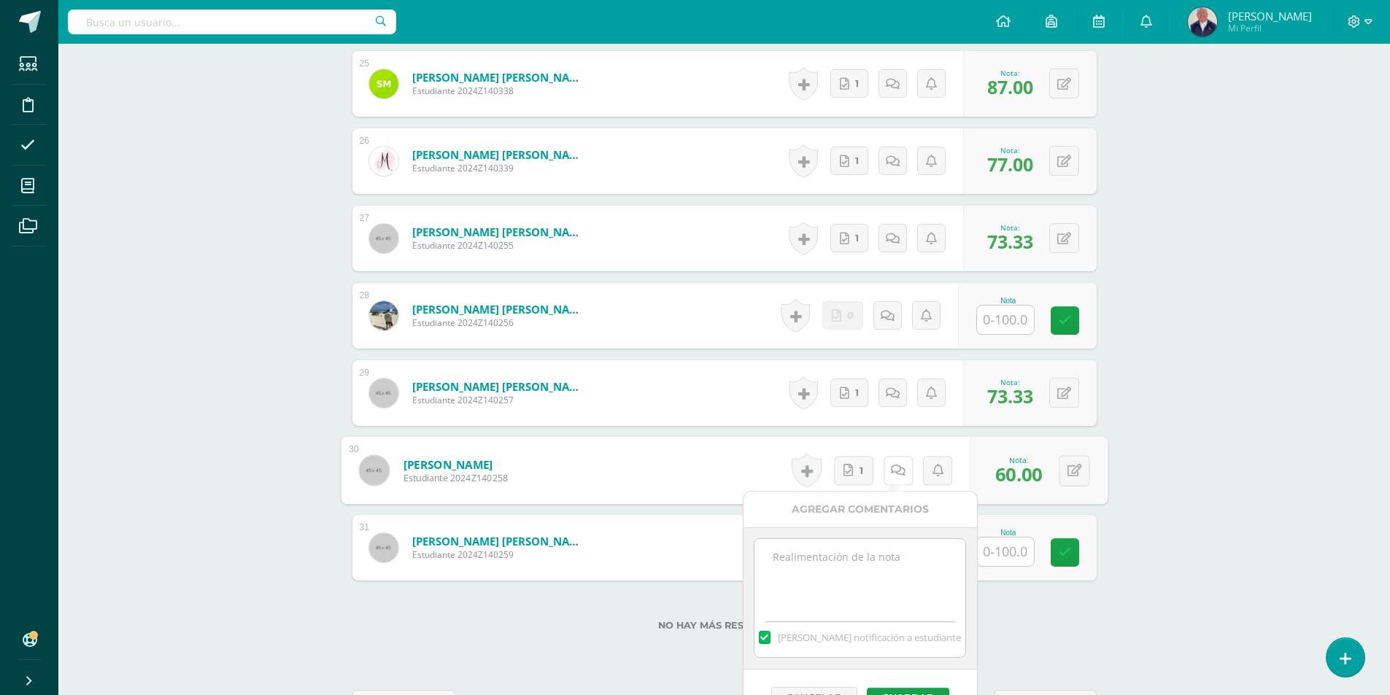
scroll to position [2427, 0]
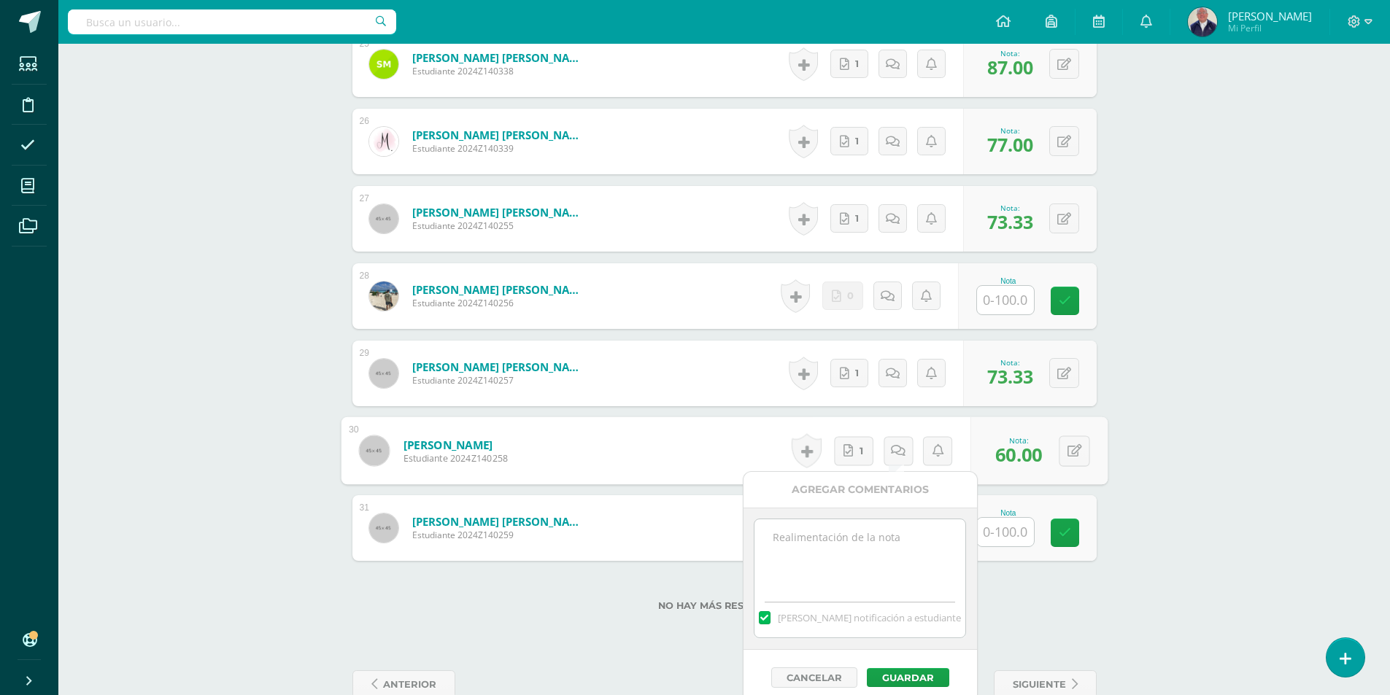
click at [816, 539] on textarea at bounding box center [859, 555] width 211 height 73
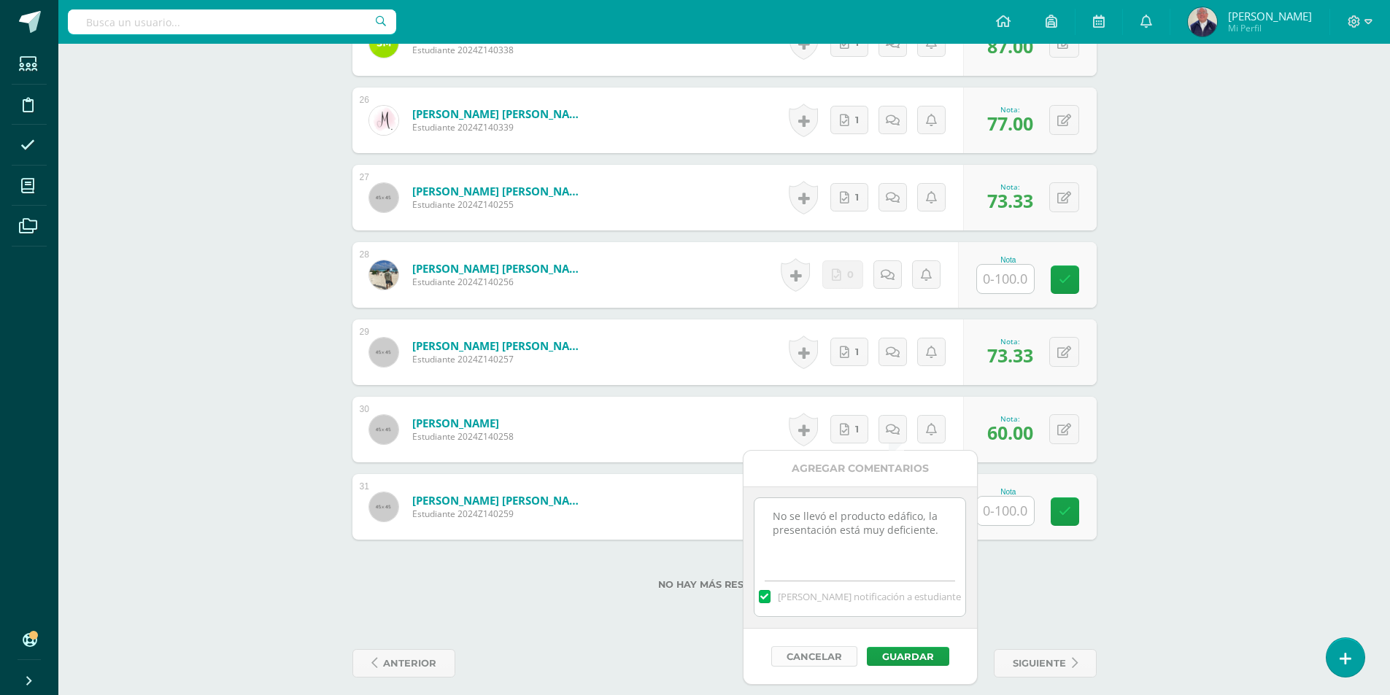
scroll to position [2460, 0]
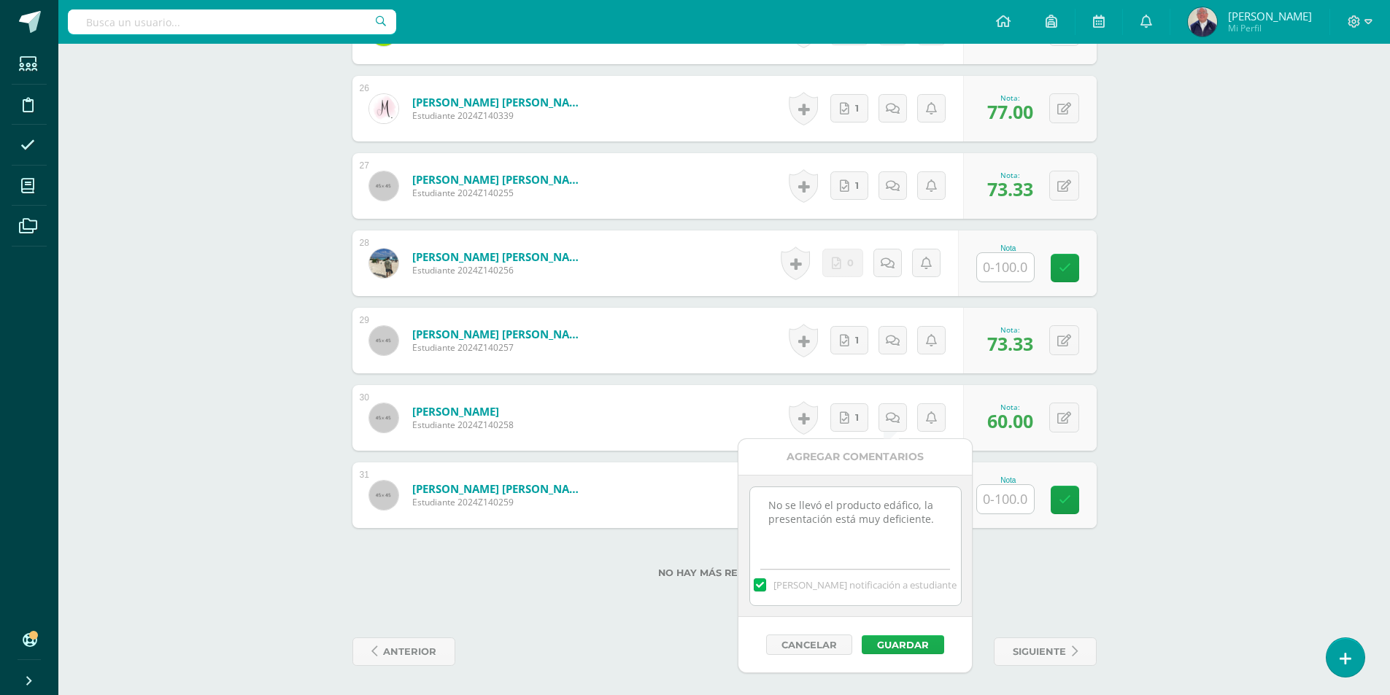
type textarea "No se llevó el producto edáfico, la presentación está muy deficiente."
click at [880, 640] on button "Guardar" at bounding box center [902, 644] width 82 height 19
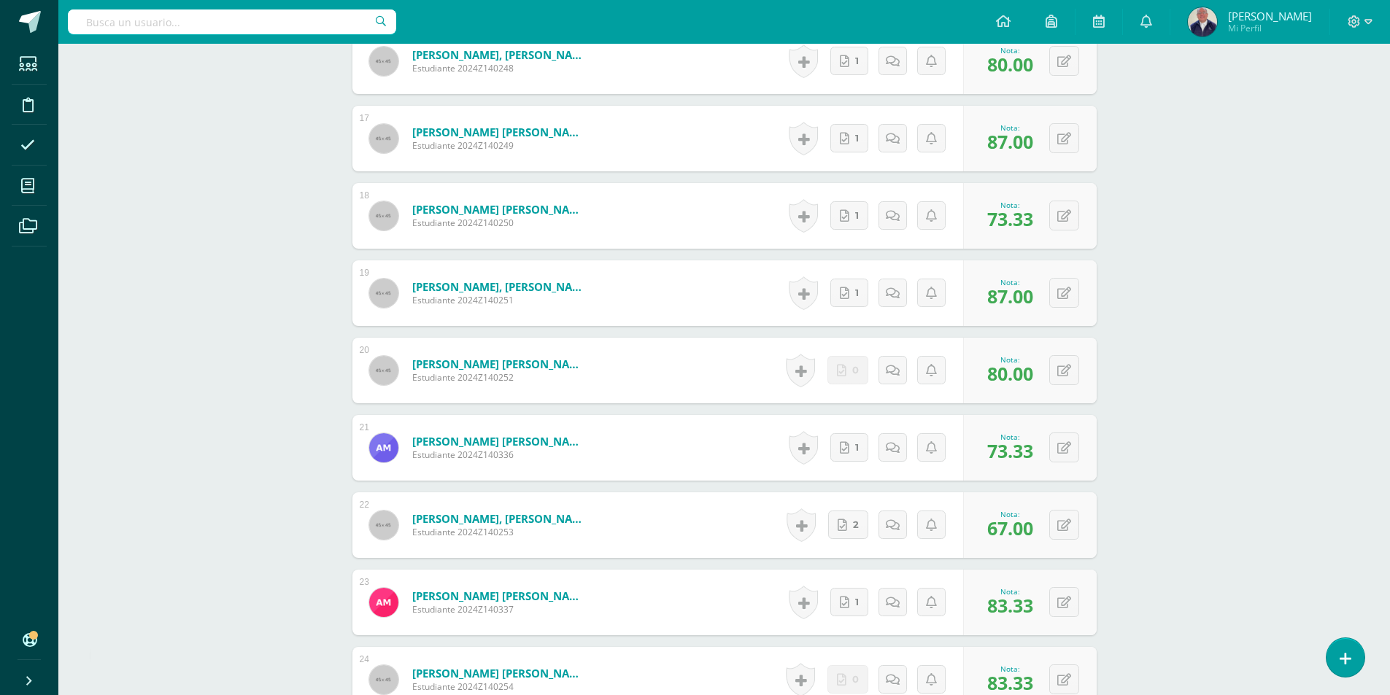
scroll to position [1585, 0]
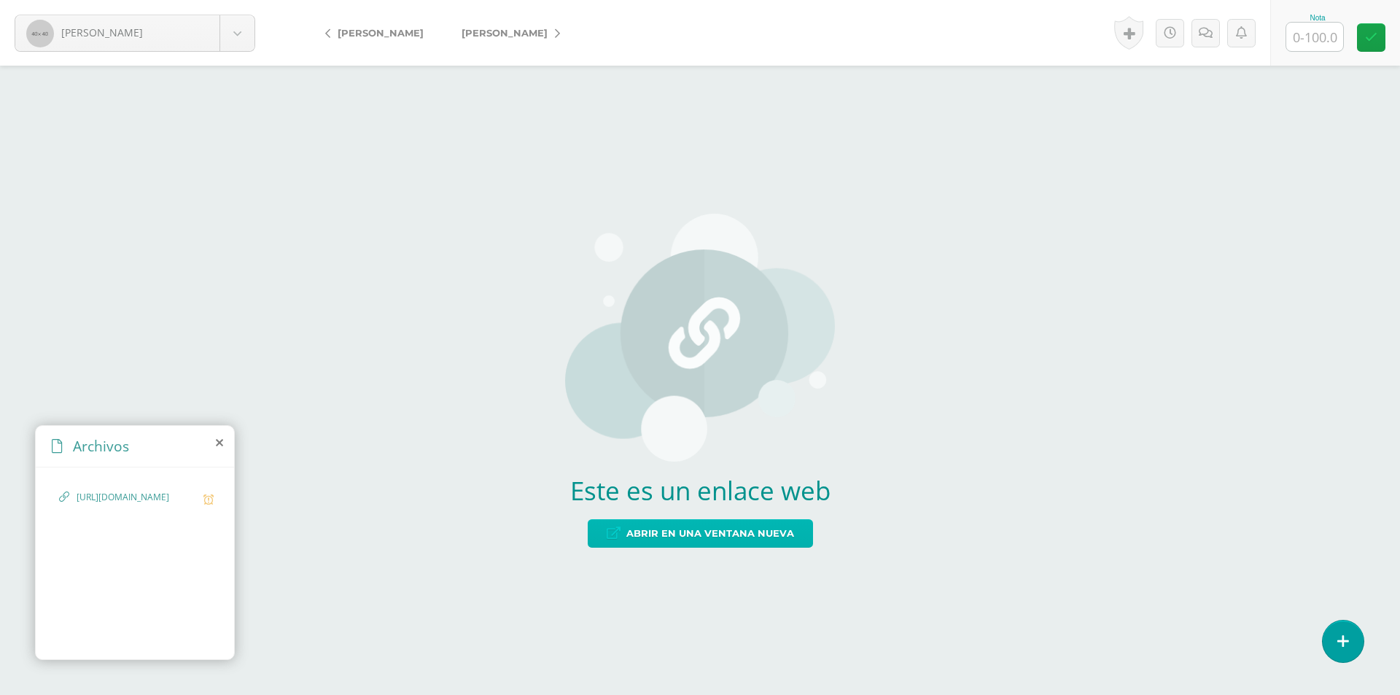
click at [699, 532] on span "Abrir en una ventana nueva" at bounding box center [711, 533] width 168 height 27
click at [685, 535] on span "Abrir en una ventana nueva" at bounding box center [711, 533] width 168 height 27
click at [705, 535] on span "Abrir en una ventana nueva" at bounding box center [711, 533] width 168 height 27
click at [774, 536] on span "Abrir en una ventana nueva" at bounding box center [711, 533] width 168 height 27
